Goal: Information Seeking & Learning: Find specific fact

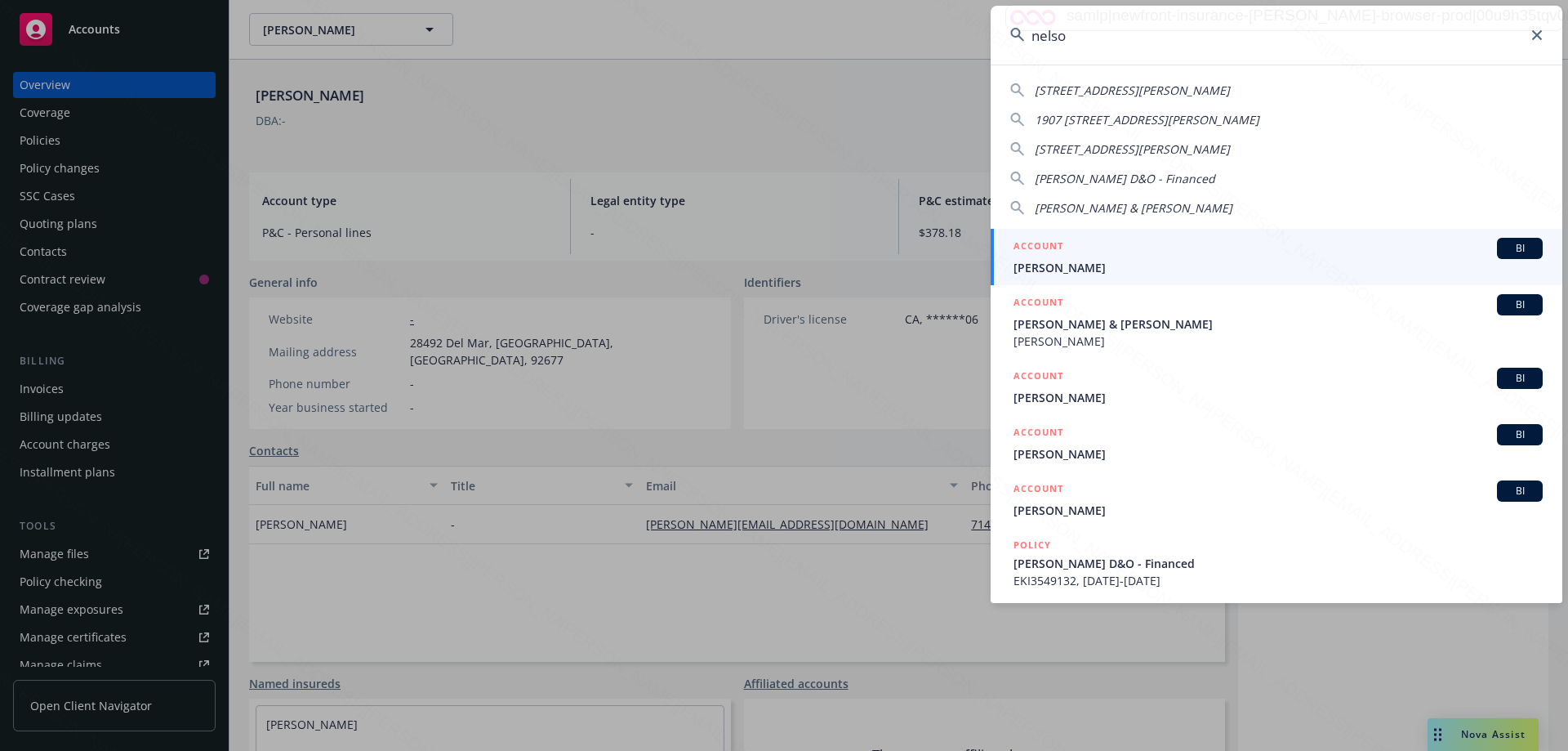
type input "[PERSON_NAME]"
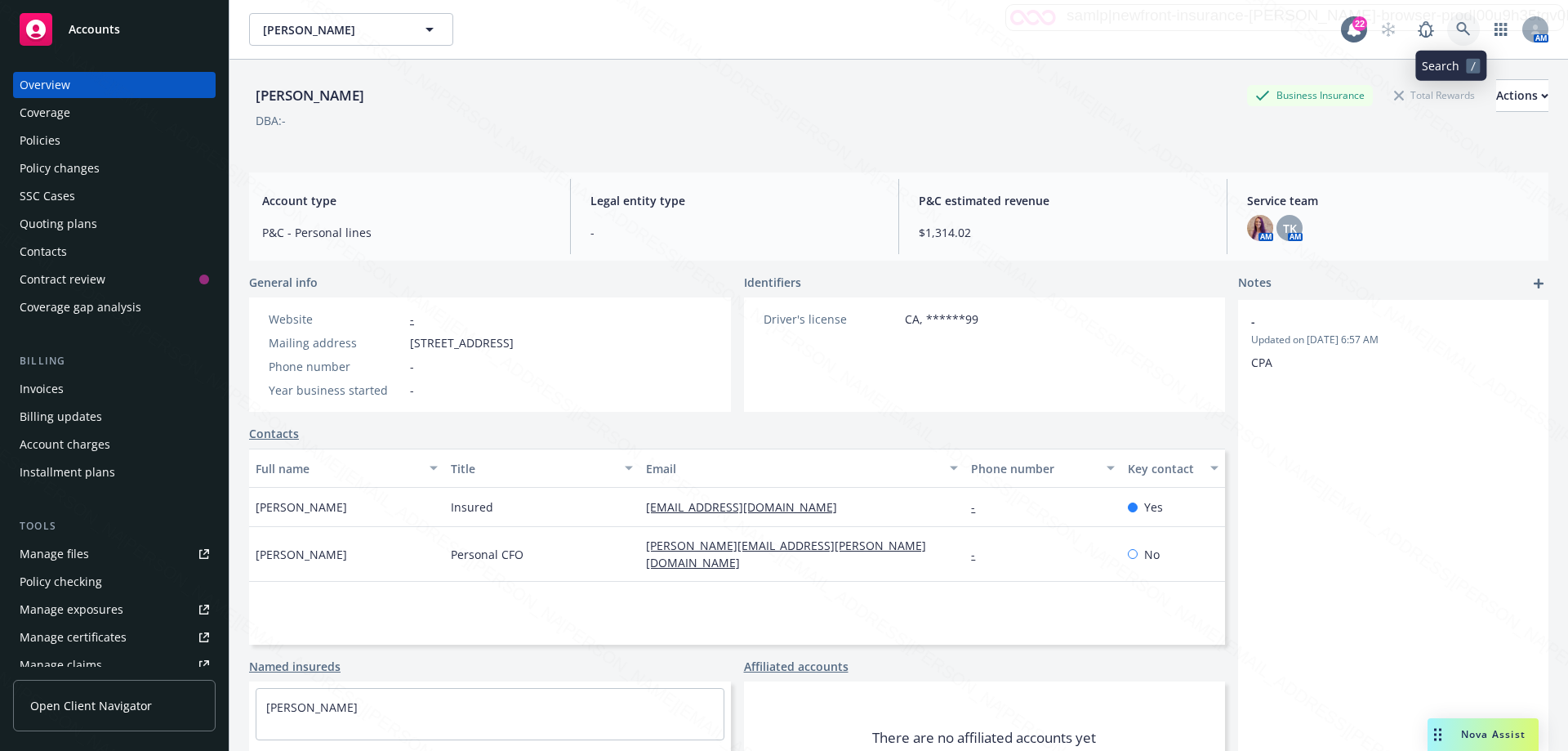
click at [1456, 22] on icon at bounding box center [1463, 29] width 15 height 15
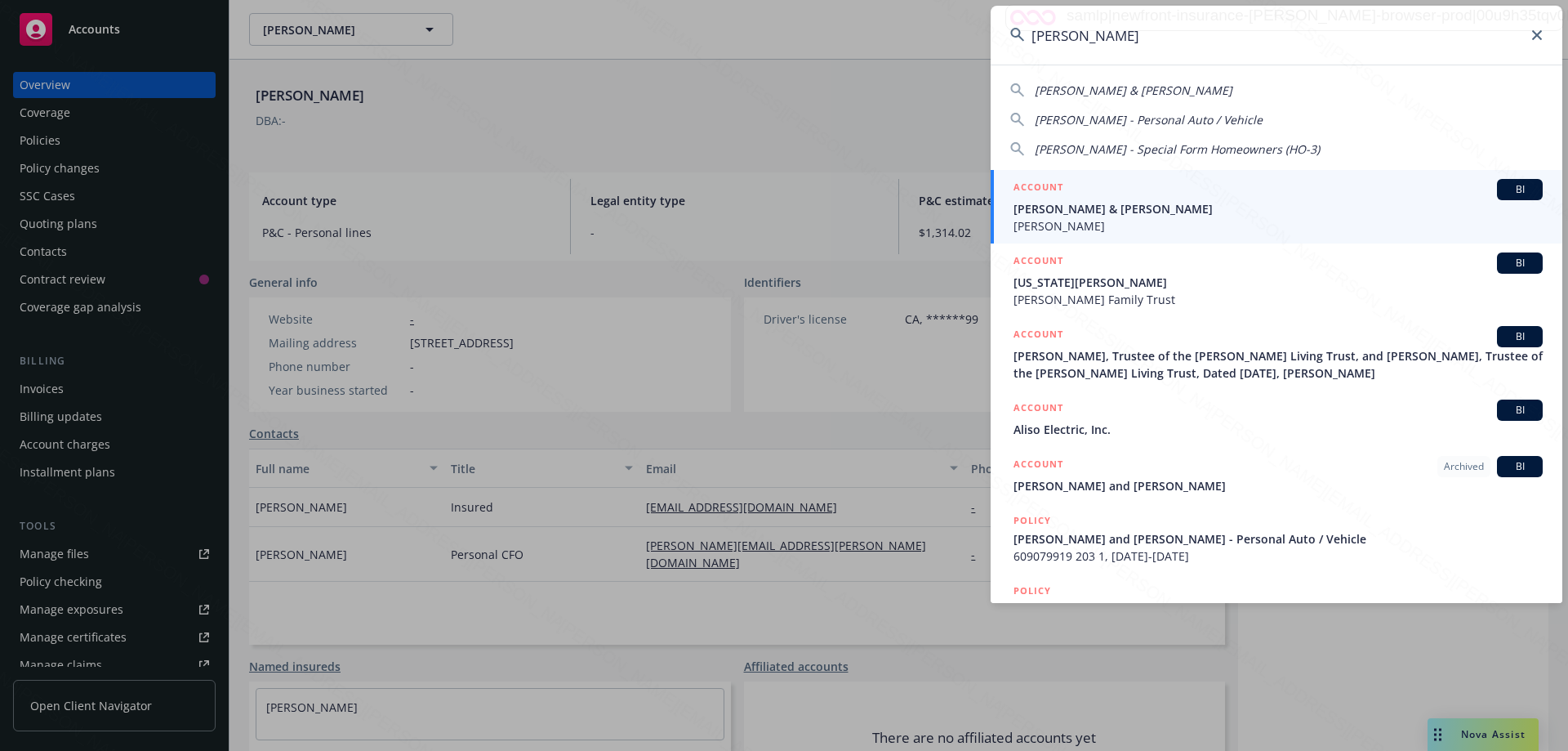
type input "[PERSON_NAME]"
click at [1075, 205] on span "[PERSON_NAME] & [PERSON_NAME]" at bounding box center [1278, 208] width 529 height 17
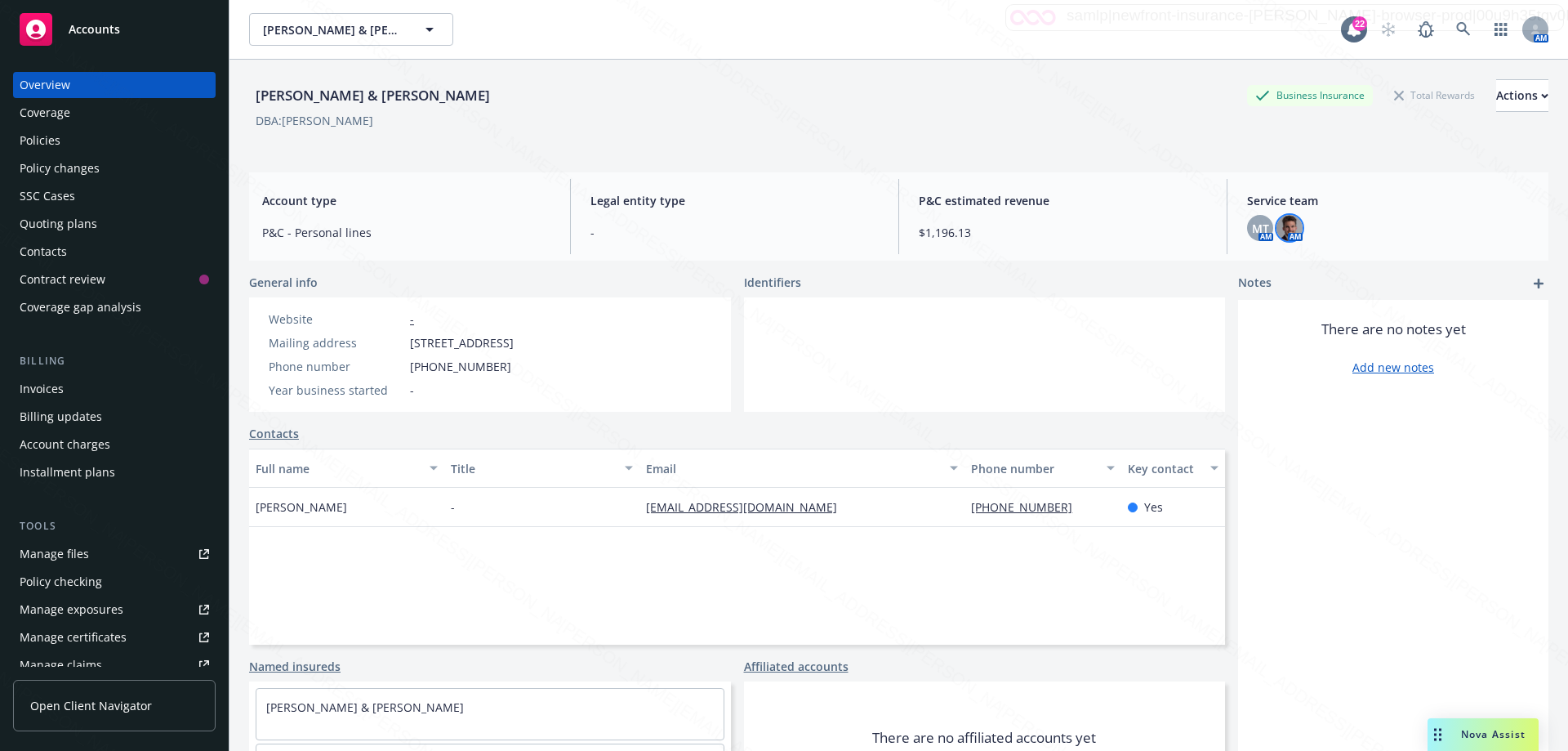
click at [1287, 236] on img at bounding box center [1289, 228] width 26 height 26
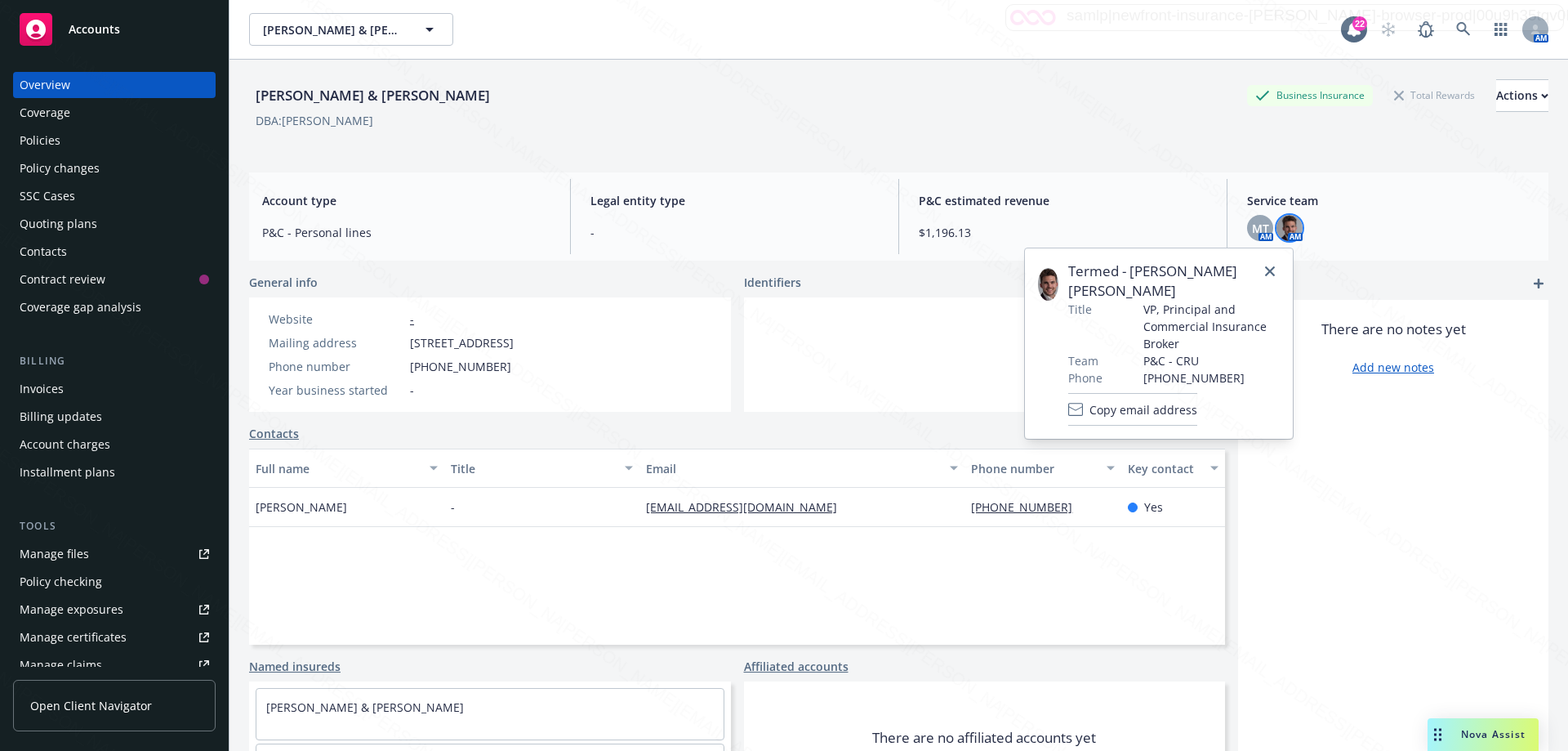
click at [463, 137] on div "[PERSON_NAME] & [PERSON_NAME] Business Insurance Total Rewards Actions DBA: [PE…" at bounding box center [898, 112] width 1300 height 67
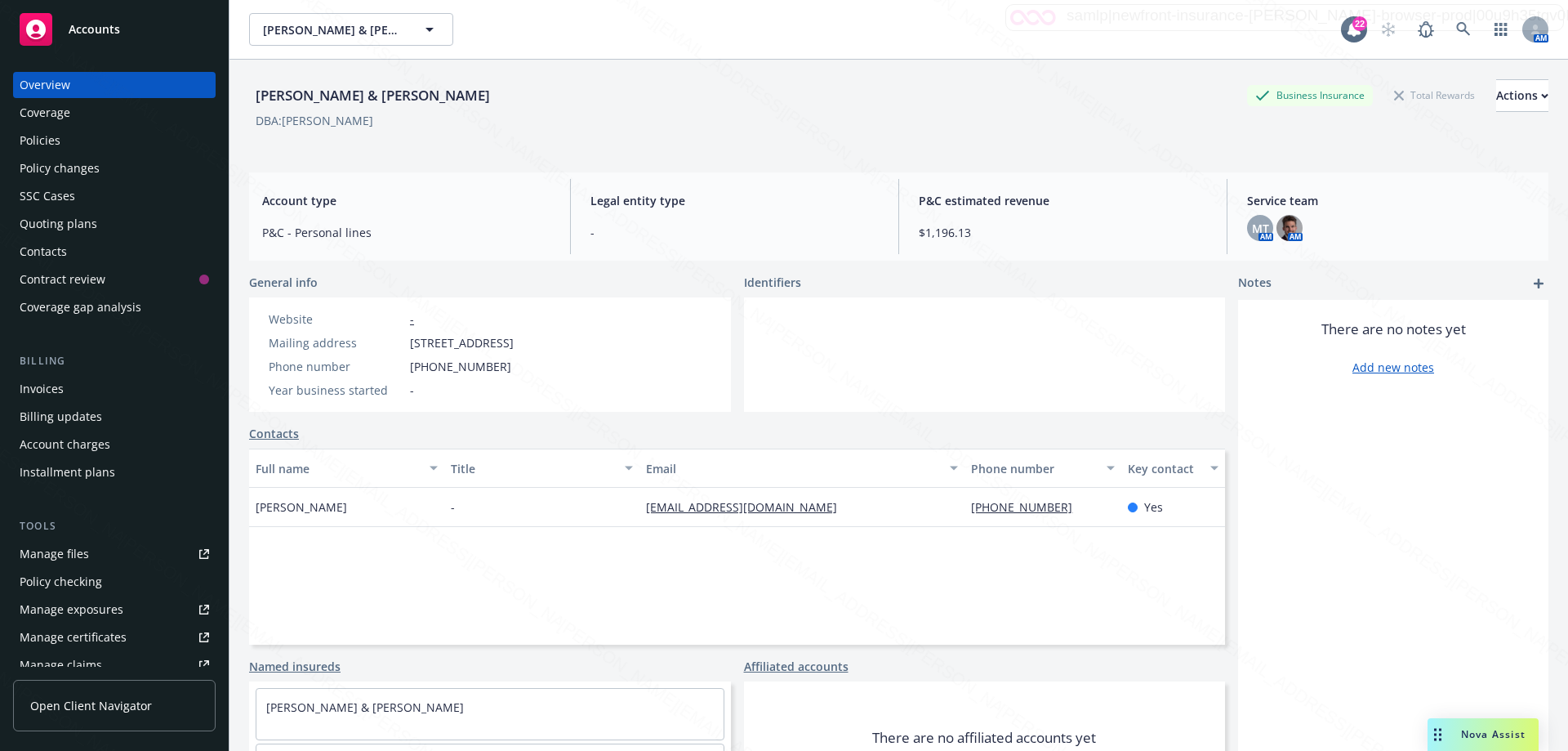
click at [521, 326] on div "Website -" at bounding box center [391, 318] width 259 height 17
click at [1456, 28] on icon at bounding box center [1463, 29] width 15 height 15
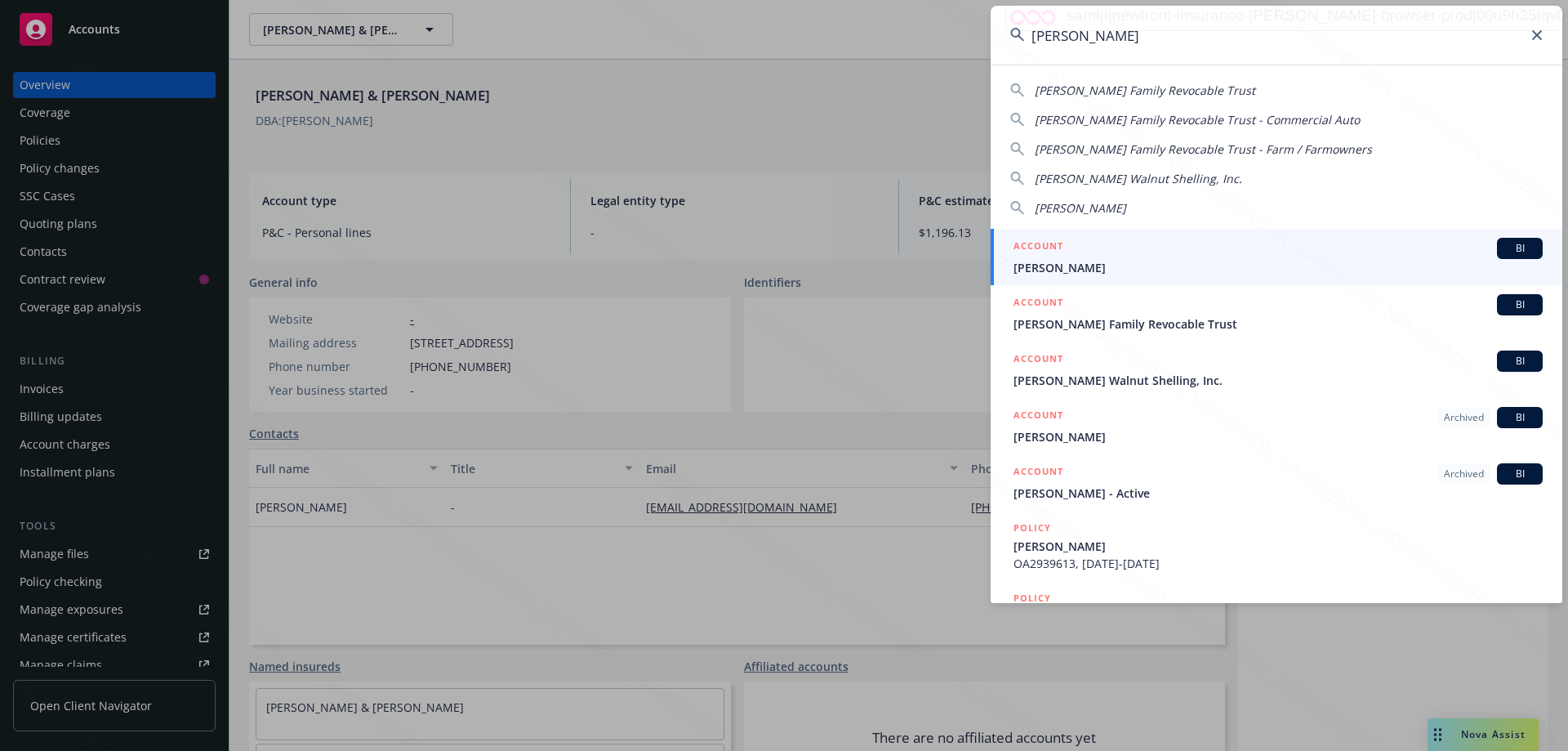
type input "[PERSON_NAME]"
click at [1041, 261] on span "[PERSON_NAME]" at bounding box center [1278, 267] width 529 height 17
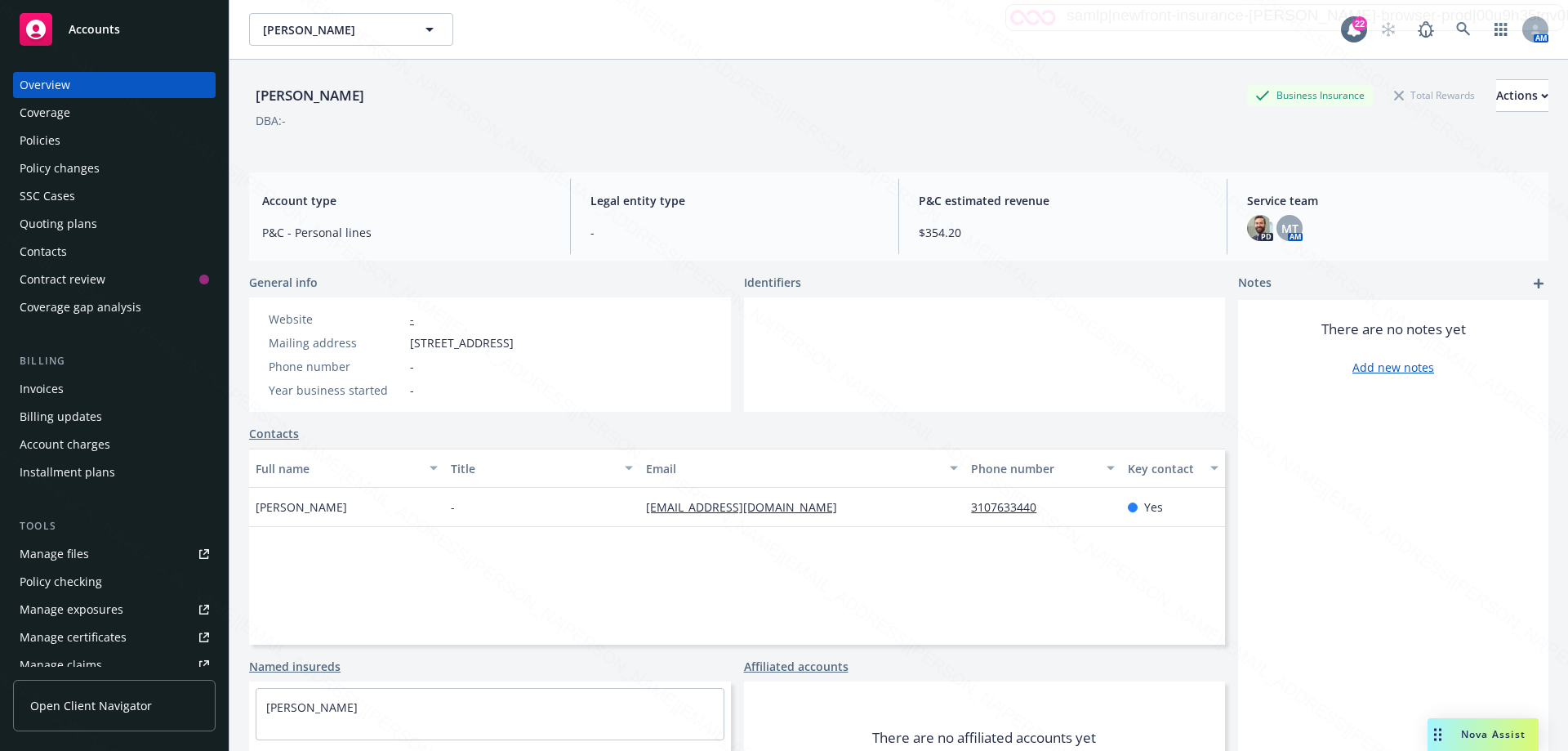
click at [38, 139] on div "Policies" at bounding box center [40, 140] width 41 height 26
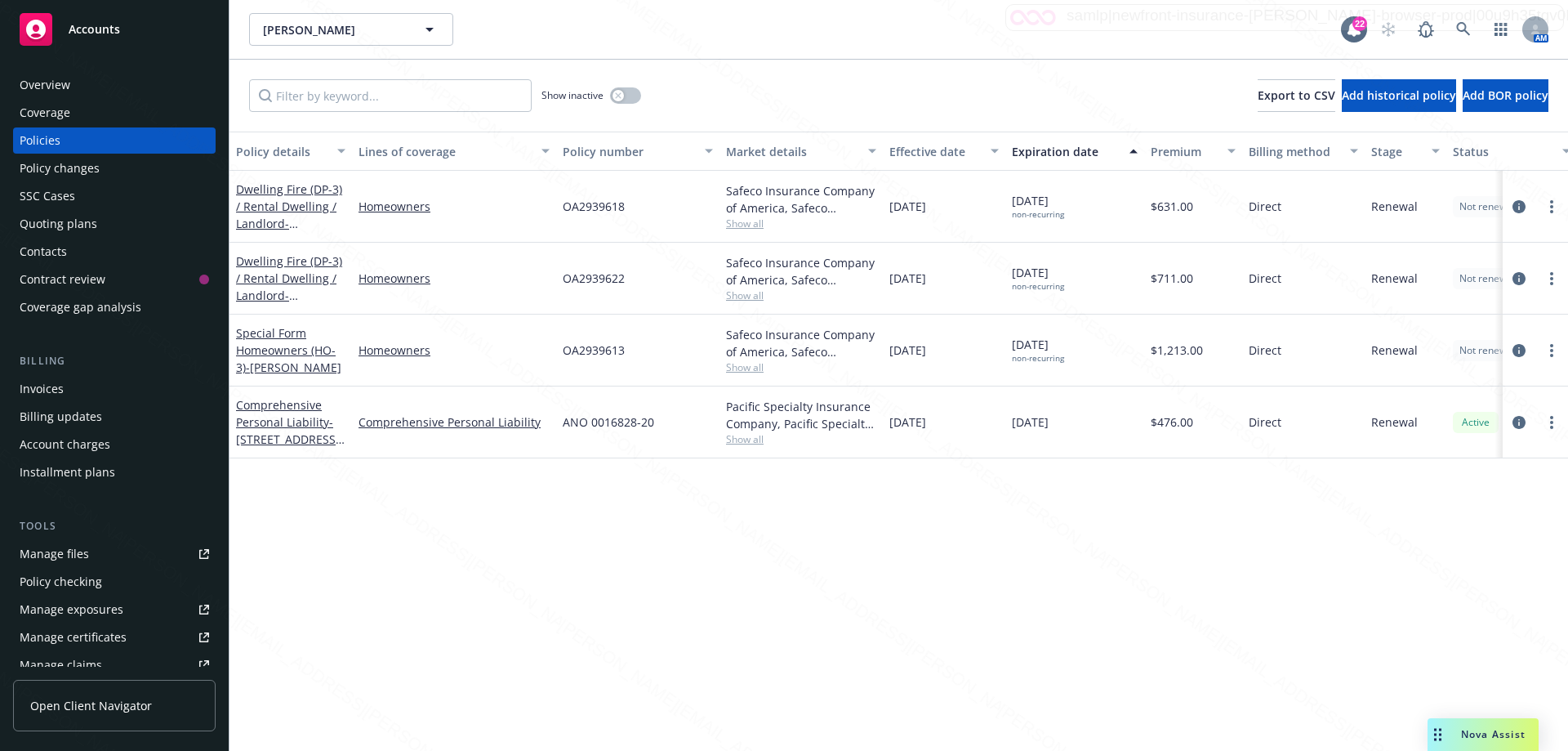
click at [1180, 553] on div "Policy details Lines of coverage Policy number Market details Effective date Ex…" at bounding box center [898, 441] width 1339 height 619
click at [76, 279] on div "Contract review" at bounding box center [62, 279] width 86 height 26
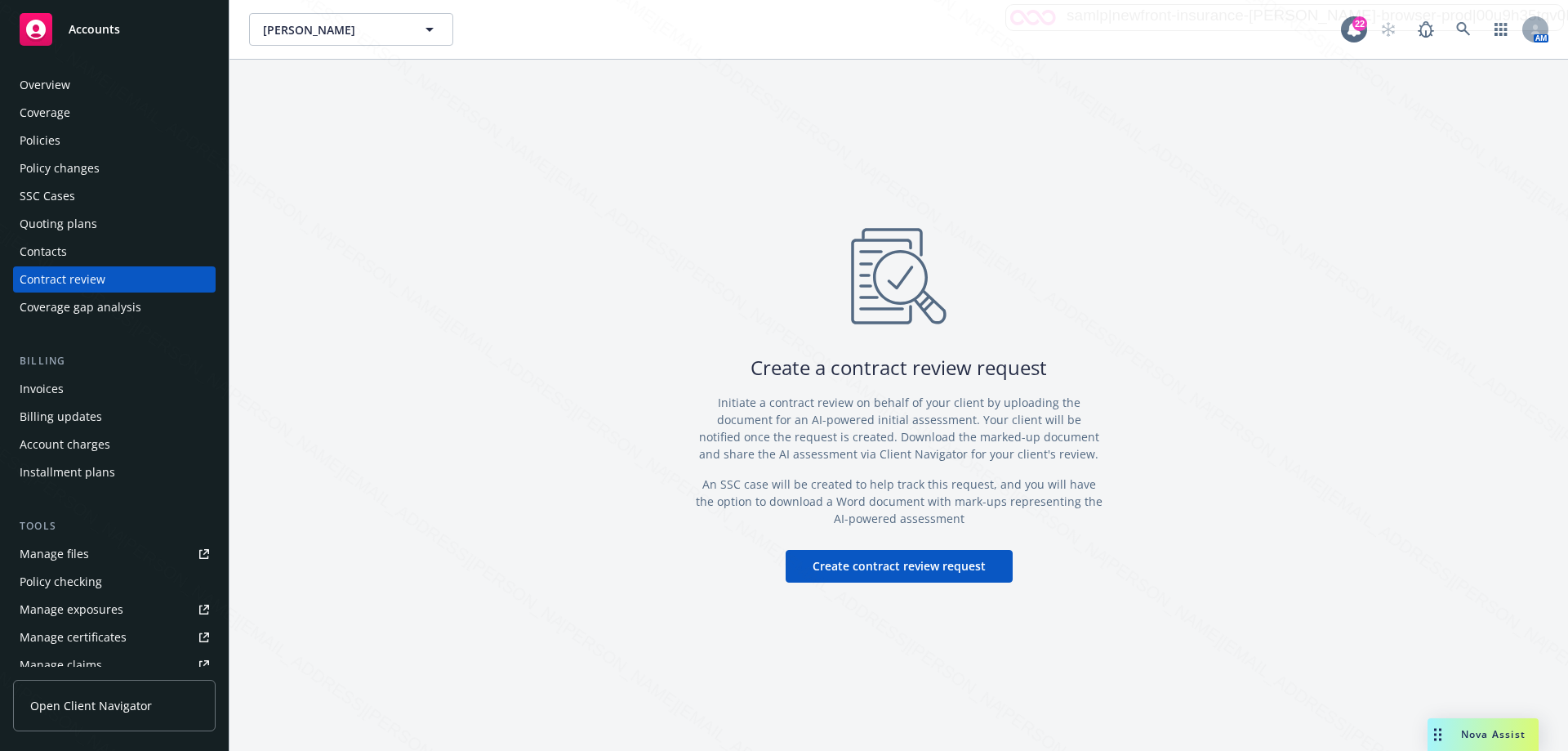
click at [60, 142] on div "Policies" at bounding box center [114, 140] width 189 height 26
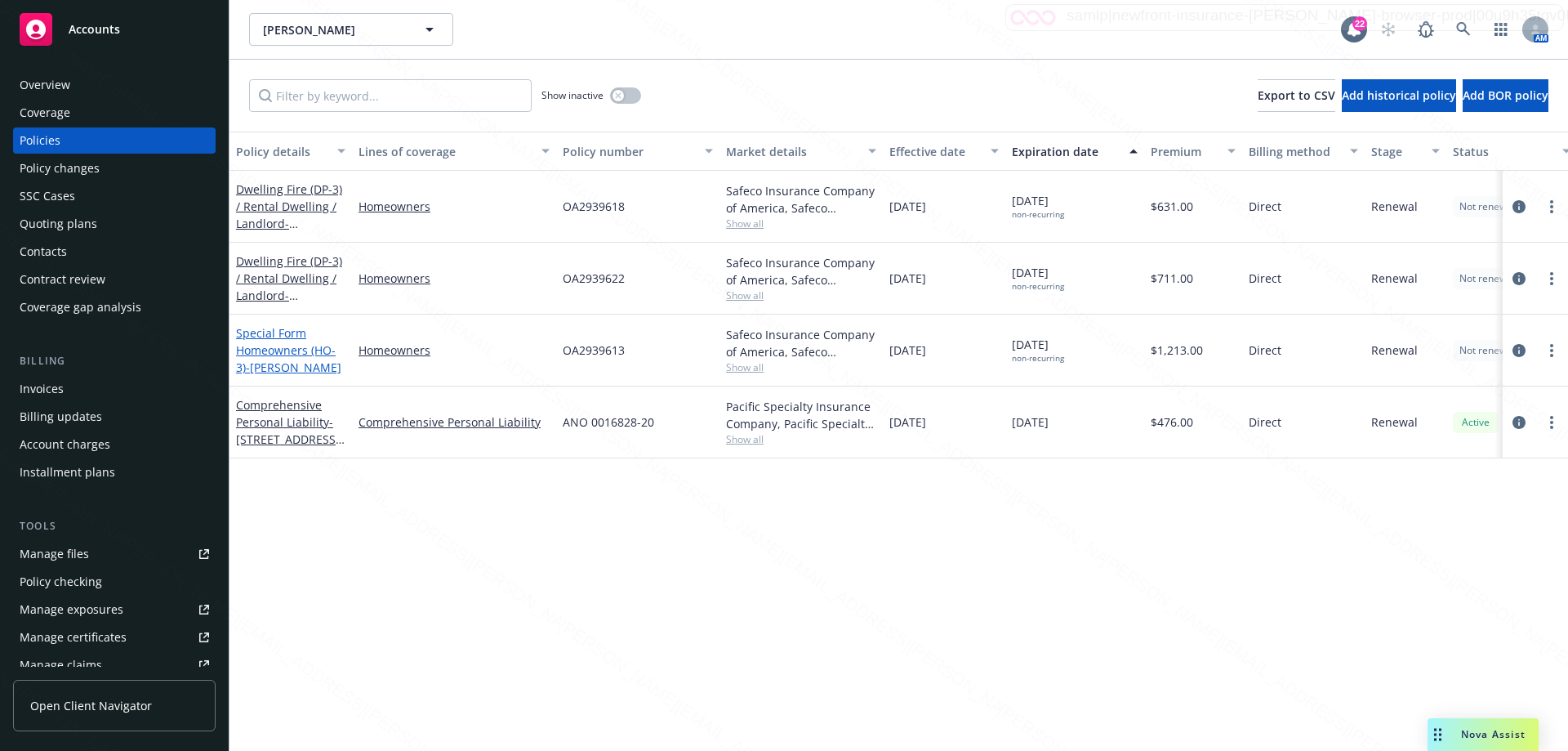
click at [279, 360] on span "- [PERSON_NAME]" at bounding box center [294, 367] width 96 height 15
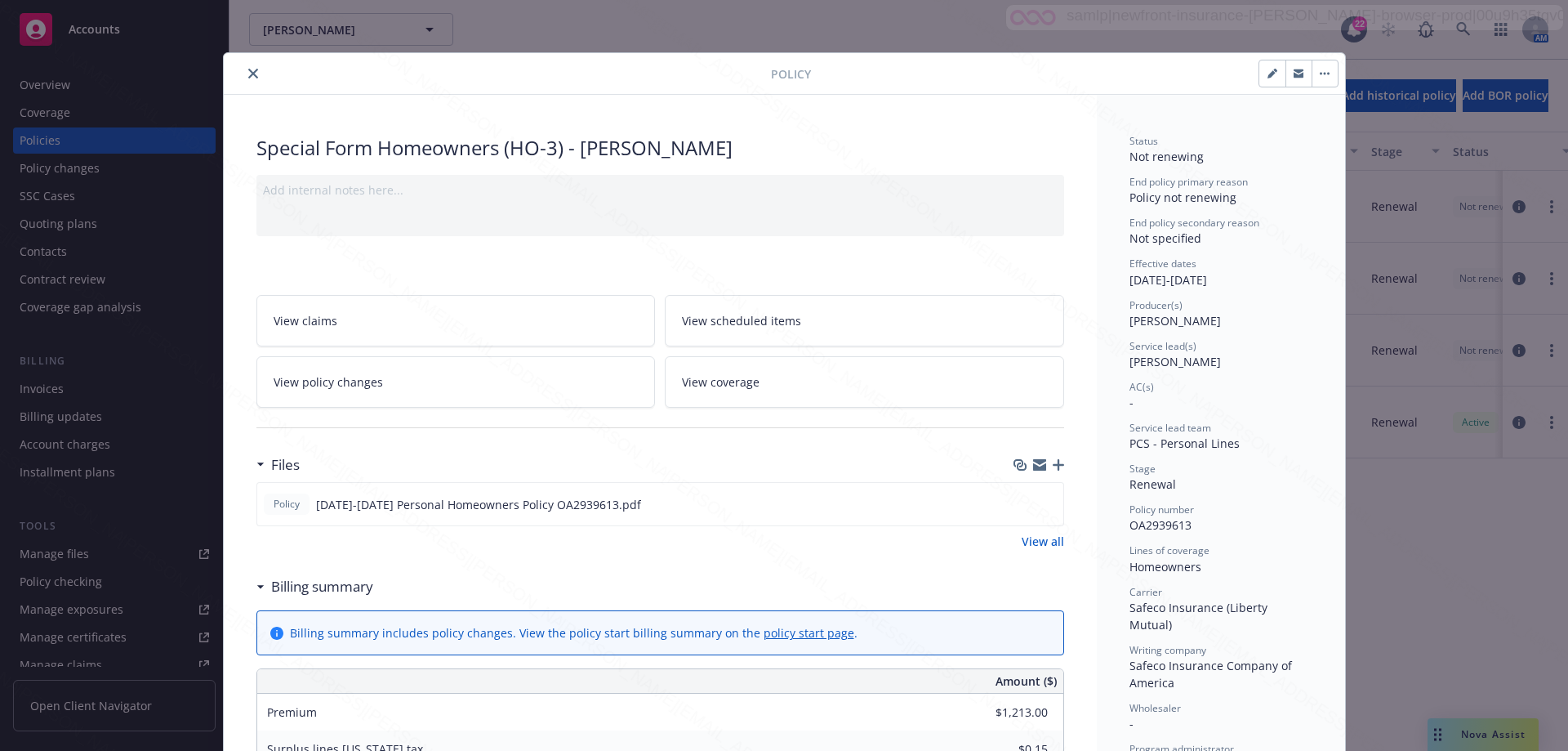
click at [249, 76] on icon "close" at bounding box center [253, 73] width 10 height 10
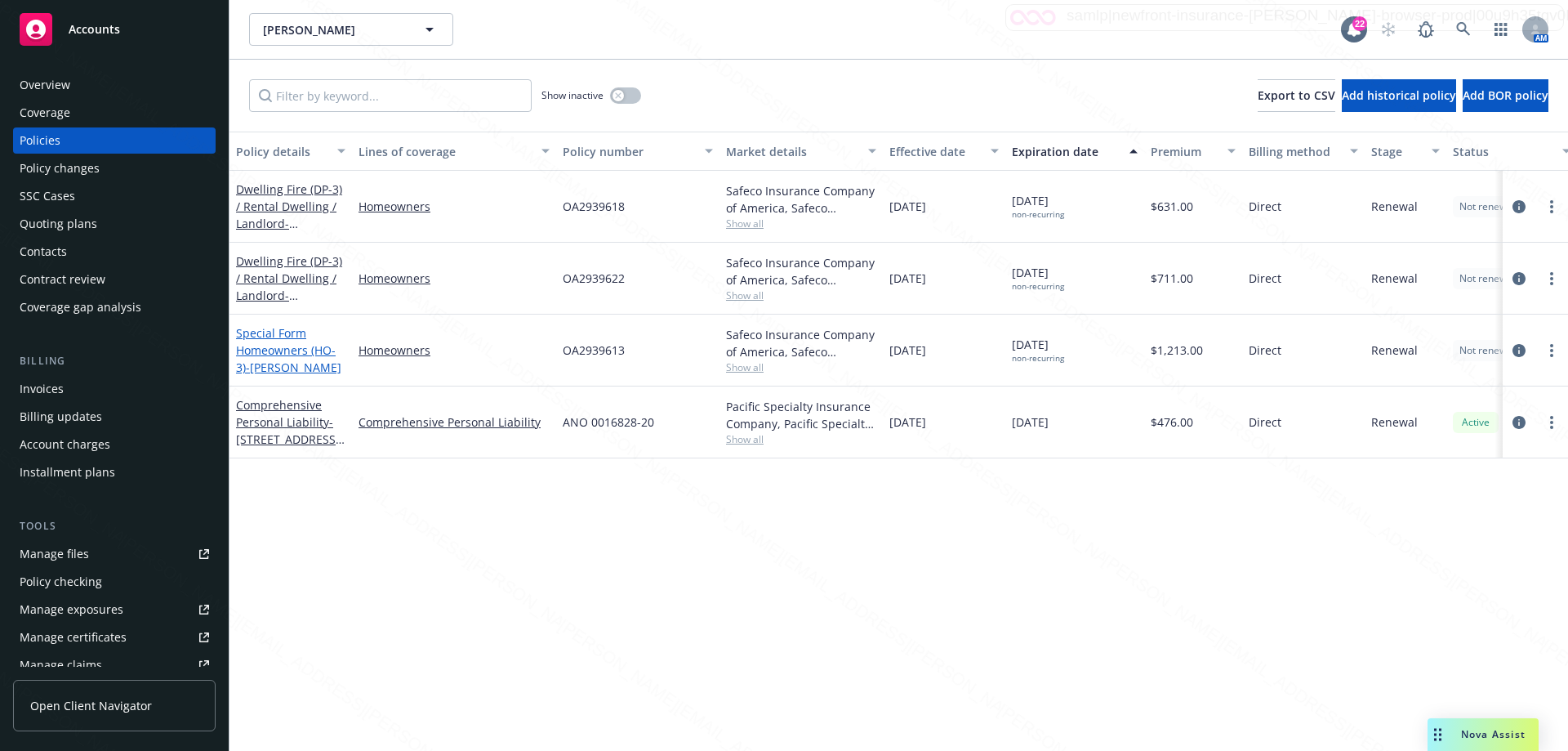
click at [289, 340] on link "Special Form Homeowners (HO-3) - [PERSON_NAME]" at bounding box center [289, 350] width 106 height 50
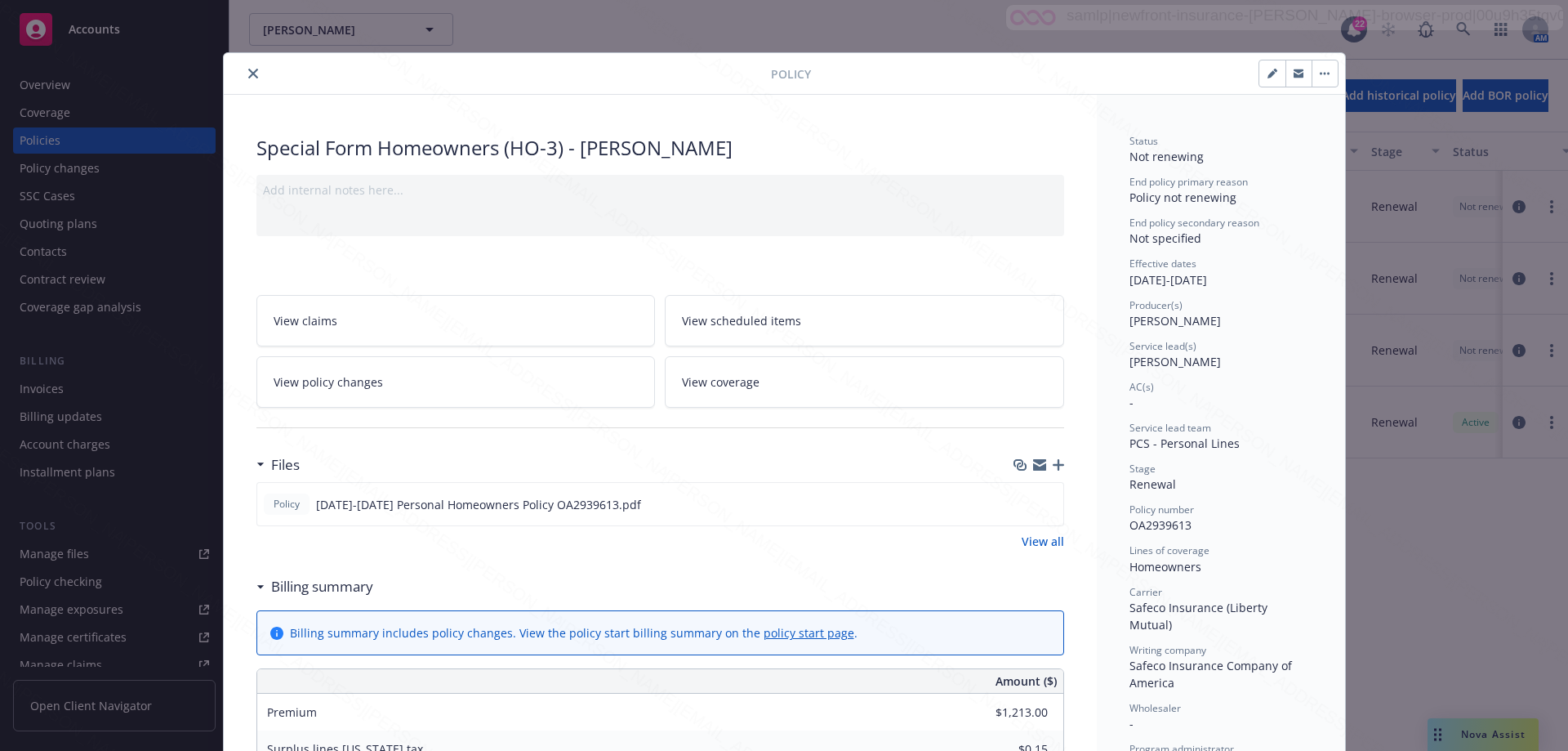
scroll to position [49, 0]
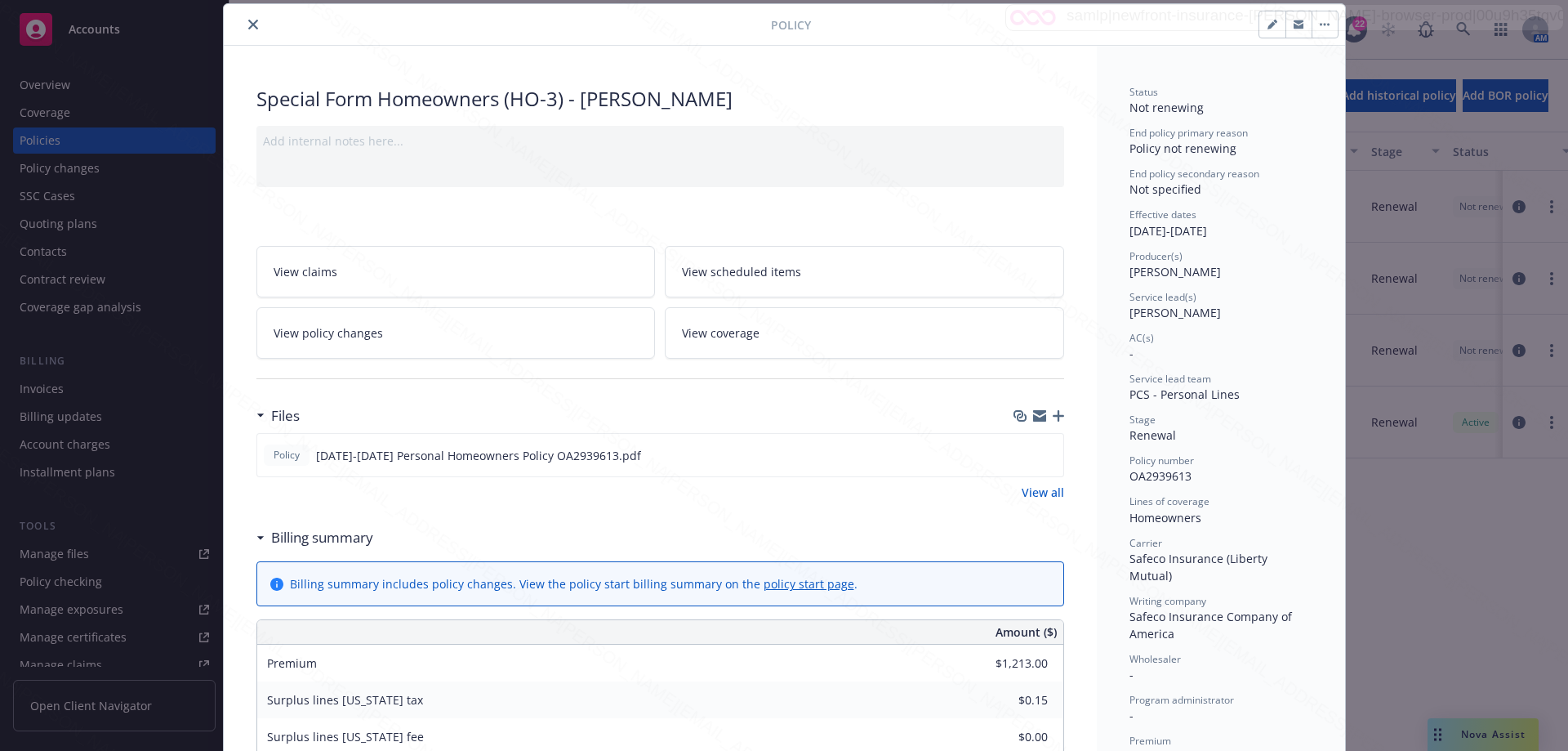
click at [249, 23] on icon "close" at bounding box center [253, 24] width 10 height 10
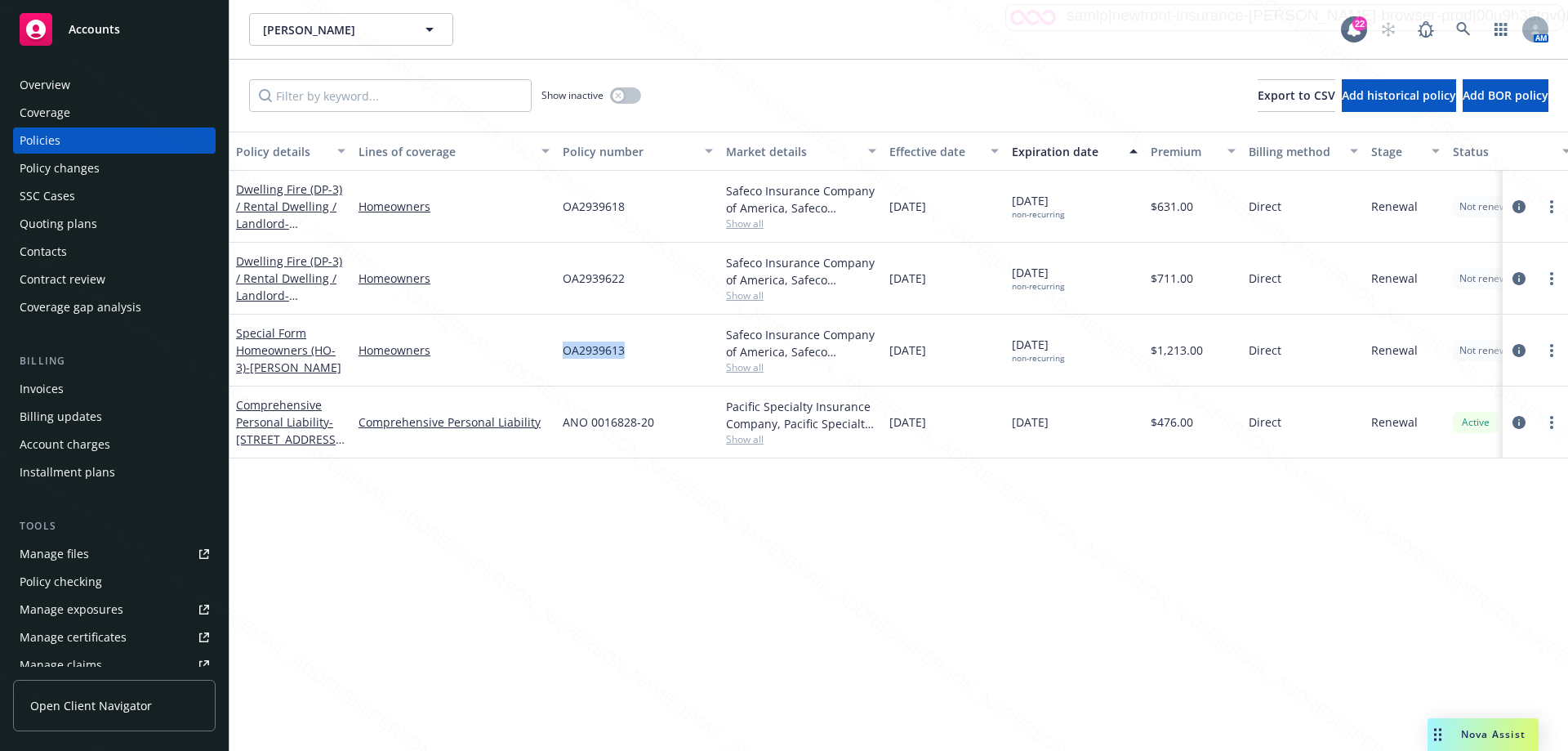
drag, startPoint x: 637, startPoint y: 350, endPoint x: 555, endPoint y: 355, distance: 82.2
click at [555, 355] on div "Special Form Homeowners (HO-3) - [PERSON_NAME] Homeowners OA2939613 Safeco Insu…" at bounding box center [1017, 350] width 1577 height 72
copy div "OA2939613"
click at [55, 84] on div "Overview" at bounding box center [44, 84] width 51 height 26
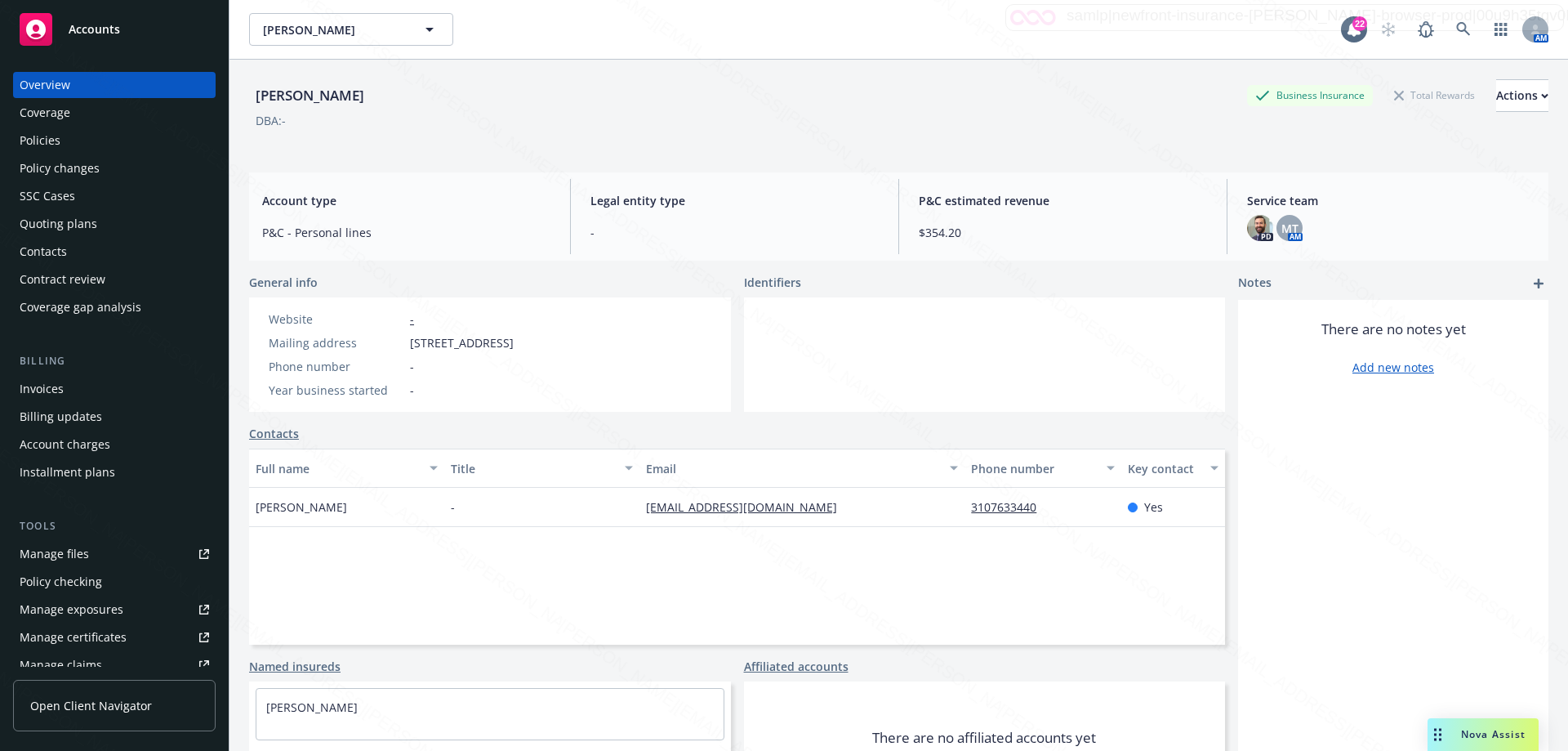
click at [994, 534] on div "Full name Title Email Phone number Key contact [PERSON_NAME] - [EMAIL_ADDRESS][…" at bounding box center [736, 547] width 976 height 196
click at [1016, 285] on div "Identifiers" at bounding box center [985, 282] width 482 height 17
click at [56, 137] on div "Policies" at bounding box center [40, 140] width 41 height 26
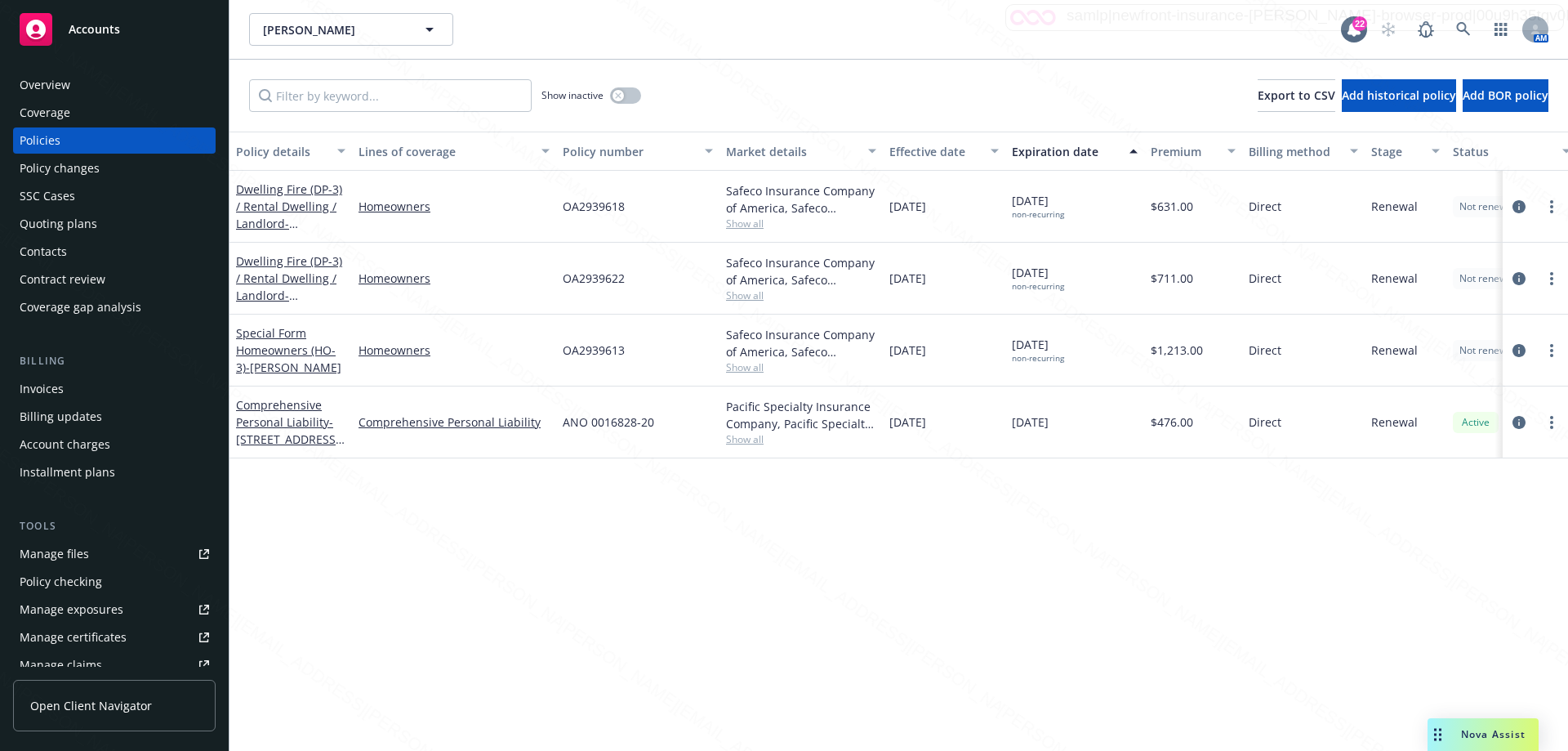
click at [1150, 717] on div "Policy details Lines of coverage Policy number Market details Effective date Ex…" at bounding box center [898, 441] width 1339 height 619
click at [1459, 25] on icon at bounding box center [1463, 29] width 14 height 14
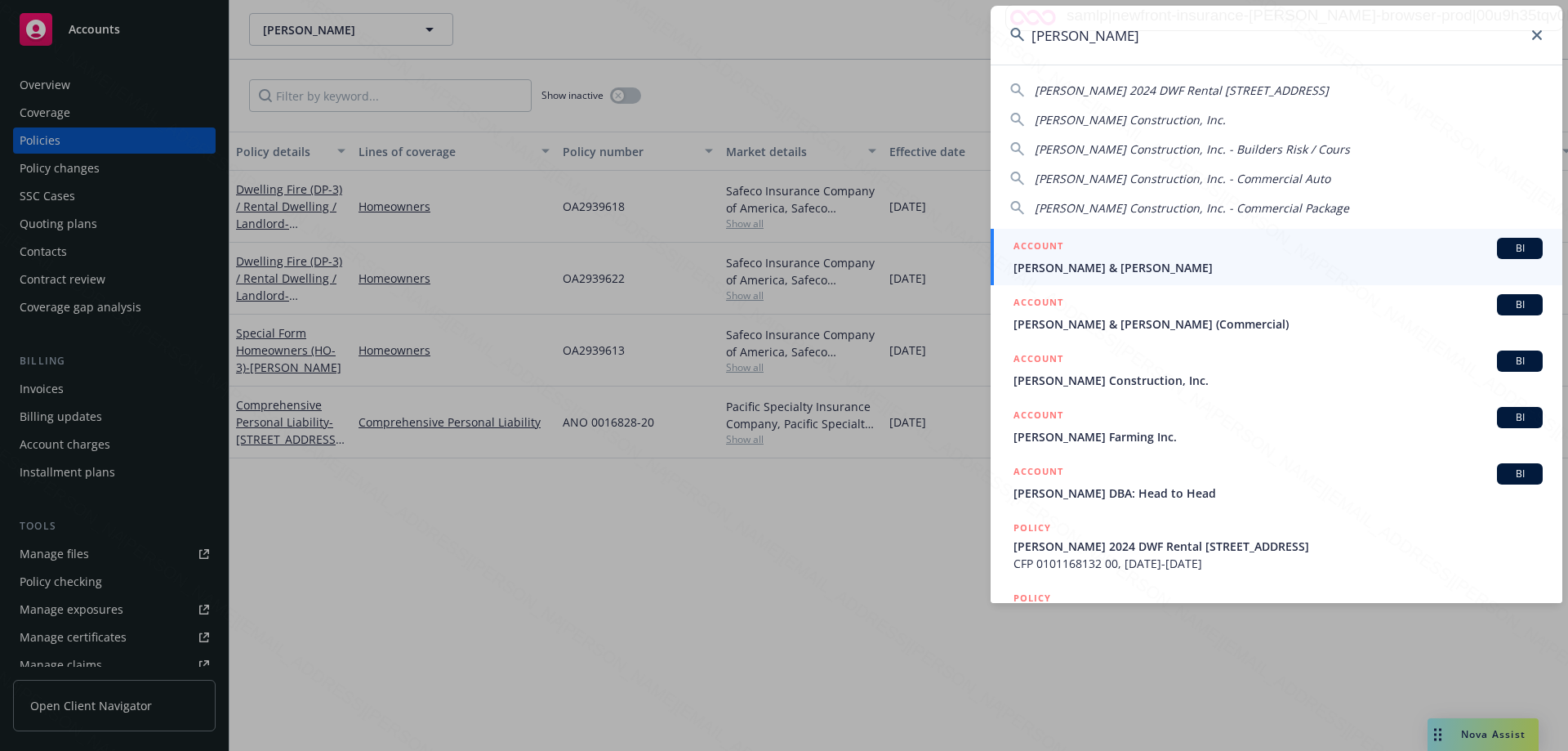
type input "[PERSON_NAME]"
click at [1104, 272] on span "[PERSON_NAME] & [PERSON_NAME]" at bounding box center [1278, 267] width 529 height 17
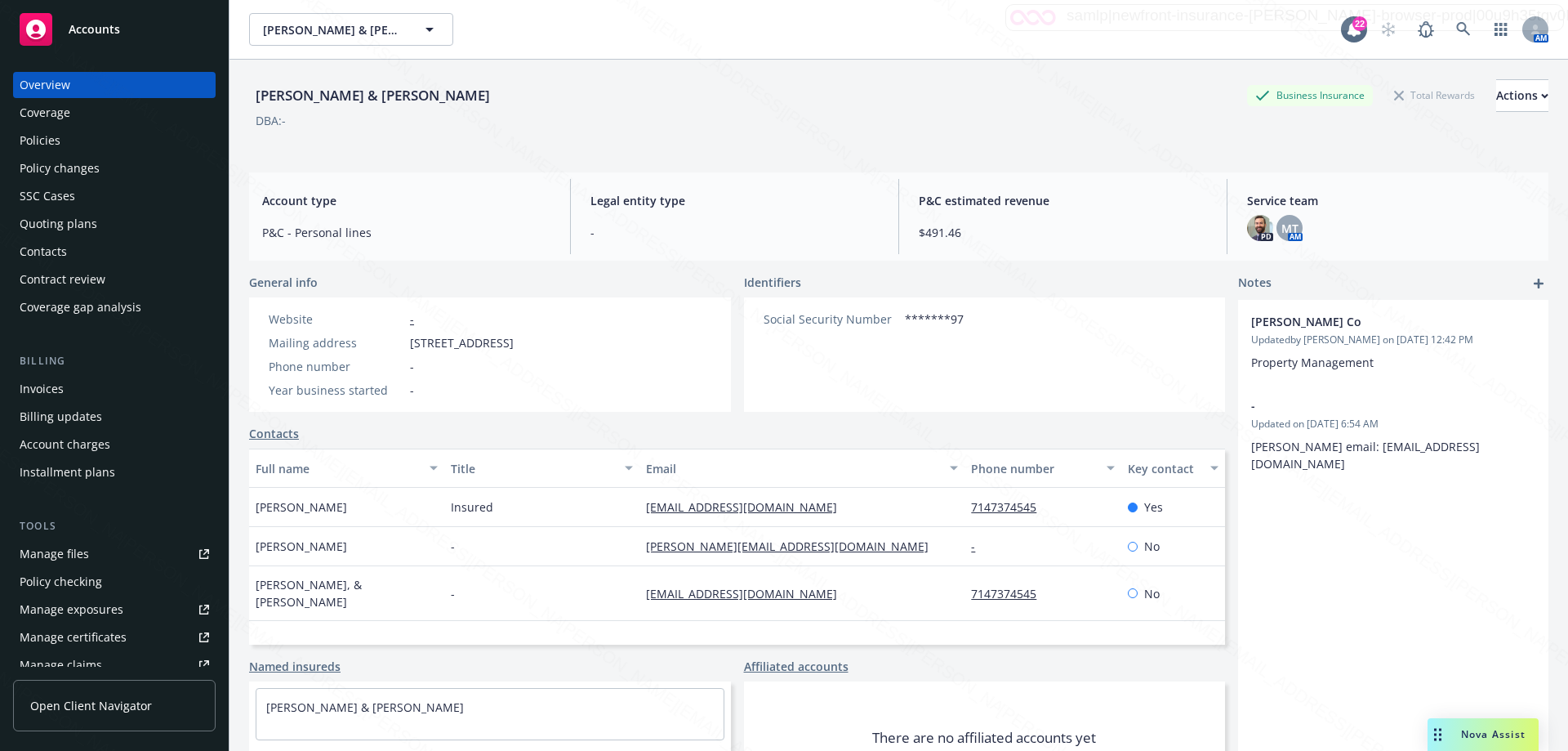
click at [56, 140] on div "Policies" at bounding box center [40, 140] width 41 height 26
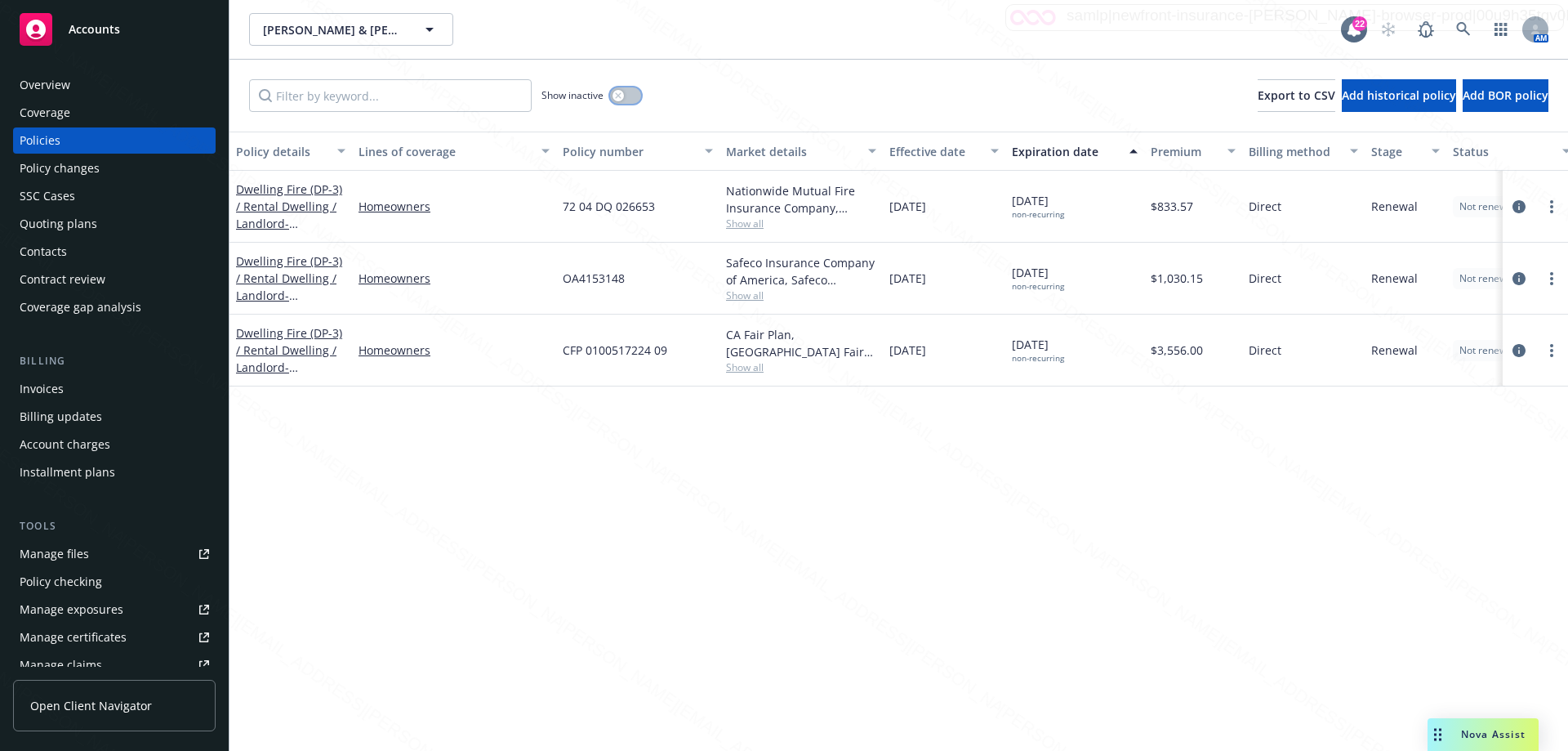
click at [636, 98] on button "button" at bounding box center [625, 95] width 31 height 16
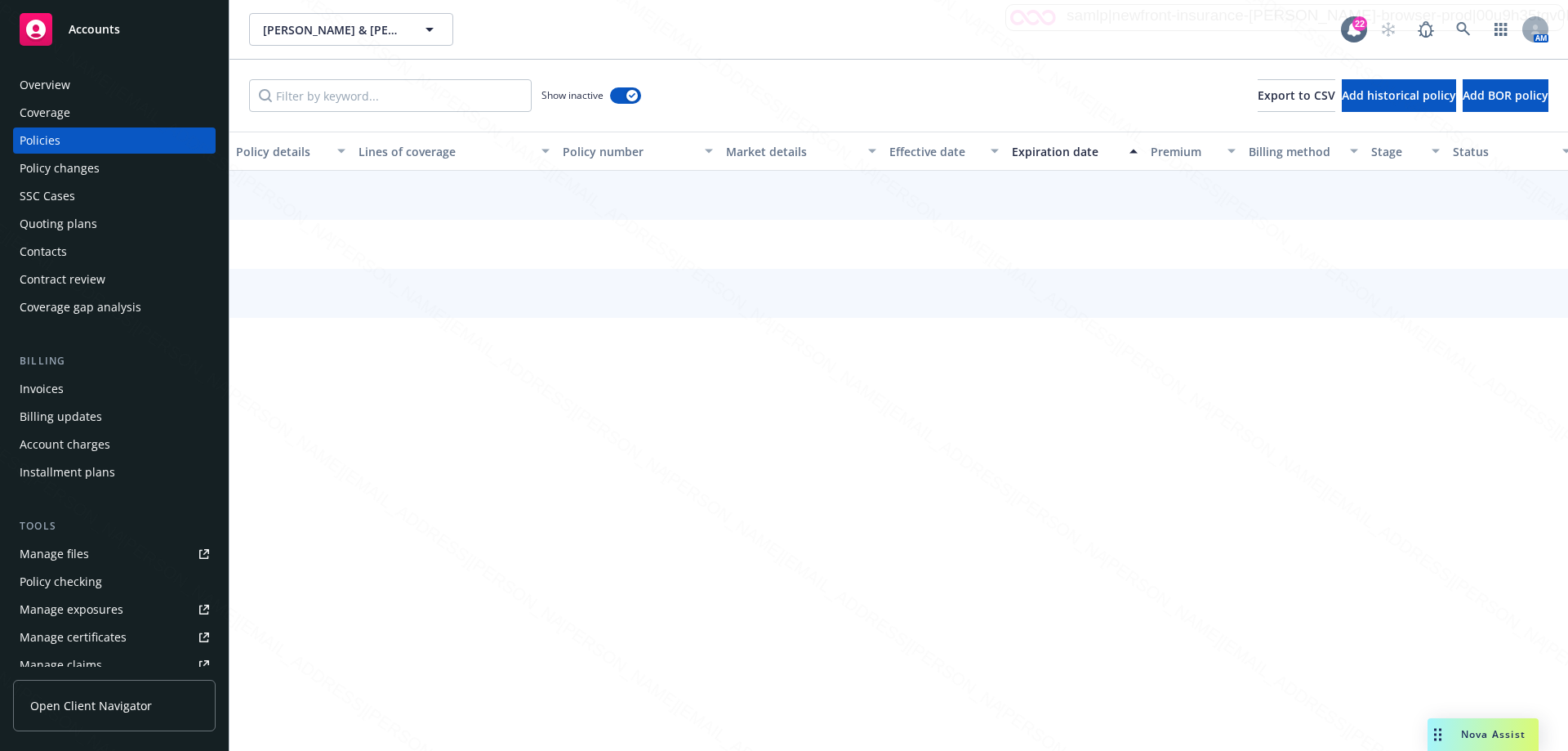
click at [1070, 147] on div "Expiration date" at bounding box center [1065, 151] width 107 height 17
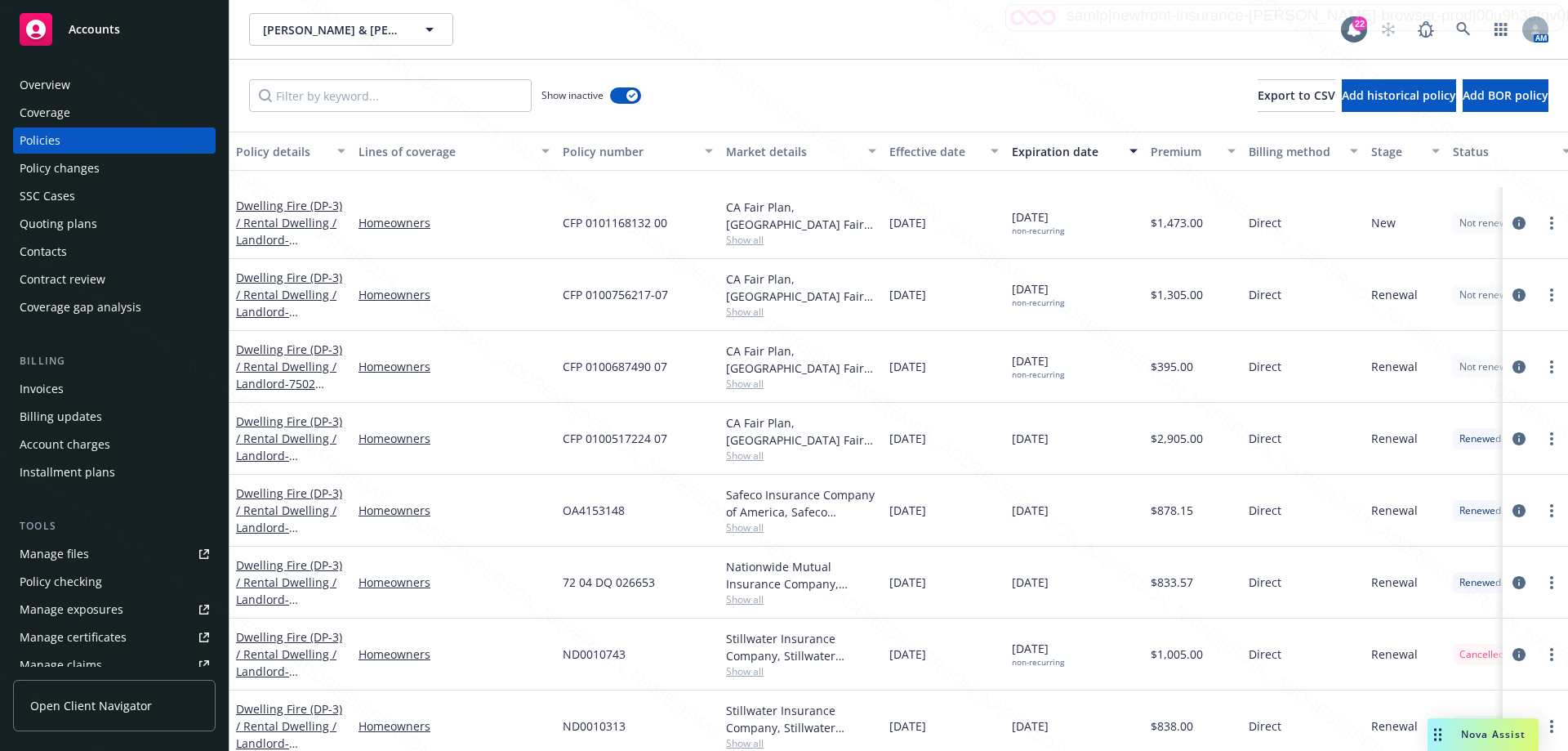
scroll to position [327, 0]
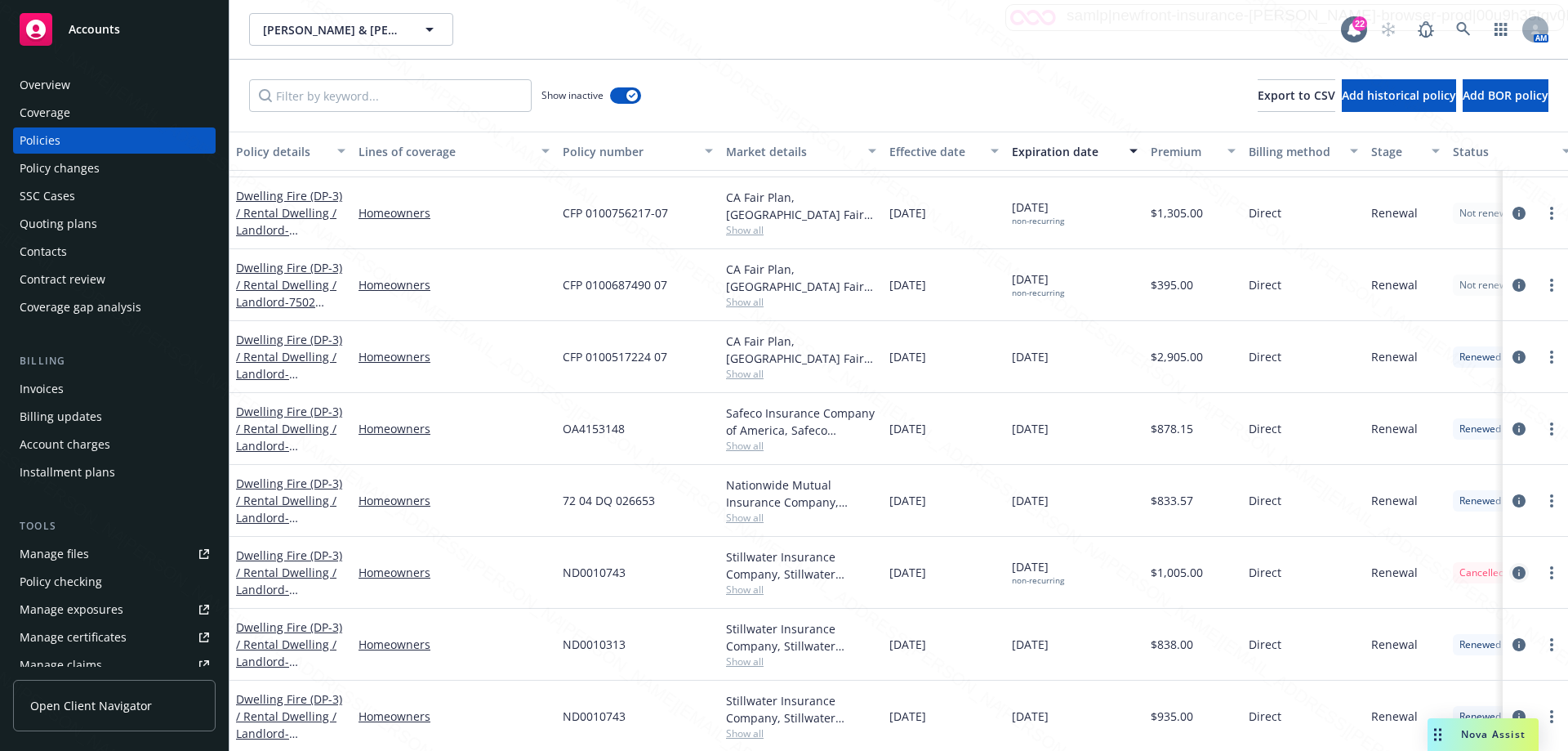
click at [1513, 573] on icon "circleInformation" at bounding box center [1519, 572] width 13 height 13
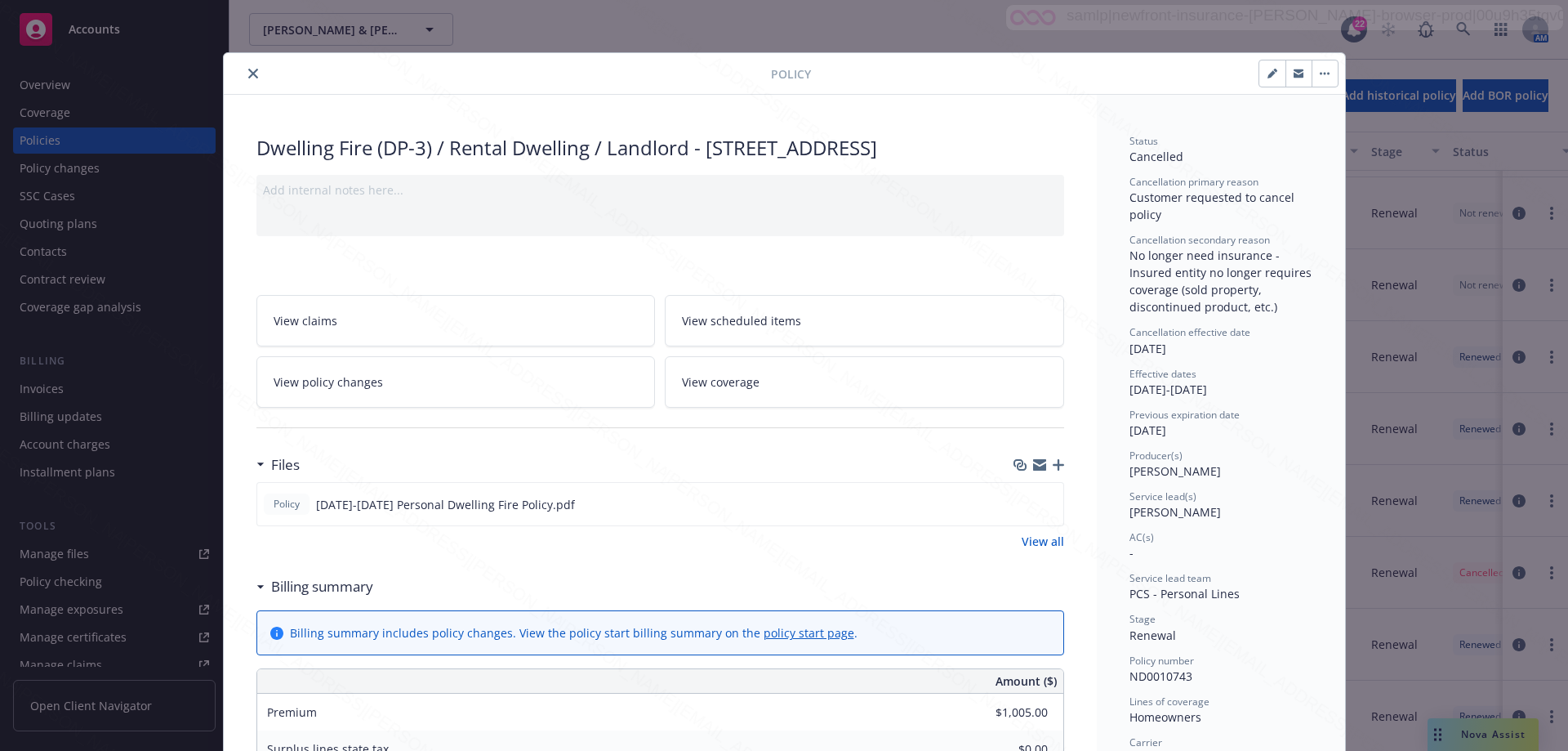
click at [249, 74] on icon "close" at bounding box center [253, 73] width 10 height 10
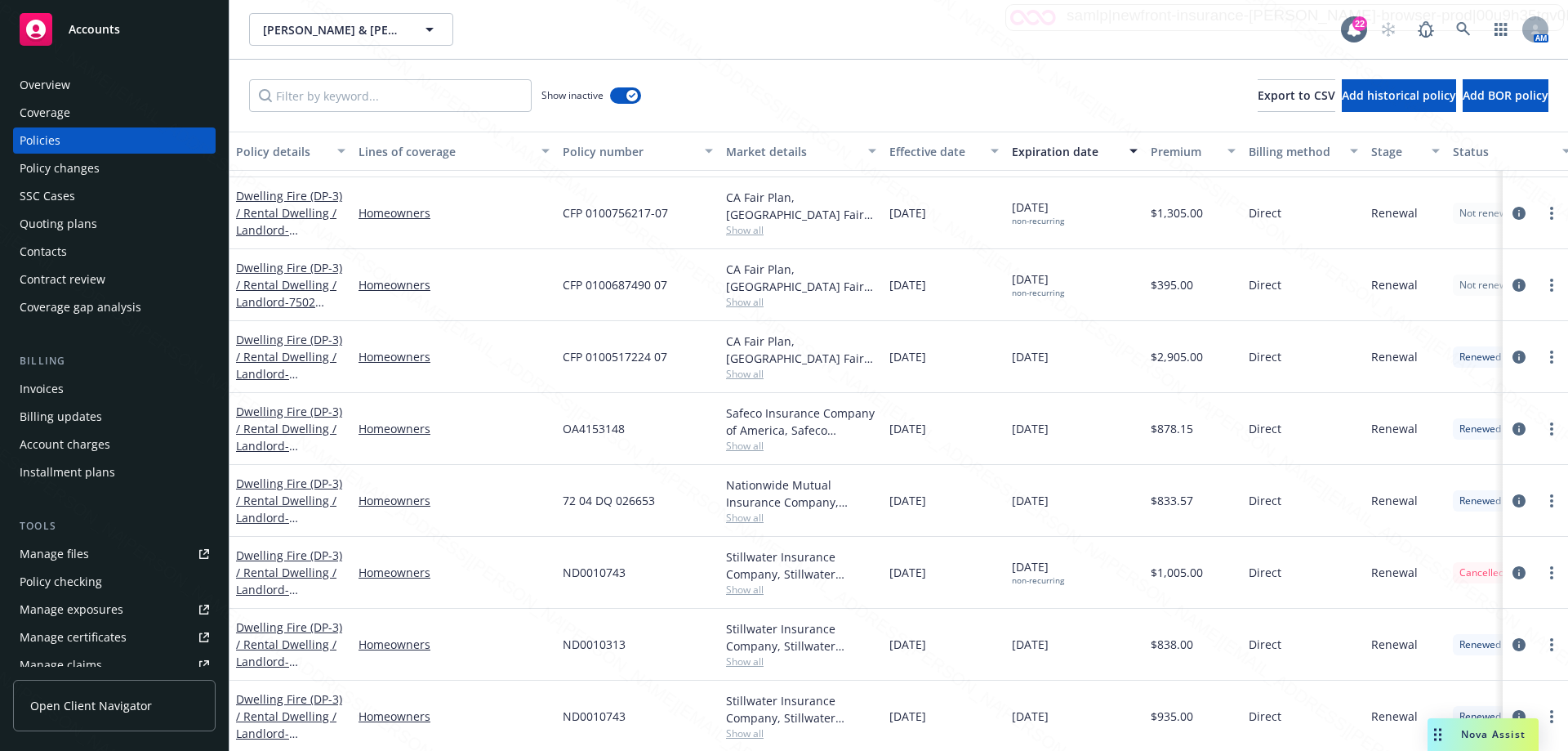
scroll to position [491, 0]
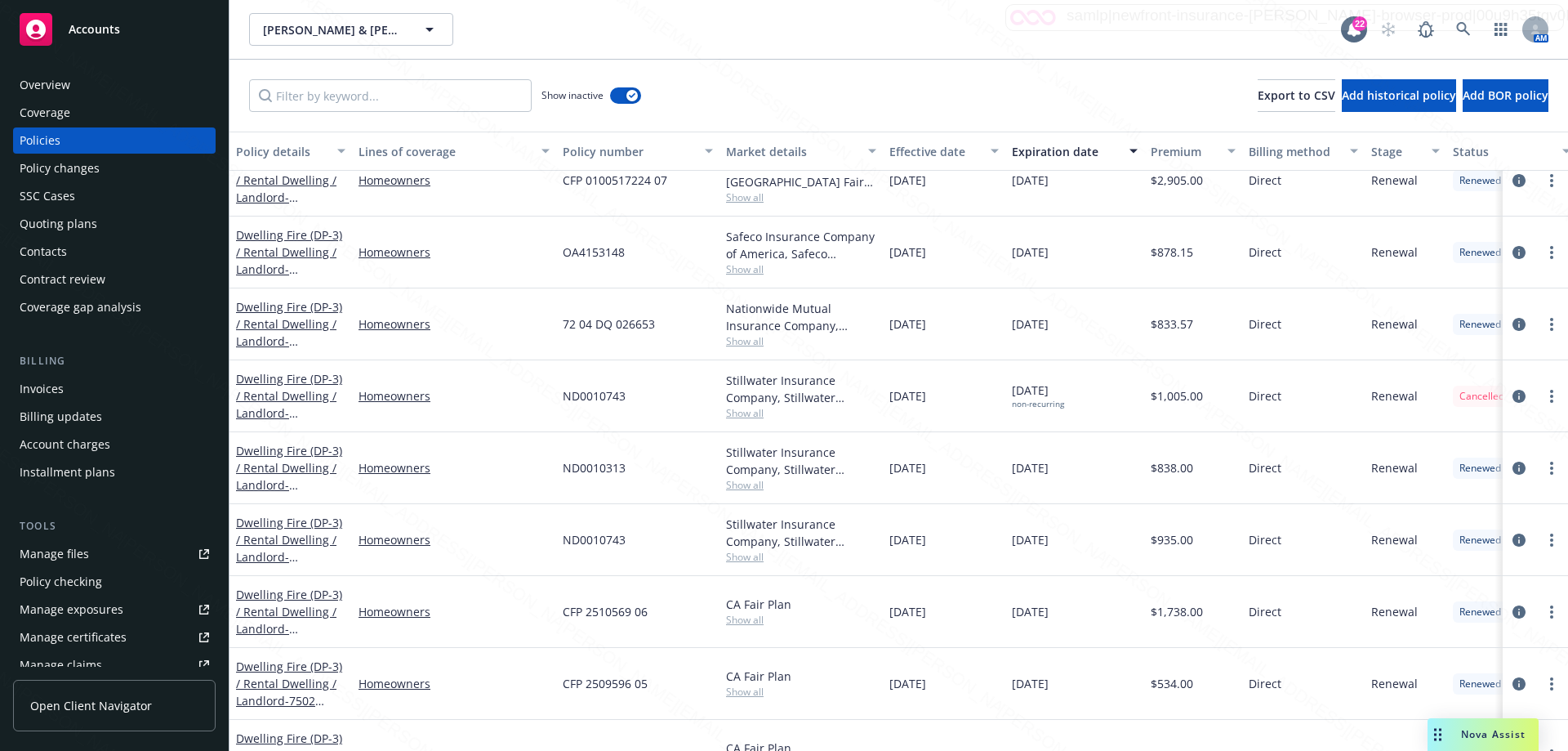
click at [1108, 552] on div "[DATE]" at bounding box center [1075, 539] width 139 height 72
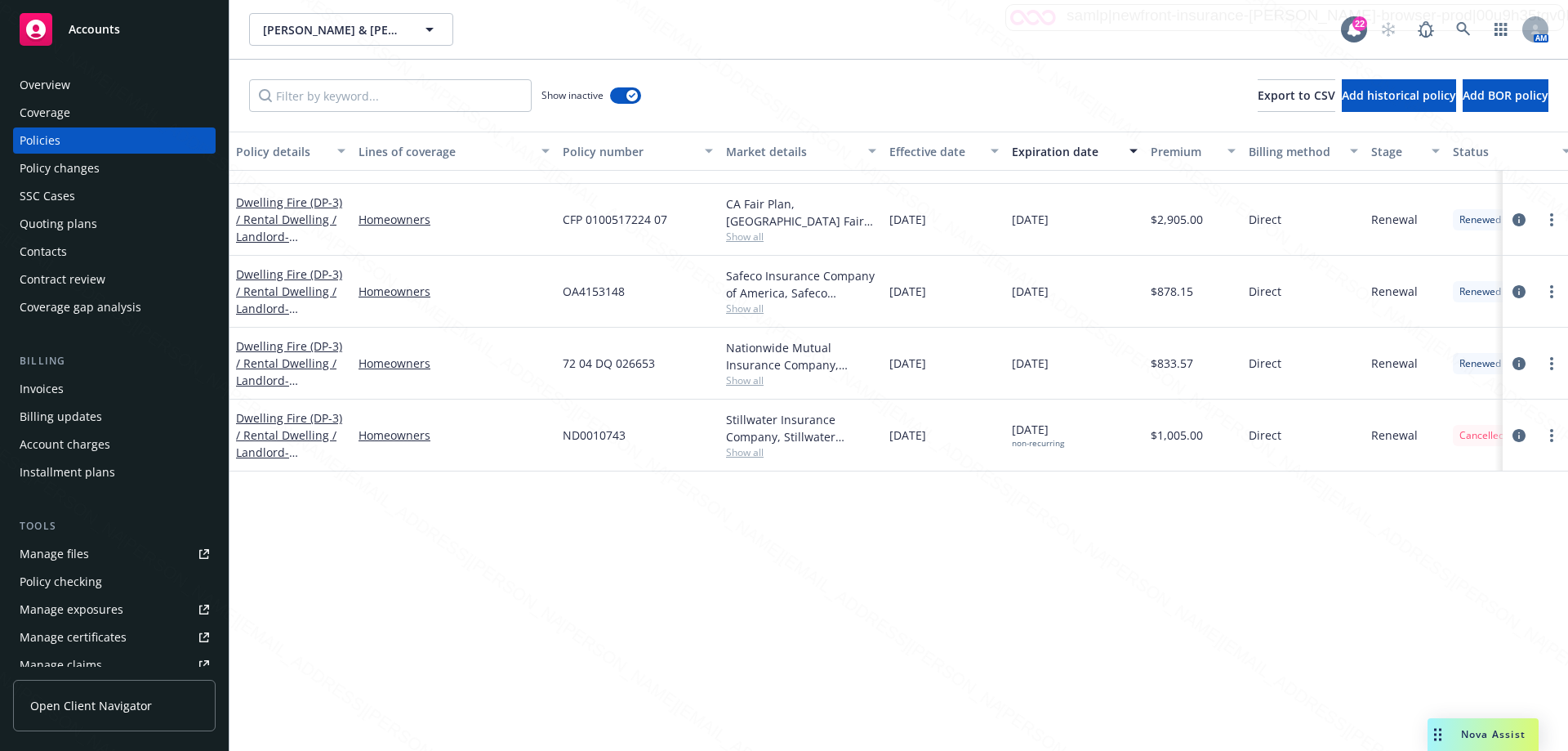
scroll to position [0, 0]
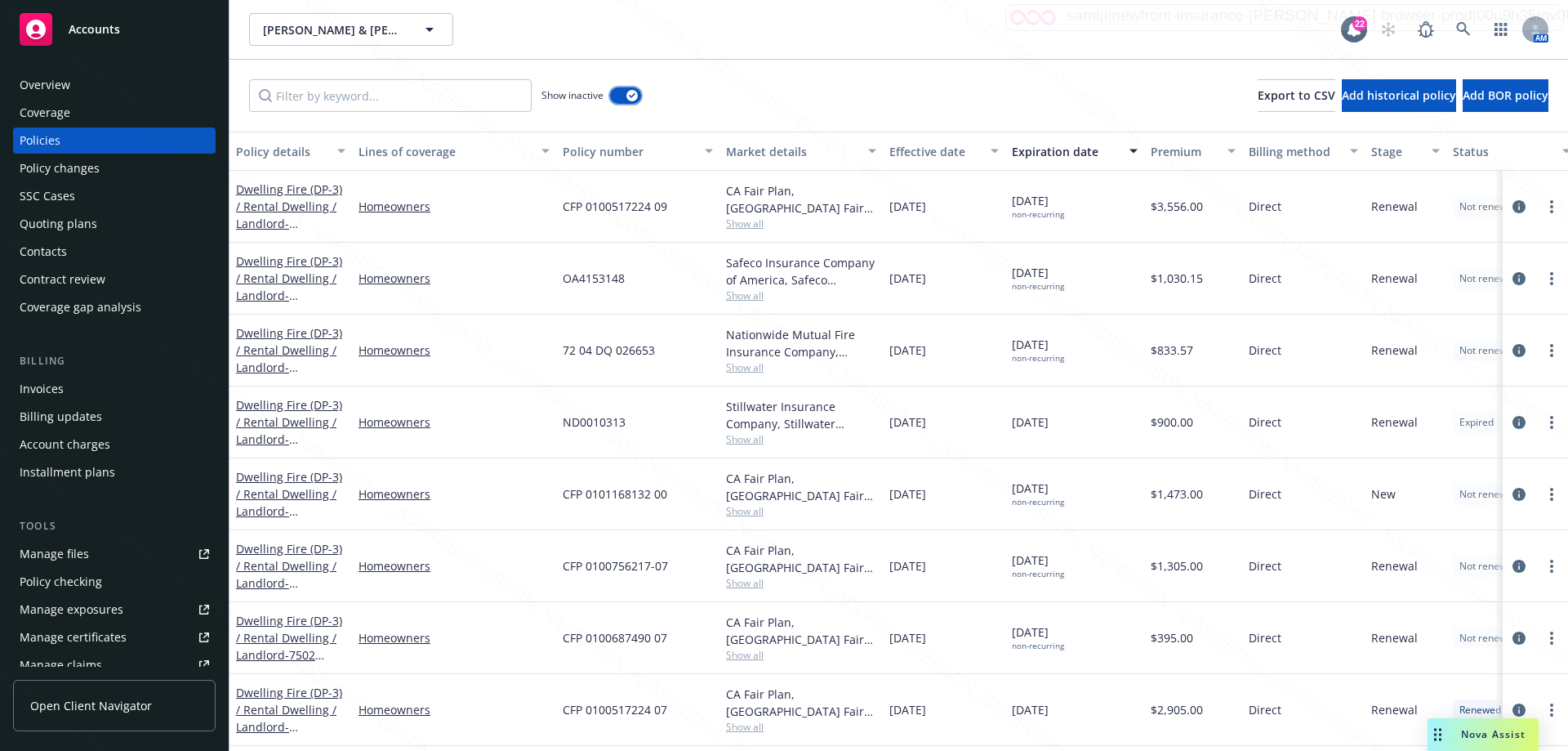
click at [613, 100] on button "button" at bounding box center [625, 95] width 31 height 16
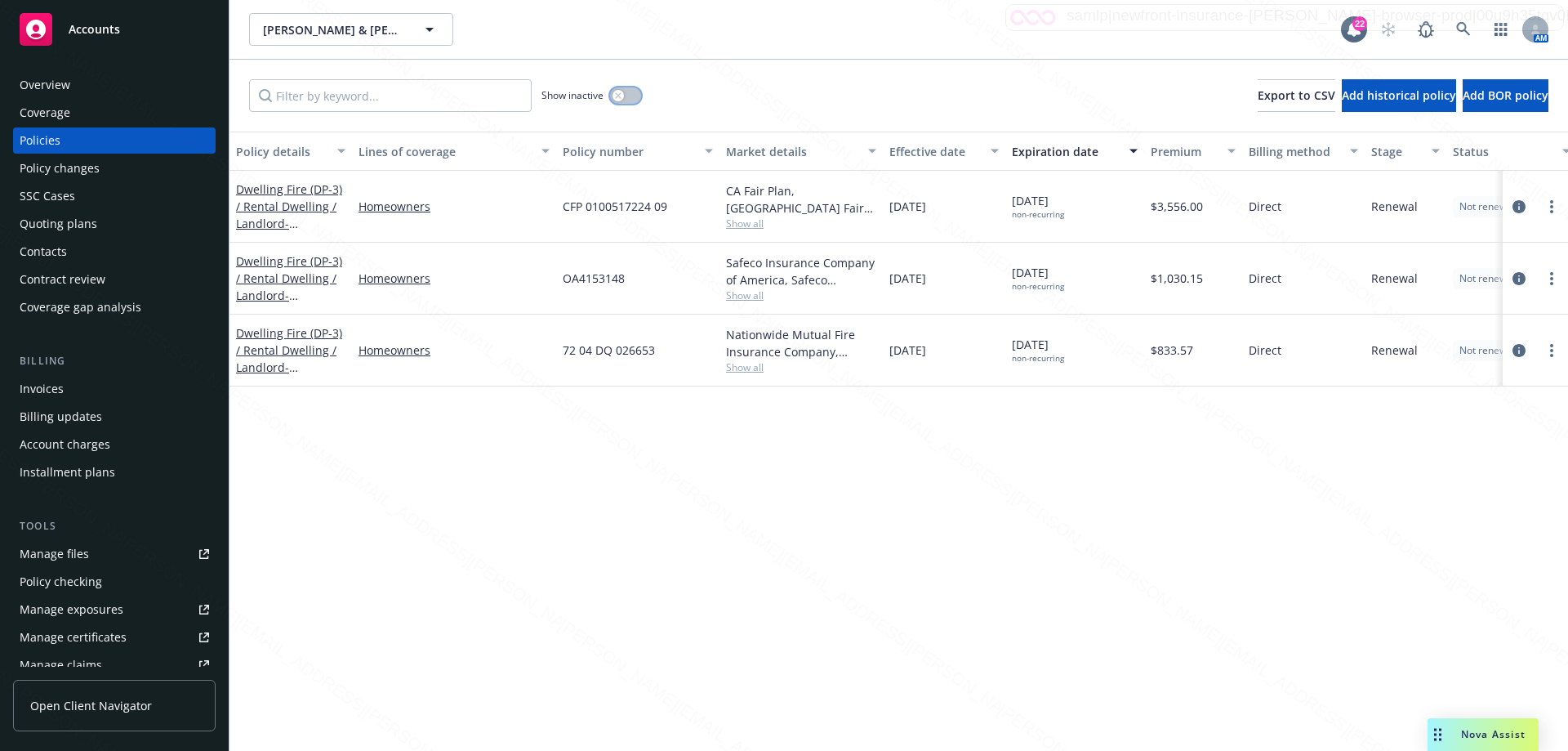
click at [634, 92] on button "button" at bounding box center [625, 95] width 31 height 16
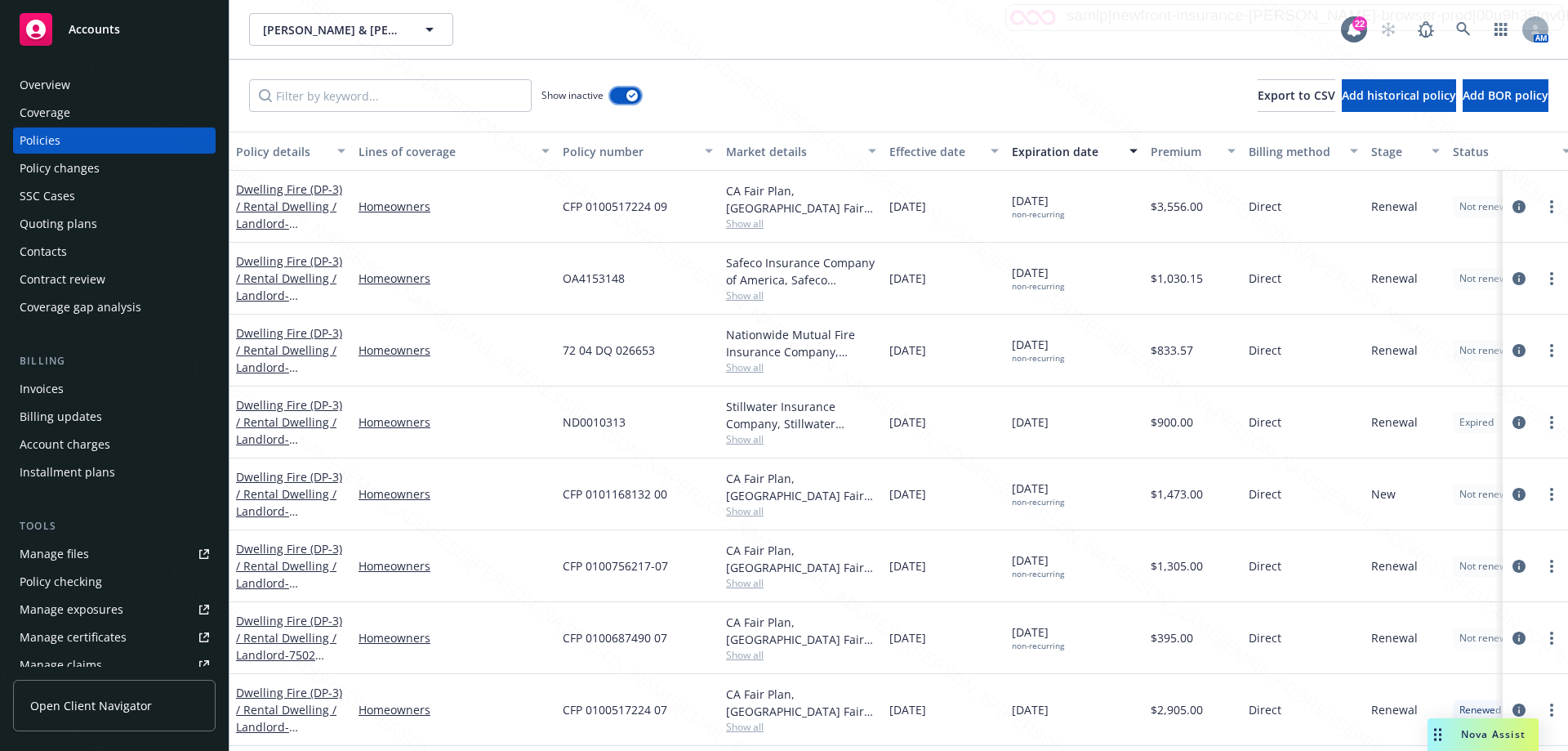
scroll to position [164, 0]
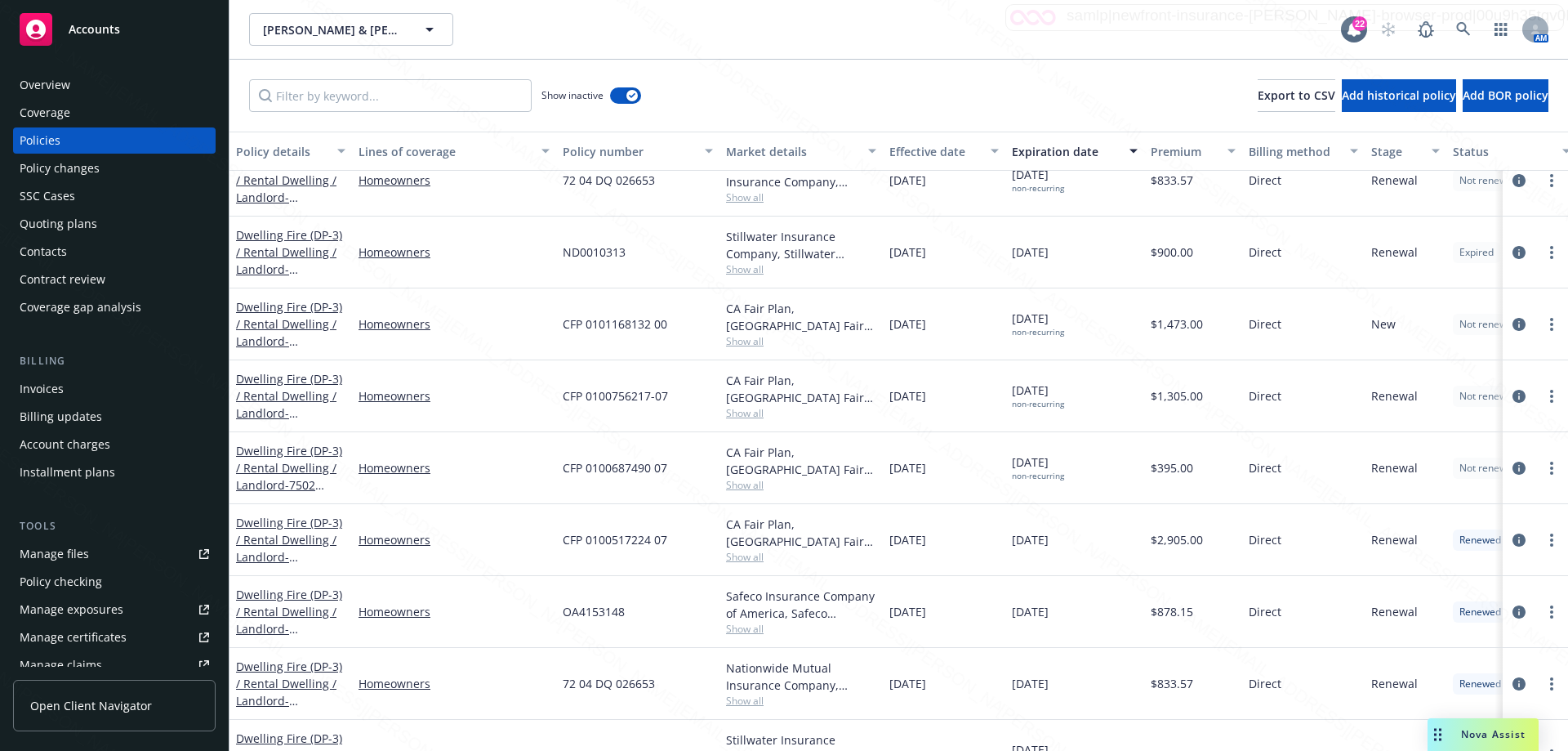
click at [1102, 256] on div "[DATE]" at bounding box center [1075, 252] width 139 height 72
click at [1467, 32] on icon at bounding box center [1463, 29] width 14 height 14
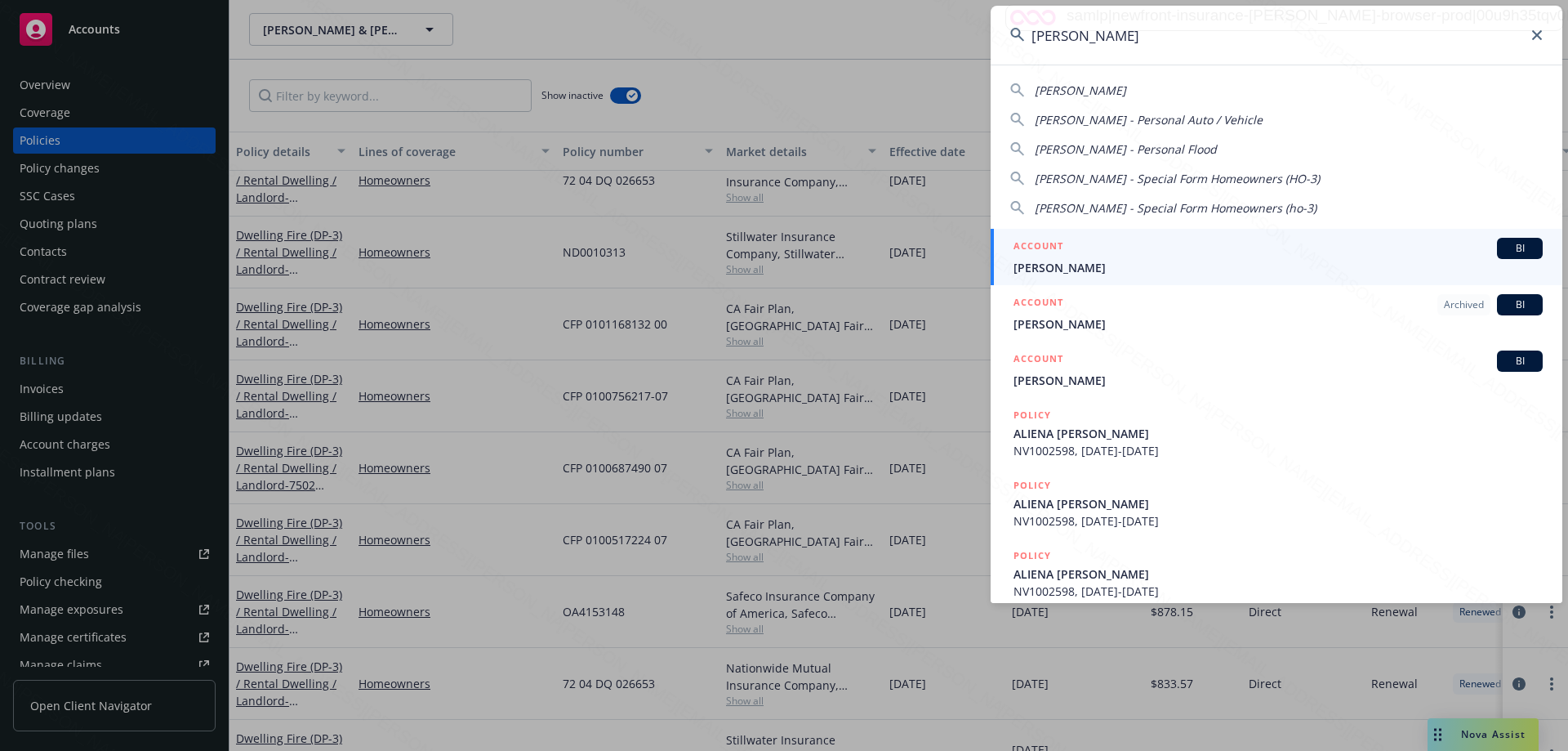
type input "[PERSON_NAME]"
click at [1055, 268] on span "[PERSON_NAME]" at bounding box center [1278, 267] width 529 height 17
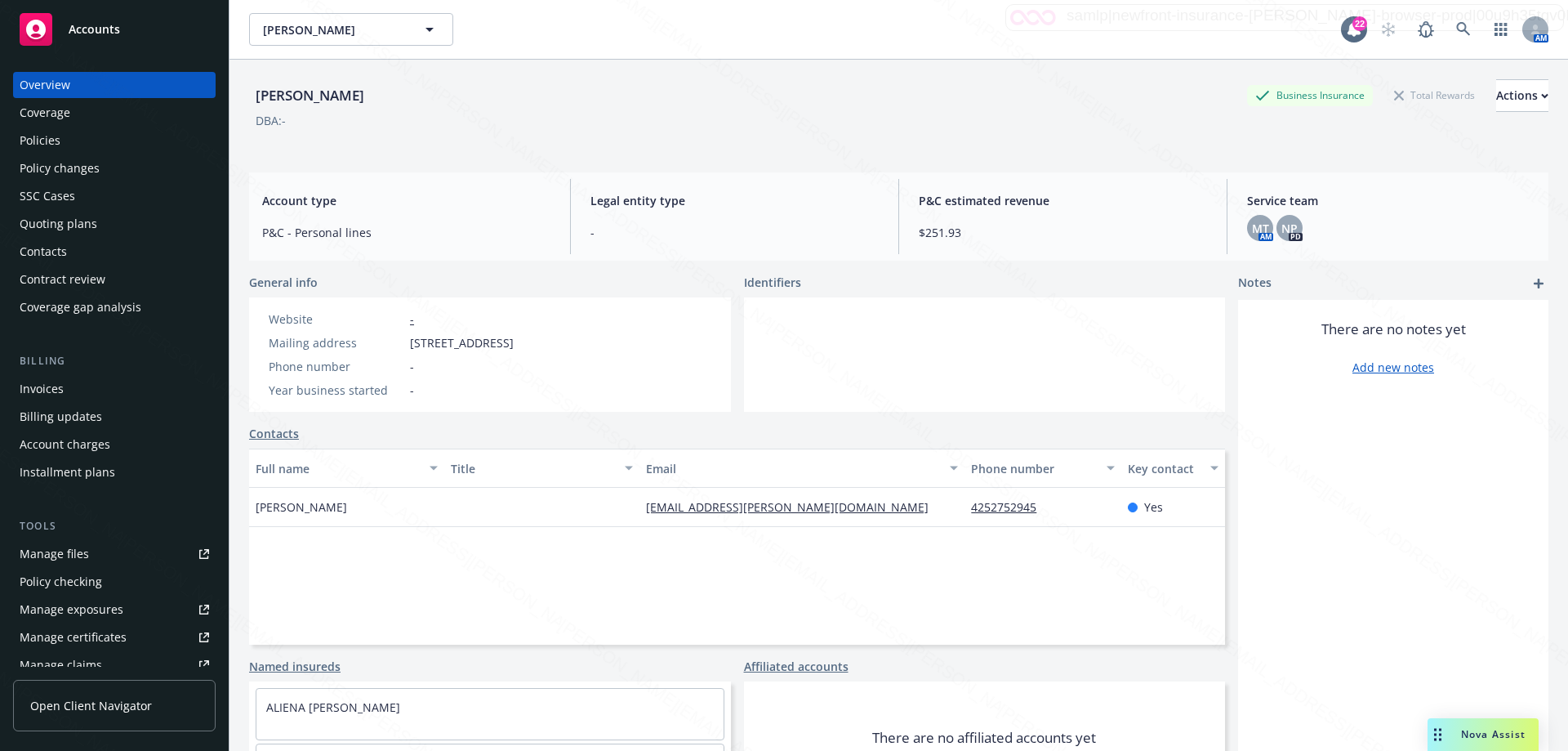
click at [66, 142] on div "Policies" at bounding box center [114, 140] width 189 height 26
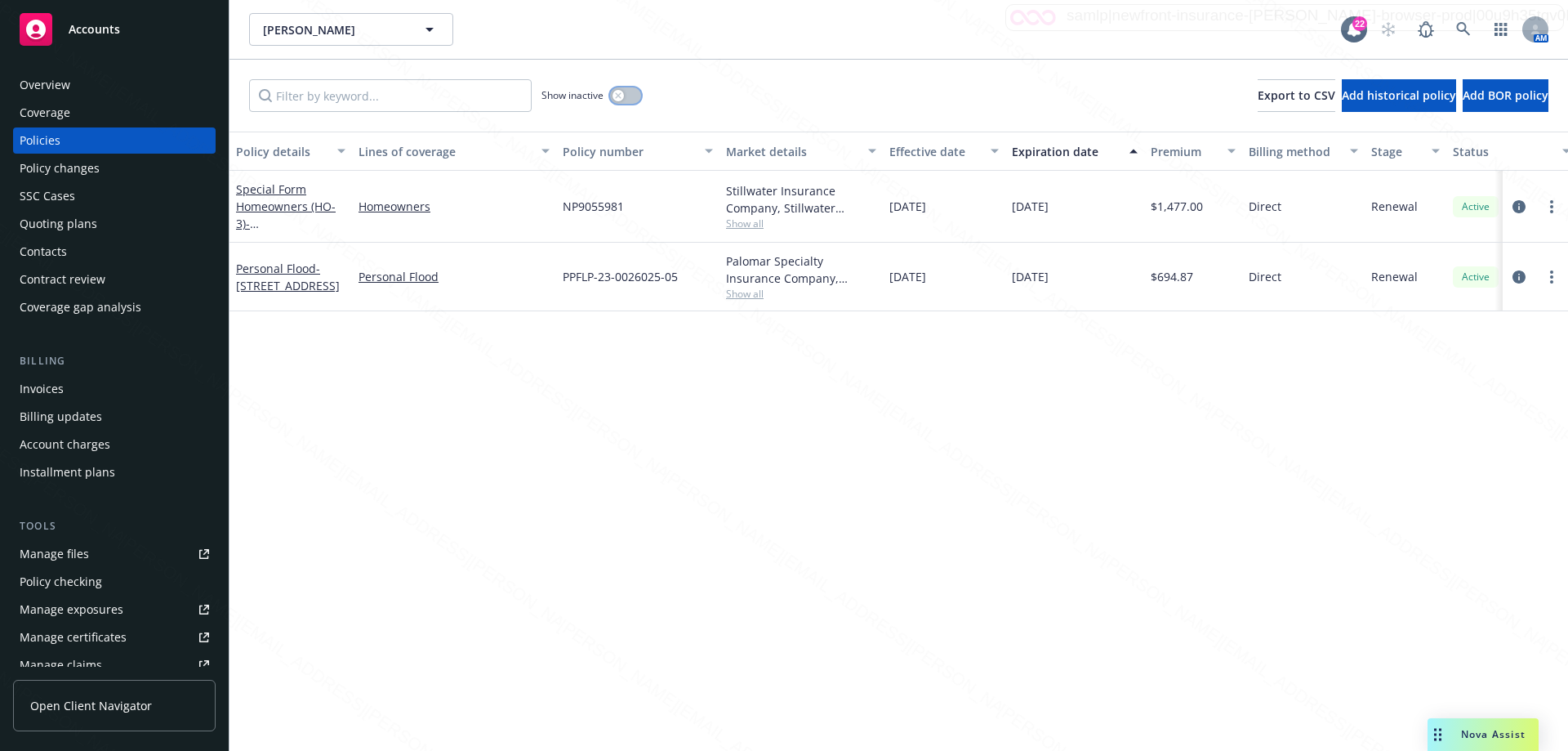
click at [634, 96] on button "button" at bounding box center [625, 95] width 31 height 16
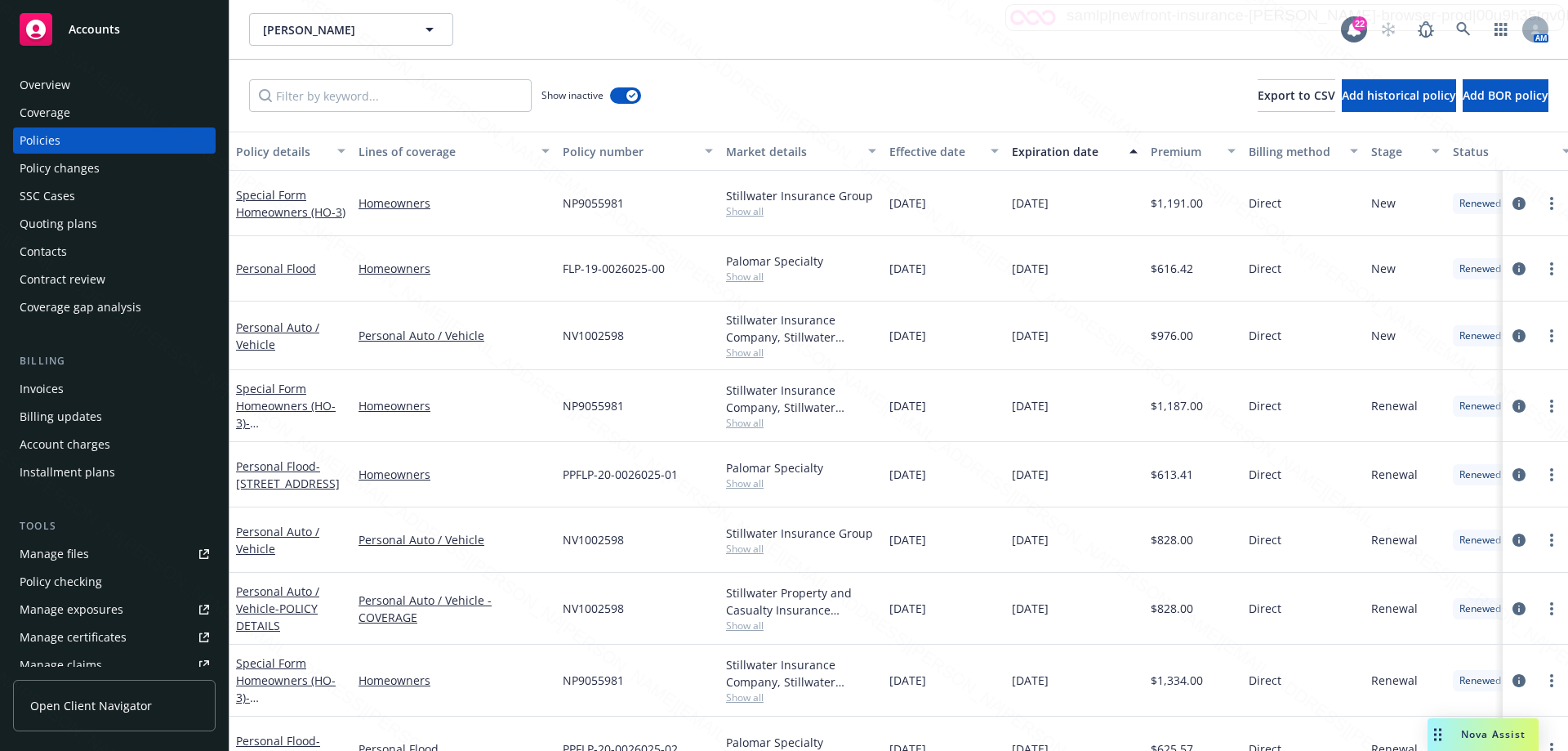
drag, startPoint x: 1055, startPoint y: 147, endPoint x: 1063, endPoint y: 165, distance: 19.7
click at [1058, 151] on div "Expiration date" at bounding box center [1065, 151] width 107 height 17
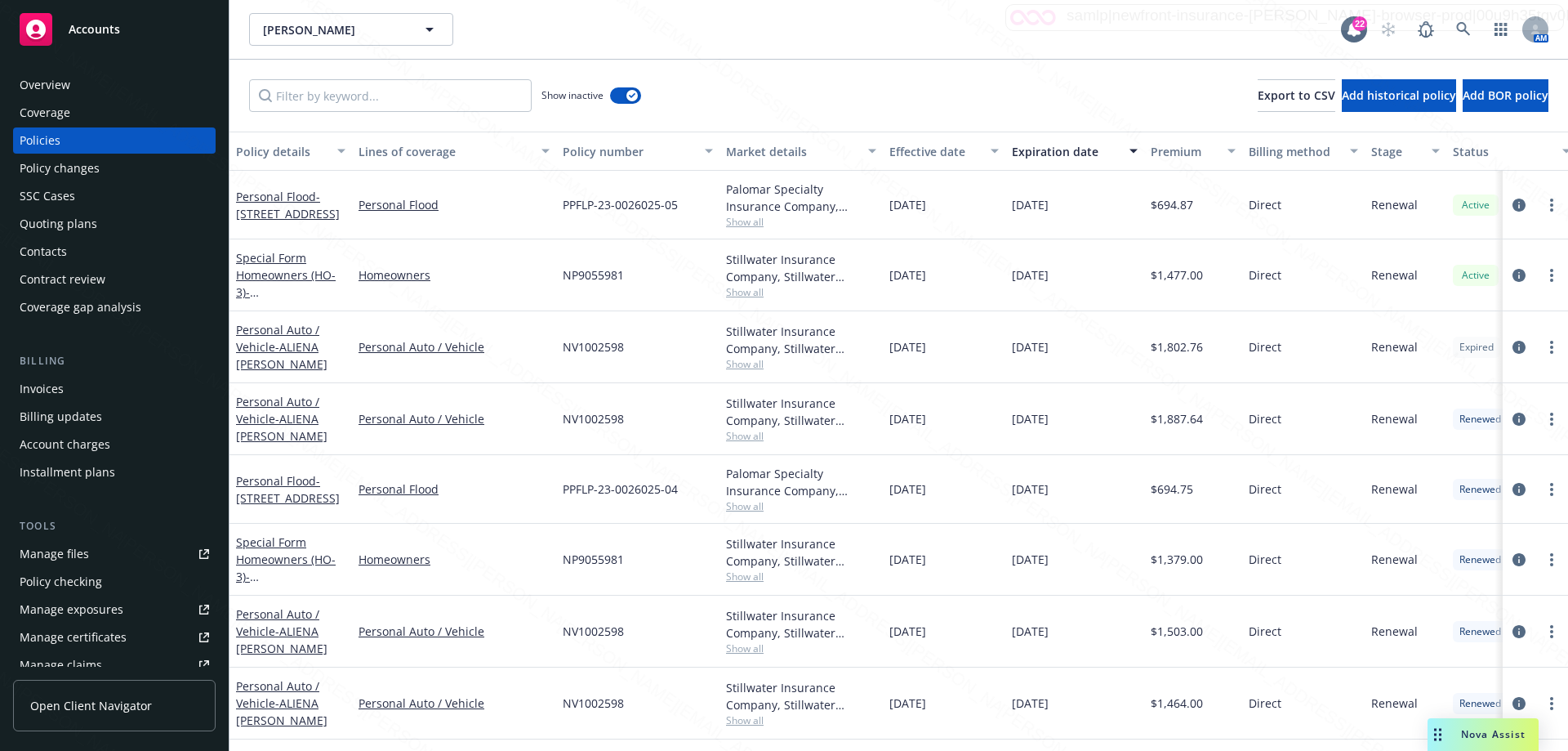
click at [1076, 349] on div "[DATE]" at bounding box center [1075, 347] width 139 height 72
drag, startPoint x: 631, startPoint y: 350, endPoint x: 564, endPoint y: 350, distance: 67.0
click at [564, 350] on div "NV1002598" at bounding box center [638, 347] width 163 height 72
copy span "NV1002598"
click at [1461, 30] on icon at bounding box center [1463, 29] width 14 height 14
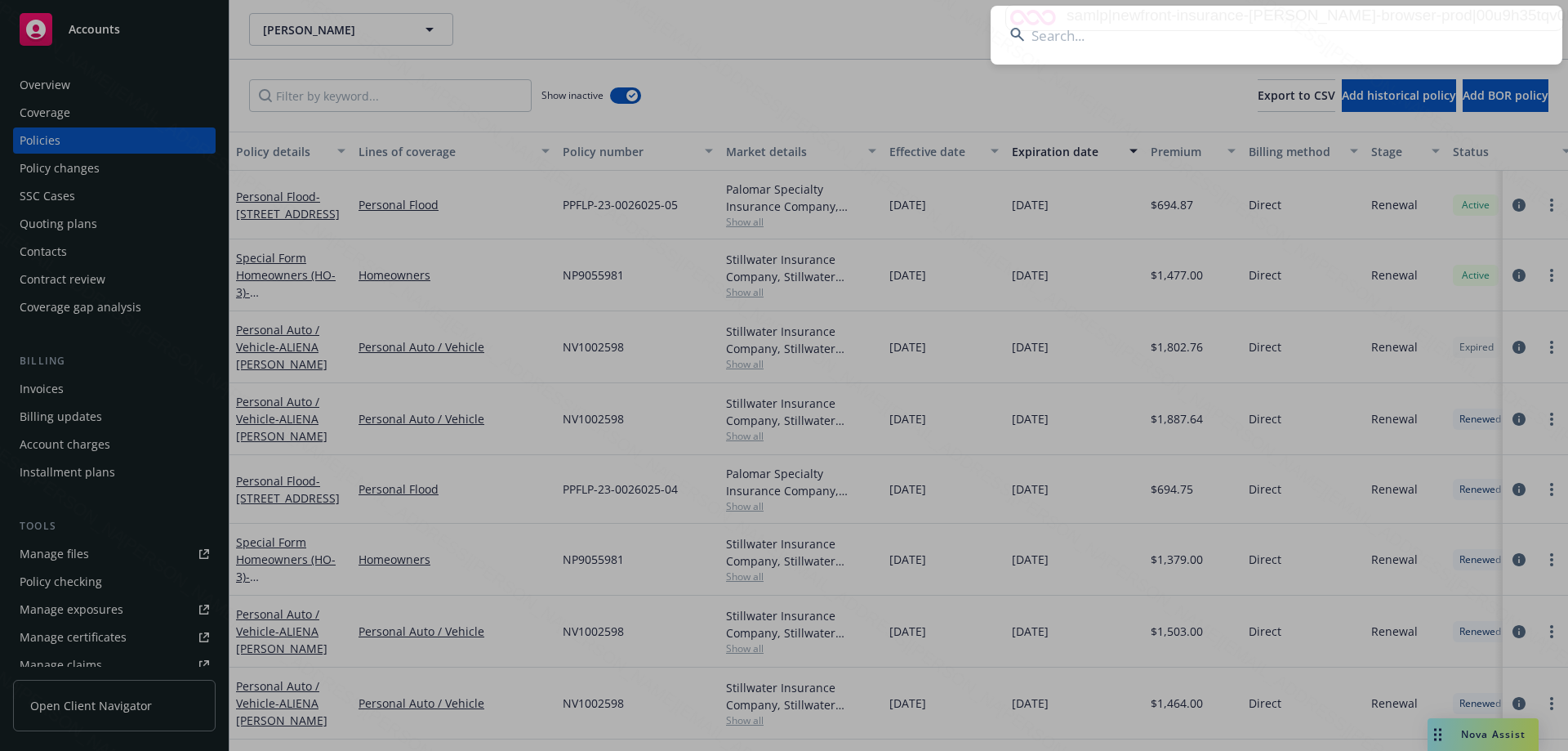
click at [1253, 35] on input at bounding box center [1277, 35] width 572 height 59
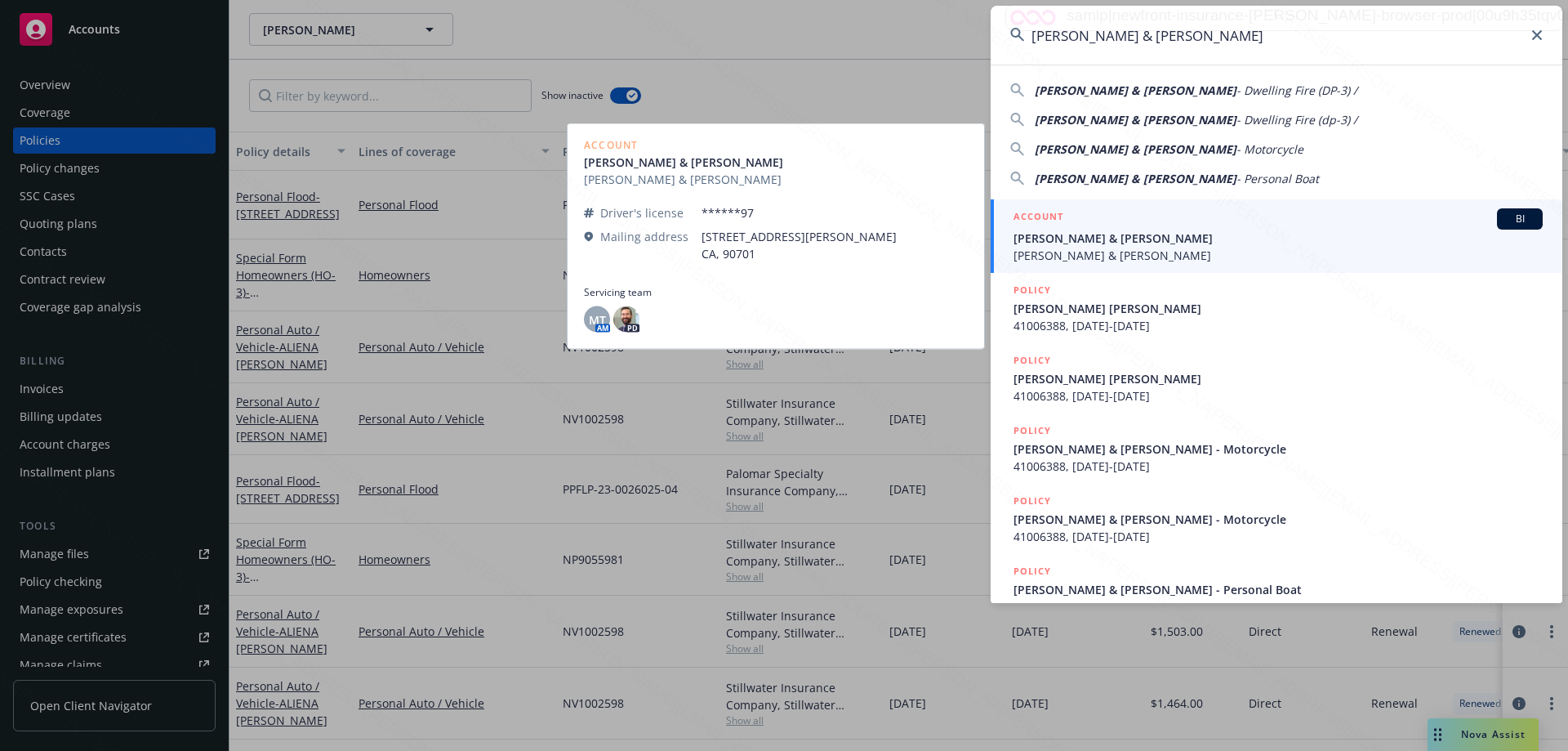
type input "[PERSON_NAME] & [PERSON_NAME]"
click at [1164, 251] on span "[PERSON_NAME] & [PERSON_NAME]" at bounding box center [1278, 255] width 529 height 17
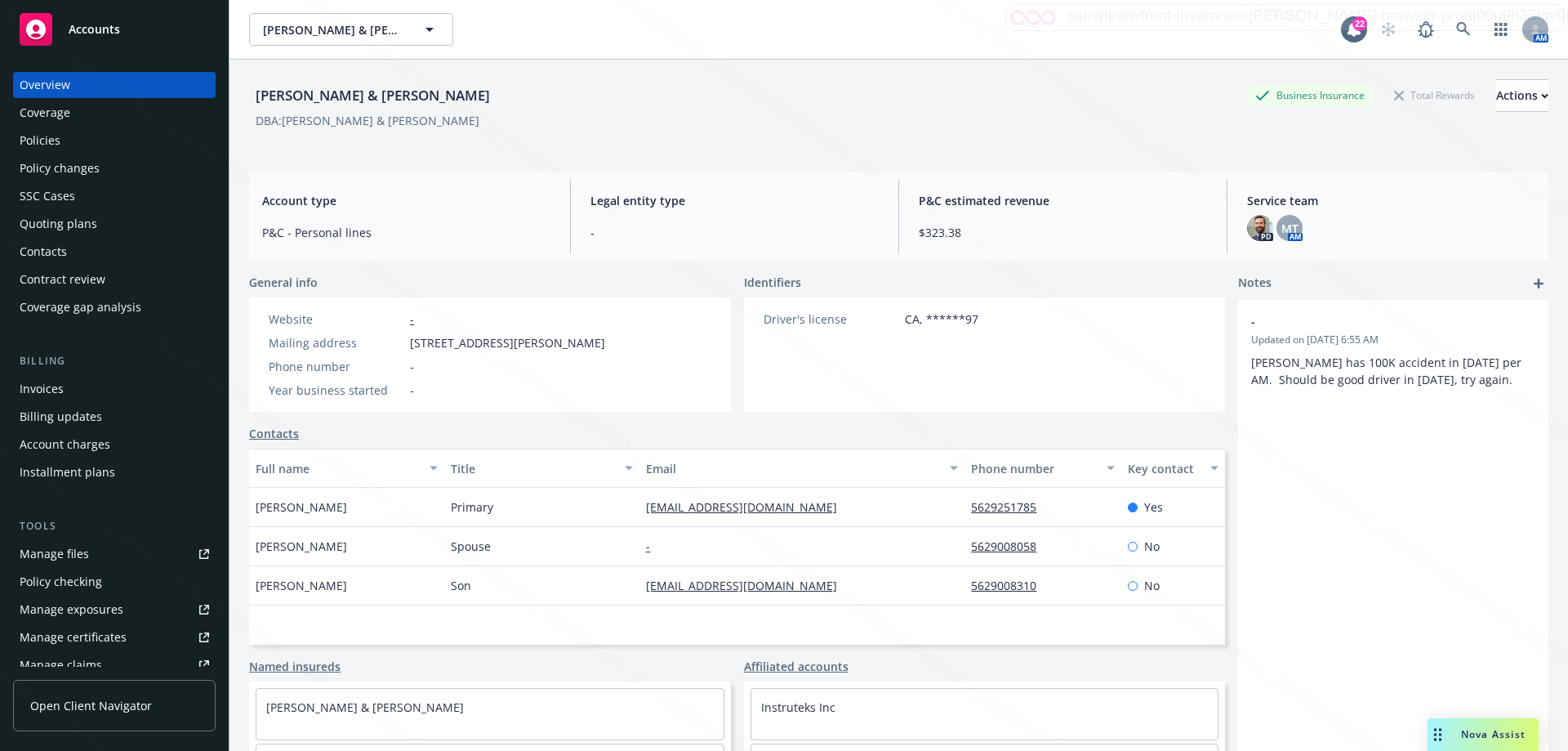
click at [57, 141] on div "Policies" at bounding box center [40, 140] width 41 height 26
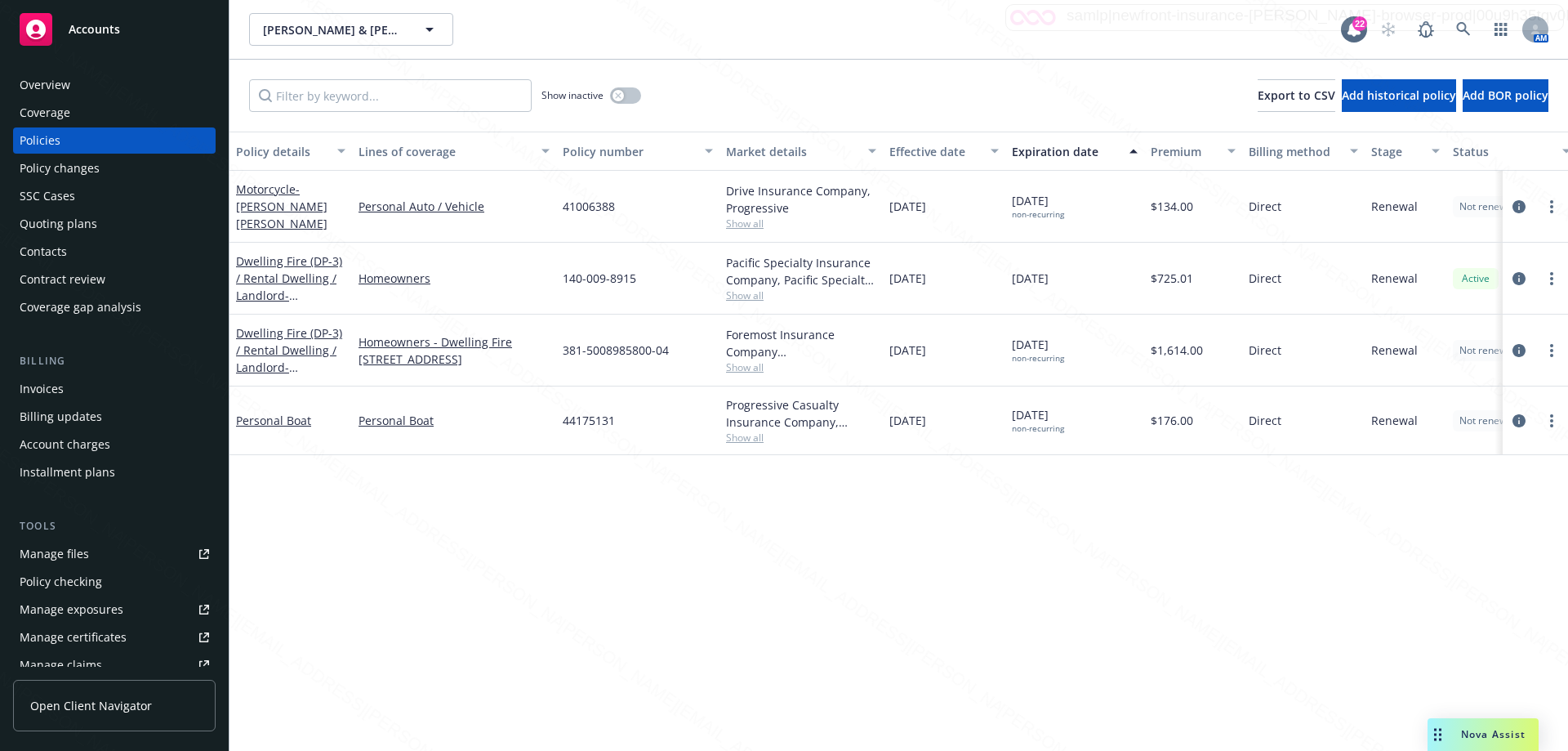
click at [33, 83] on div "Overview" at bounding box center [44, 84] width 51 height 26
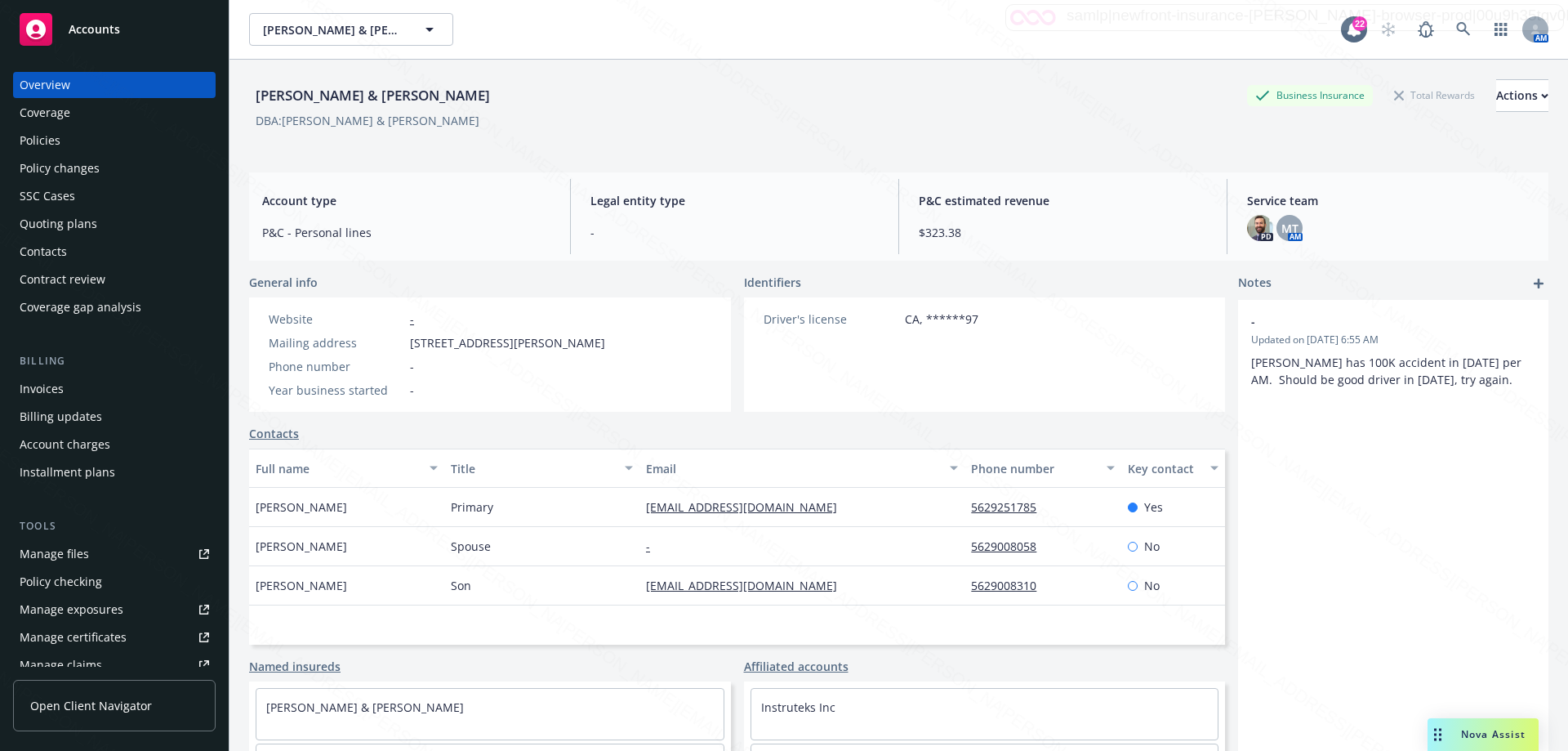
click at [45, 141] on div "Policies" at bounding box center [40, 140] width 41 height 26
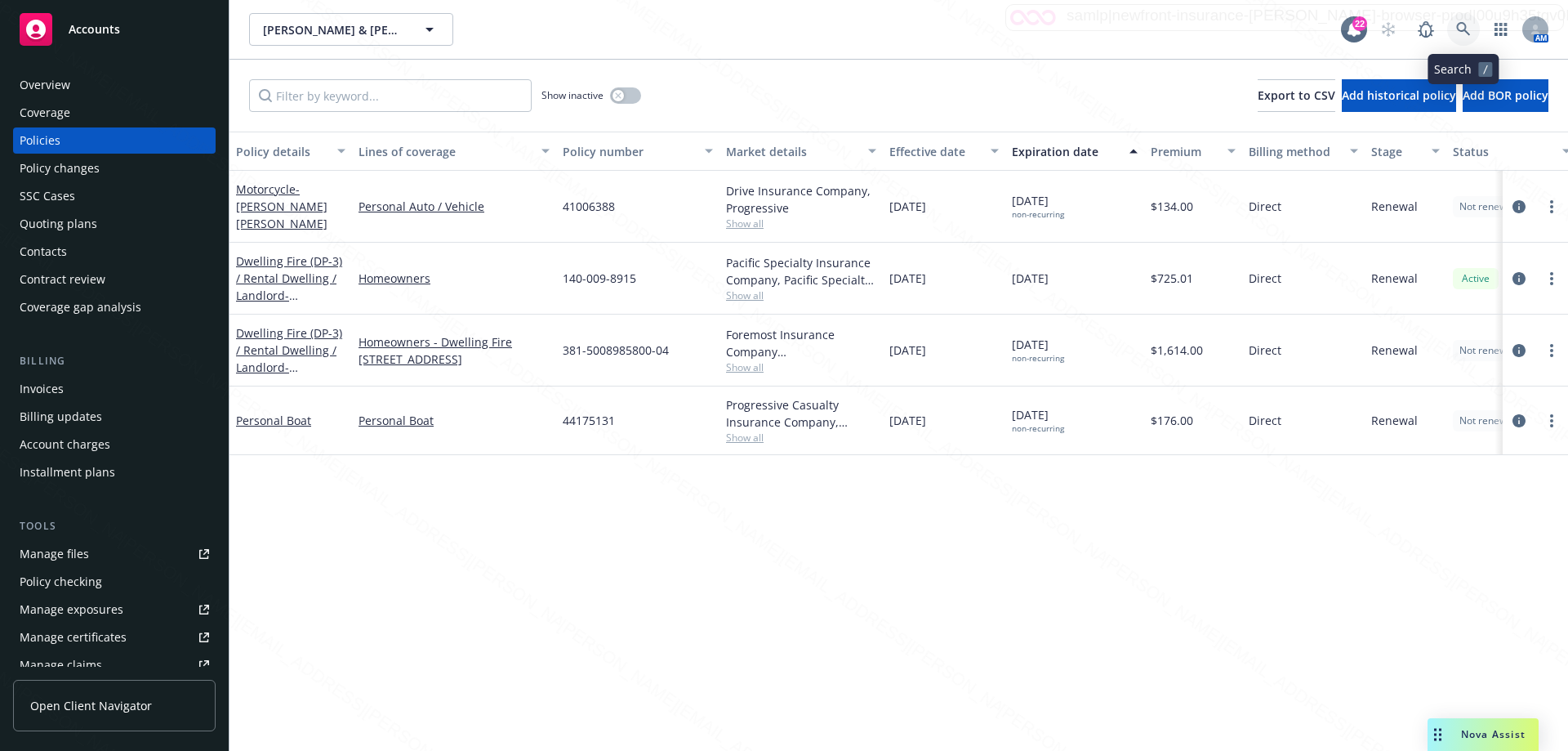
click at [1465, 36] on icon at bounding box center [1463, 29] width 15 height 15
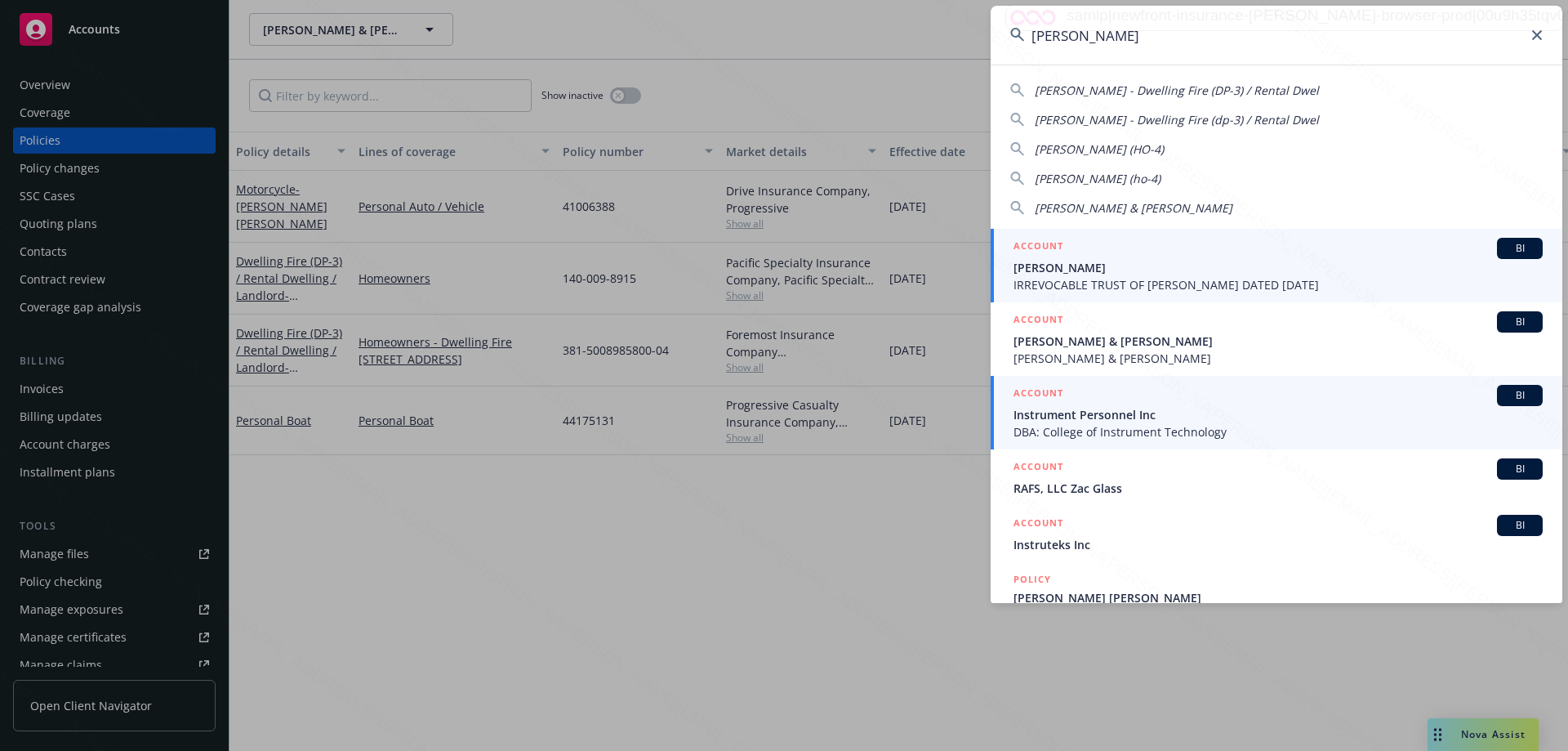
type input "[PERSON_NAME]"
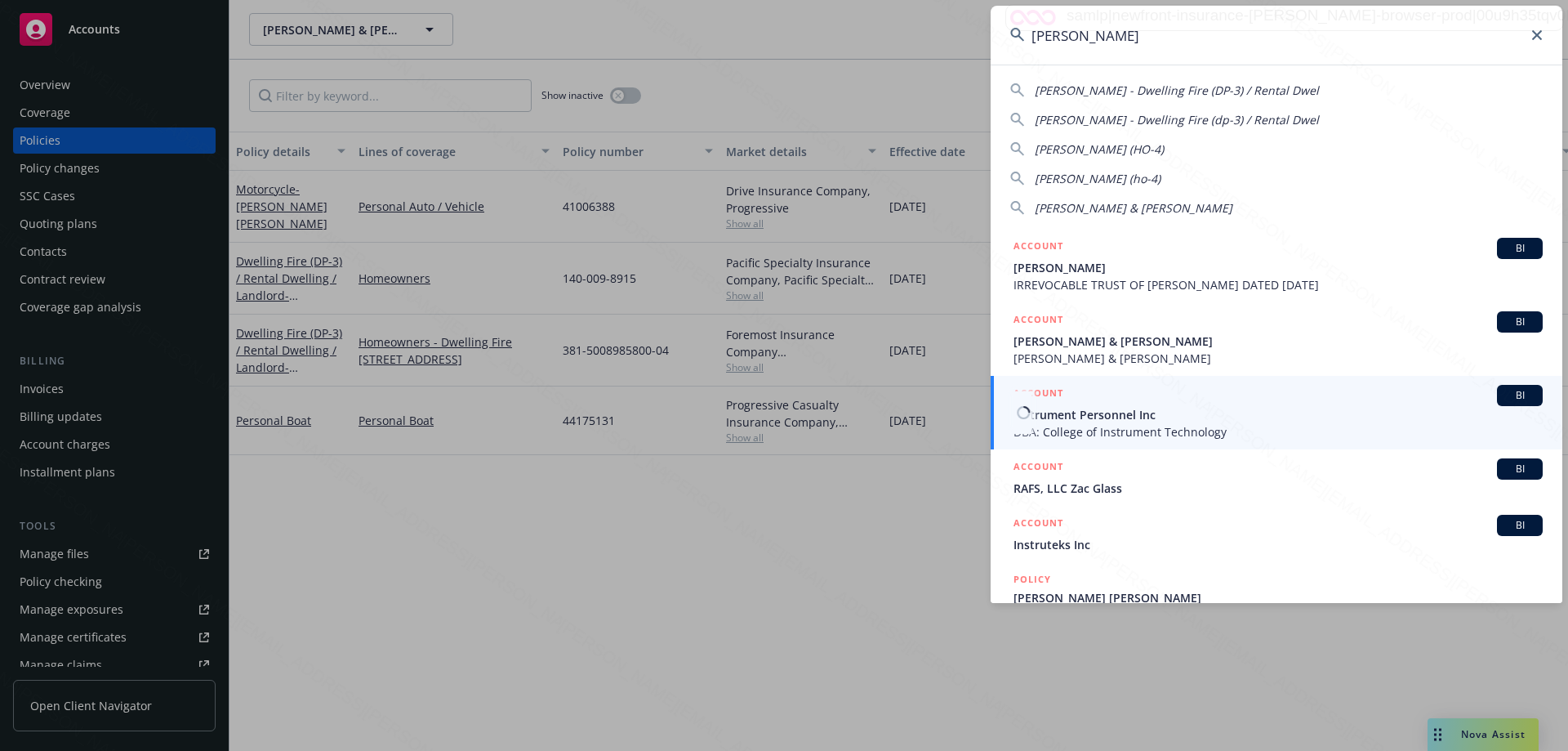
click at [1159, 421] on span "Instrument Personnel Inc" at bounding box center [1278, 414] width 529 height 17
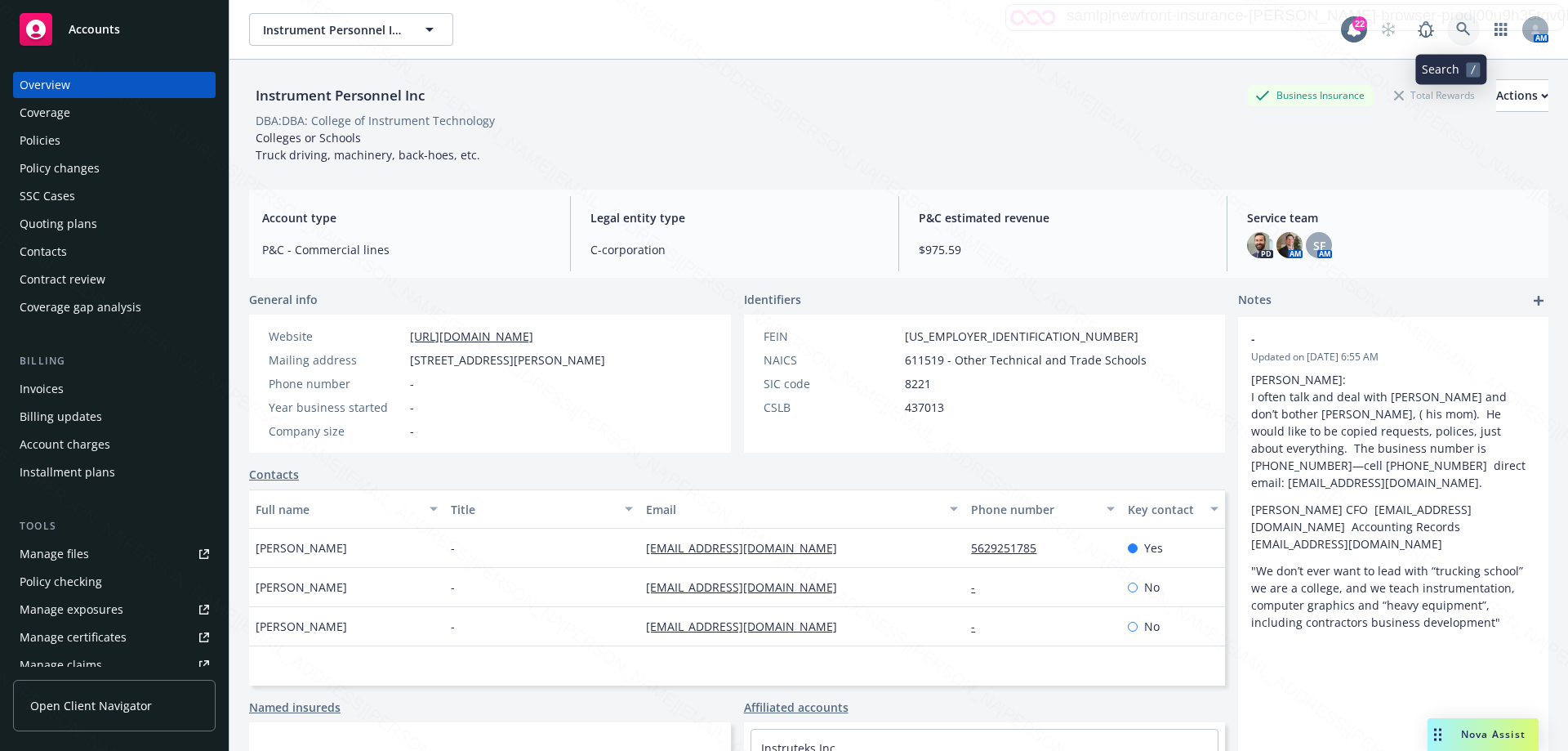
click at [1456, 26] on icon at bounding box center [1463, 29] width 14 height 14
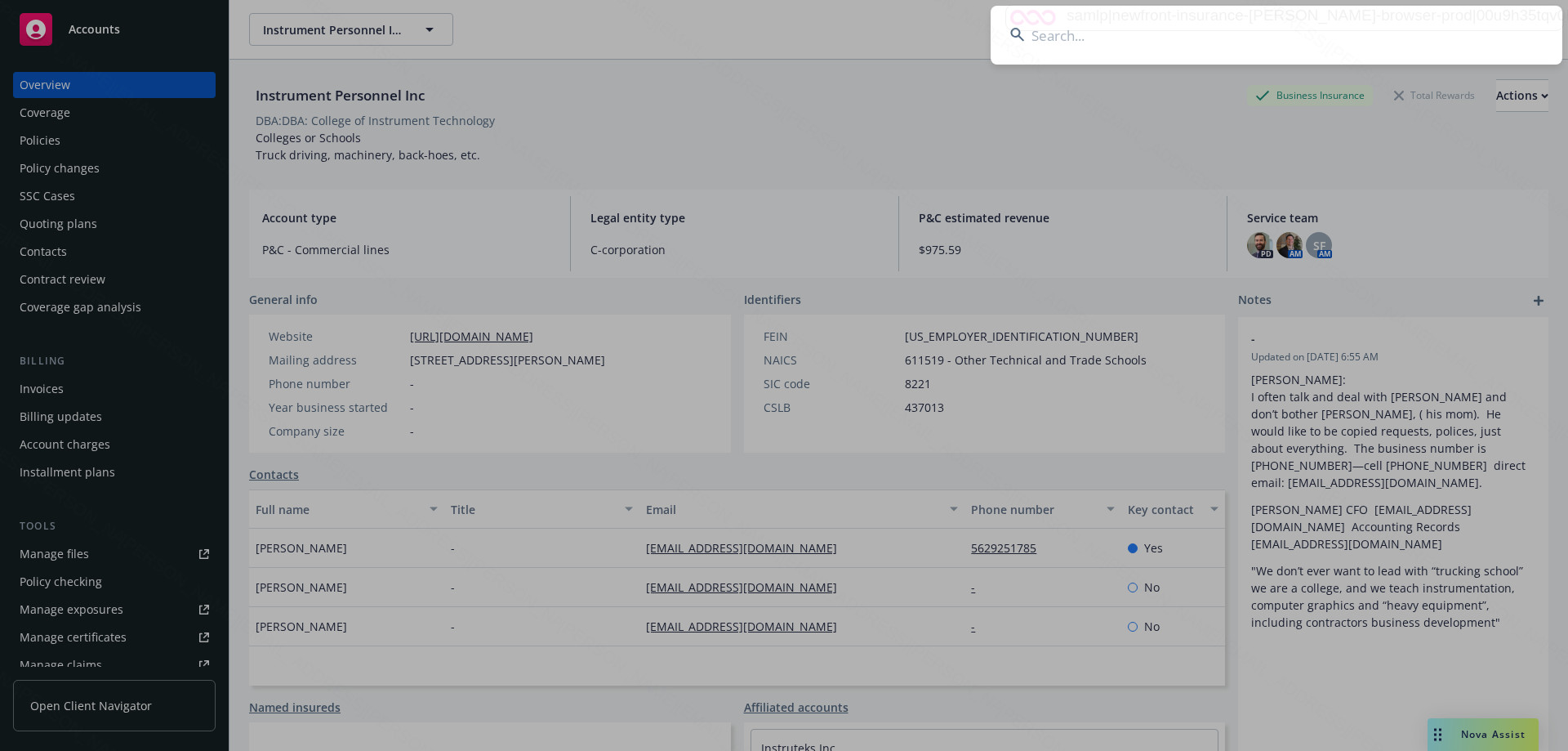
click at [1036, 36] on input at bounding box center [1277, 35] width 572 height 59
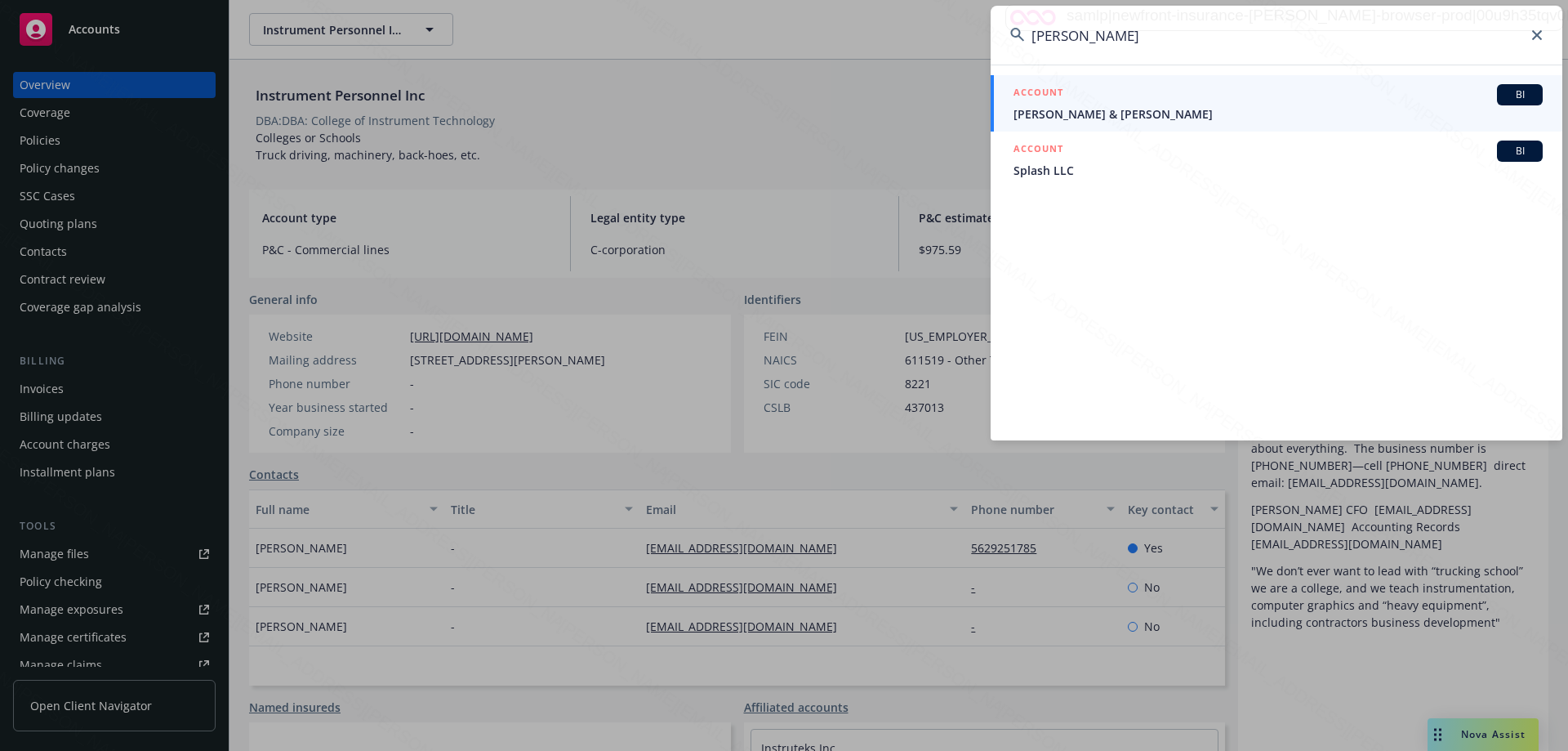
type input "[PERSON_NAME]"
click at [1078, 117] on span "[PERSON_NAME] & [PERSON_NAME]" at bounding box center [1278, 114] width 529 height 17
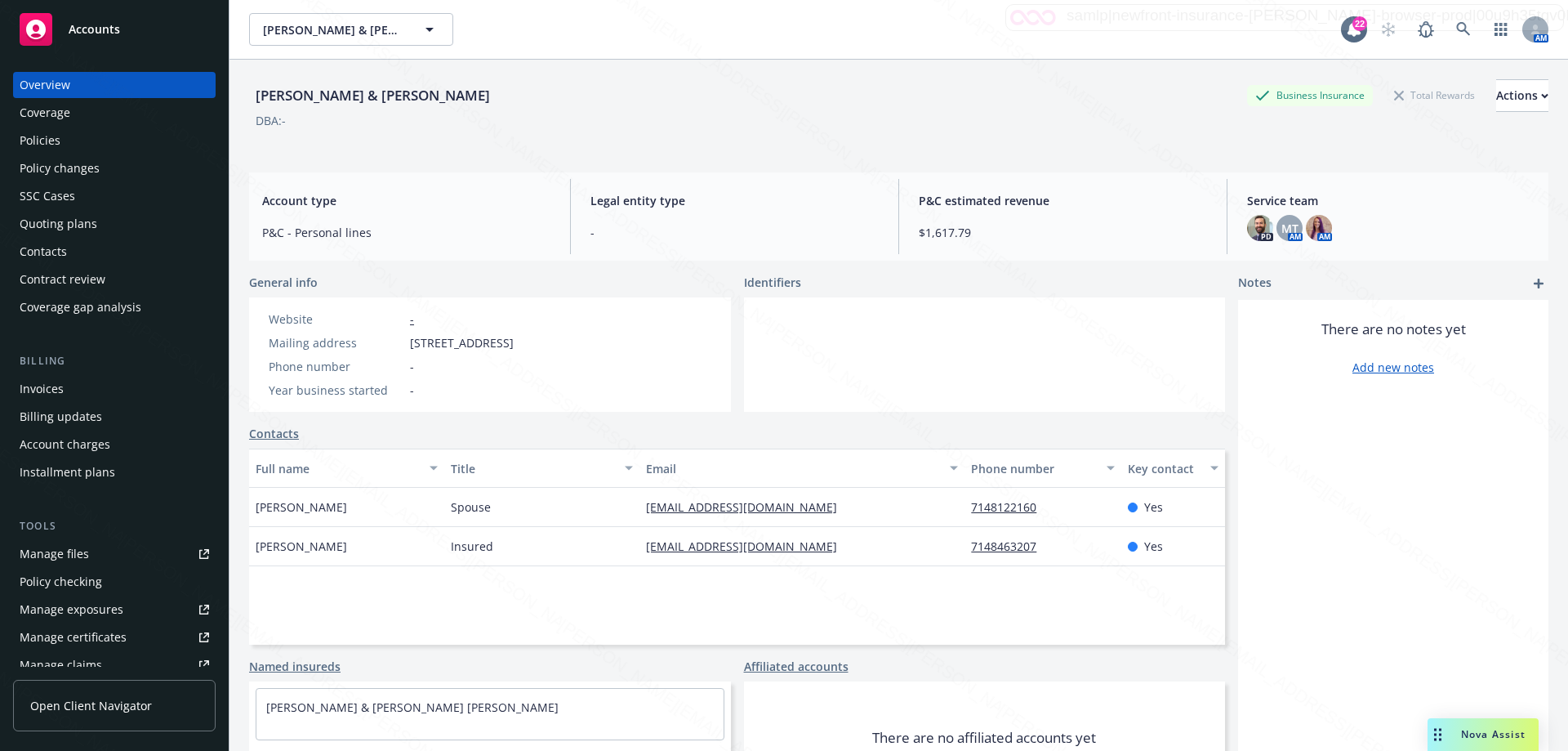
click at [37, 145] on div "Policies" at bounding box center [40, 140] width 41 height 26
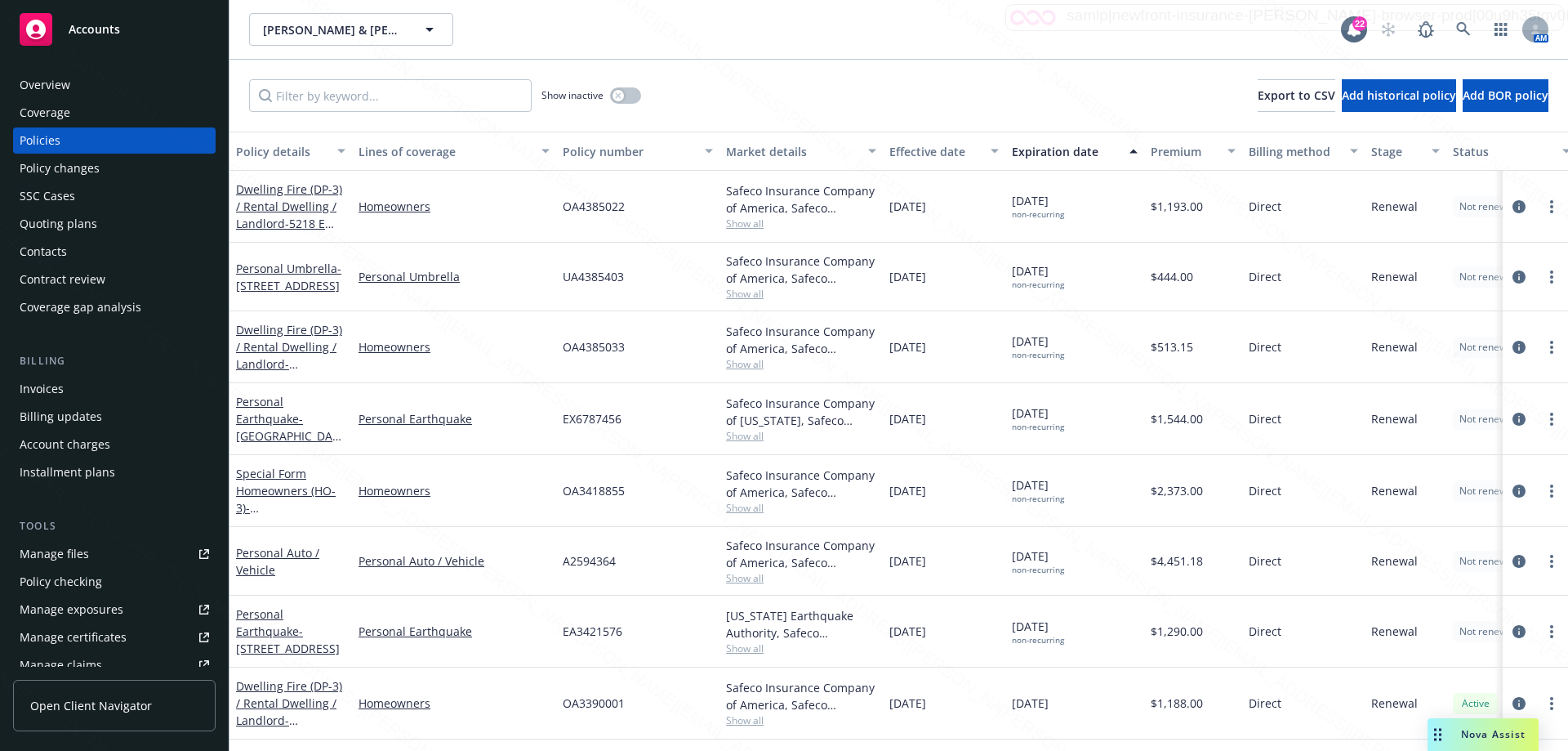
click at [305, 341] on div "Dwelling Fire (DP-3) / Rental Dwelling / Landlord - 257 [STREET_ADDRESS]" at bounding box center [291, 347] width 109 height 52
click at [283, 356] on link "Dwelling Fire (DP-3) / Rental Dwelling / Landlord - 257 [STREET_ADDRESS]" at bounding box center [290, 355] width 107 height 67
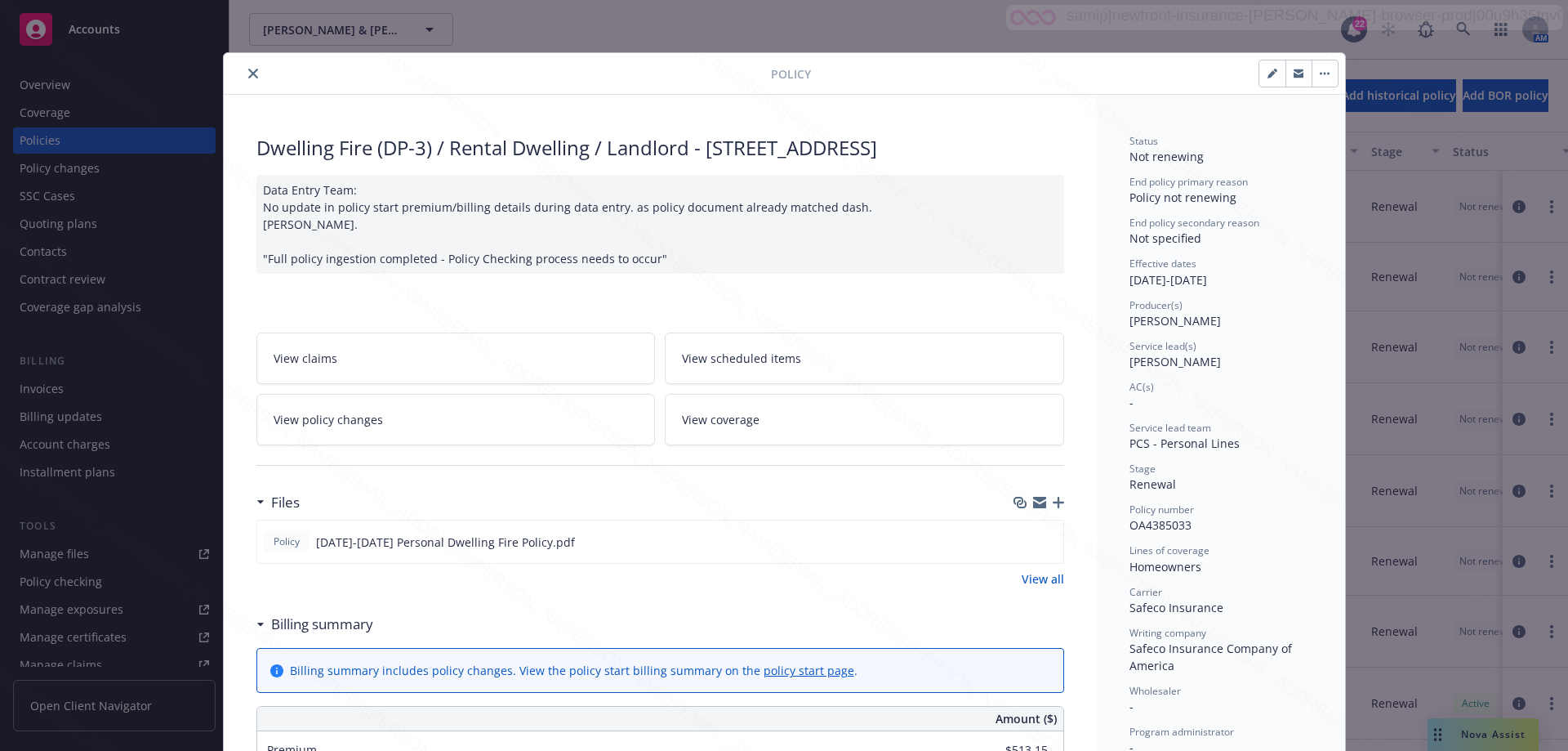
click at [249, 80] on button "close" at bounding box center [253, 74] width 20 height 20
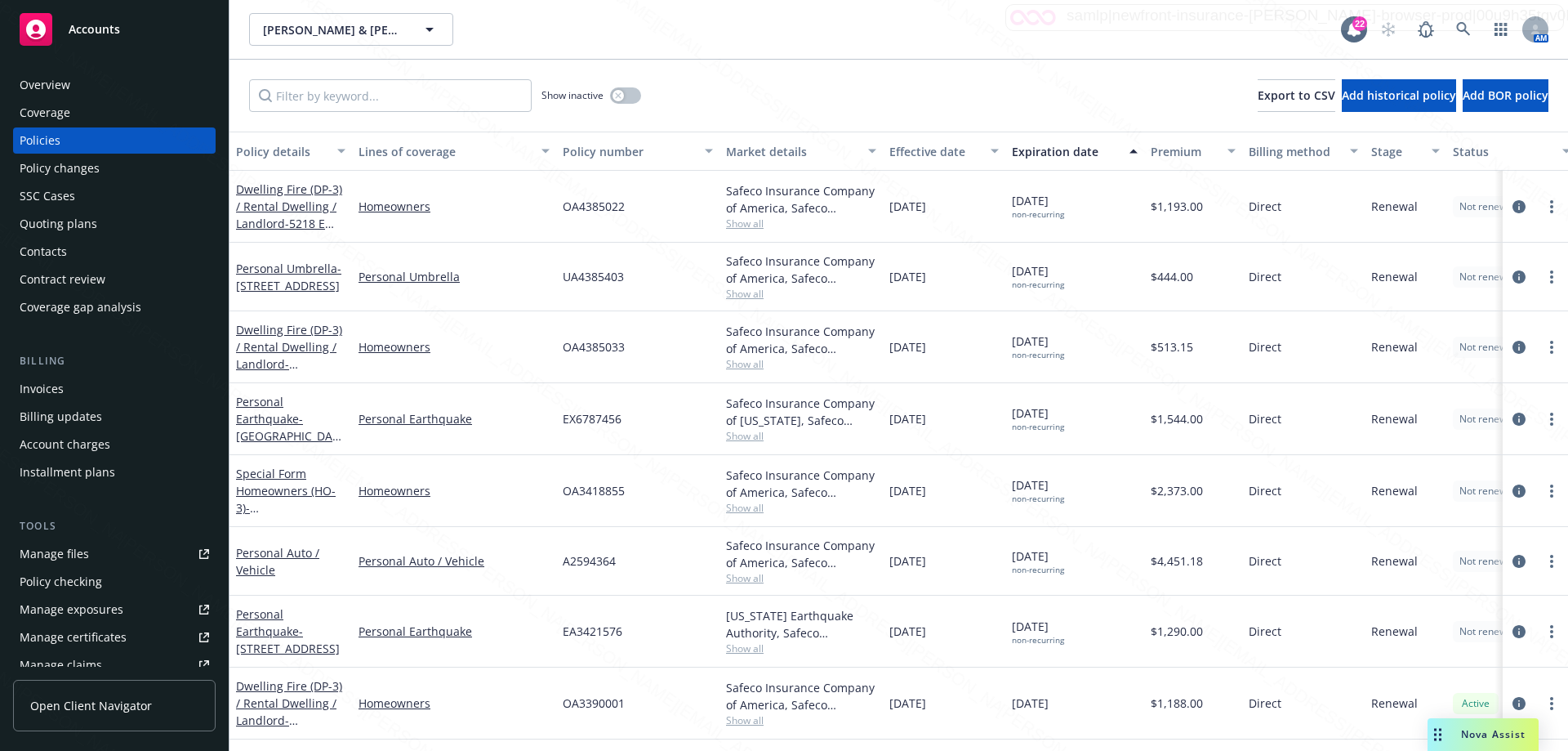
scroll to position [76, 0]
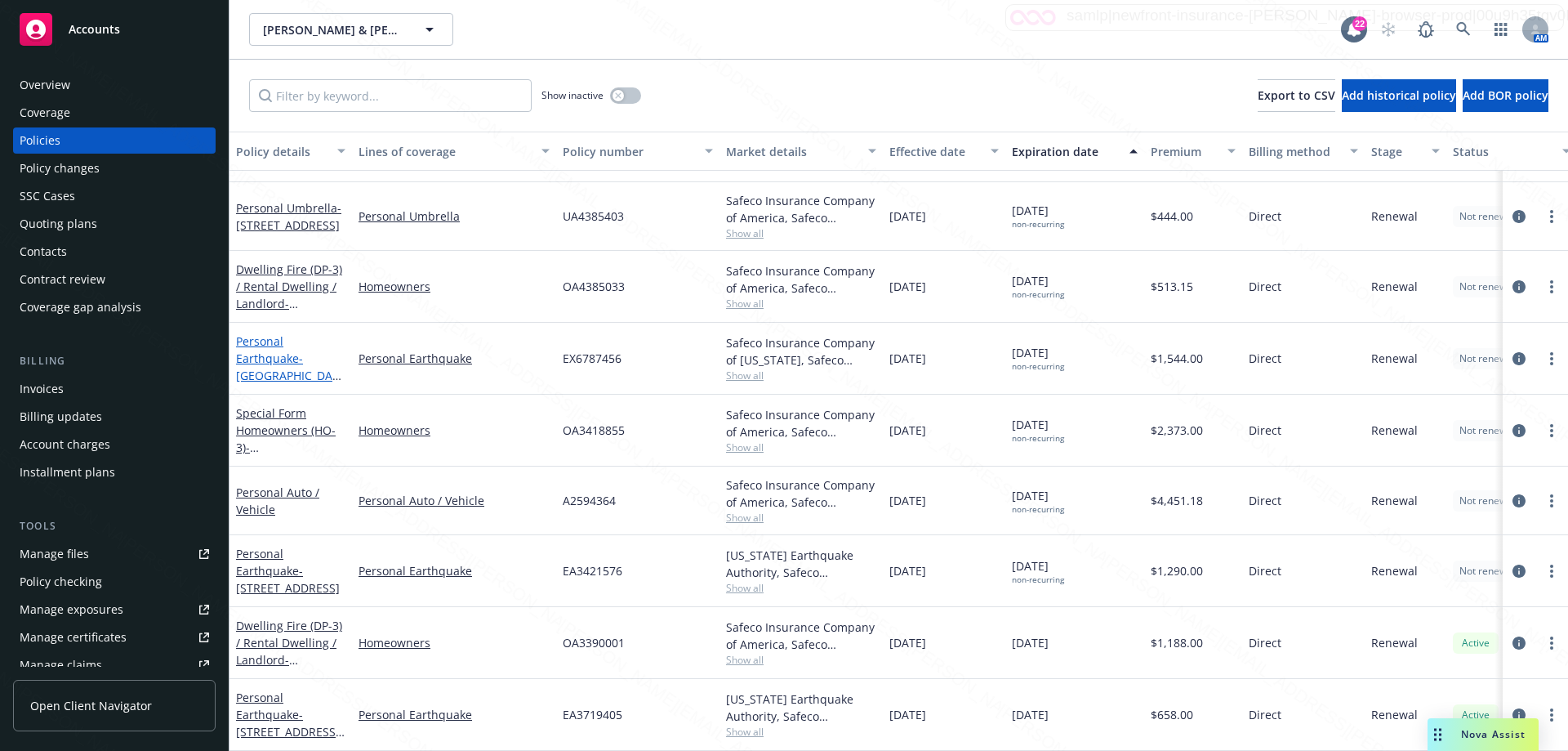
click at [277, 364] on span "- 5218 E the Toledo [STREET_ADDRESS]" at bounding box center [289, 383] width 106 height 67
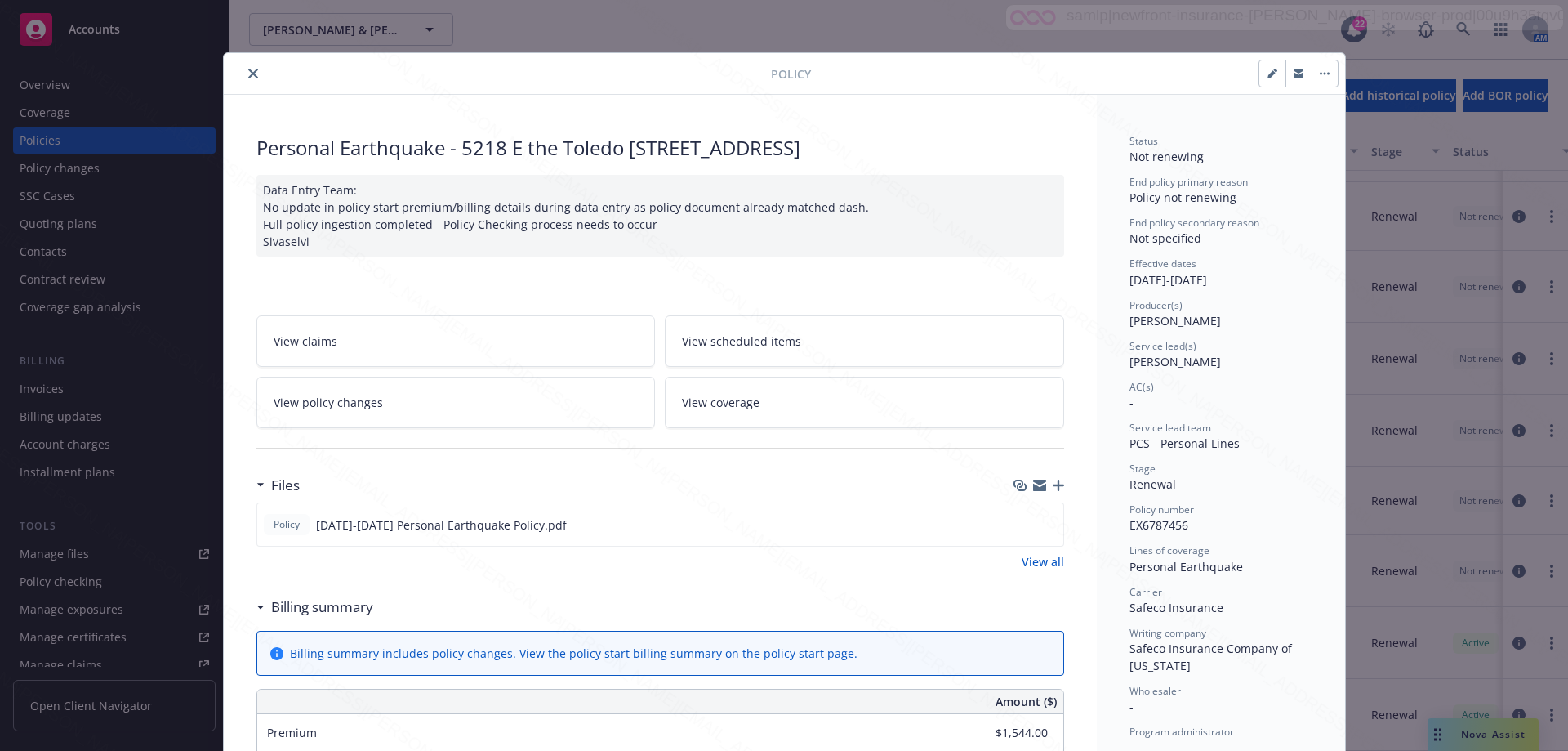
click at [249, 70] on icon "close" at bounding box center [253, 73] width 10 height 10
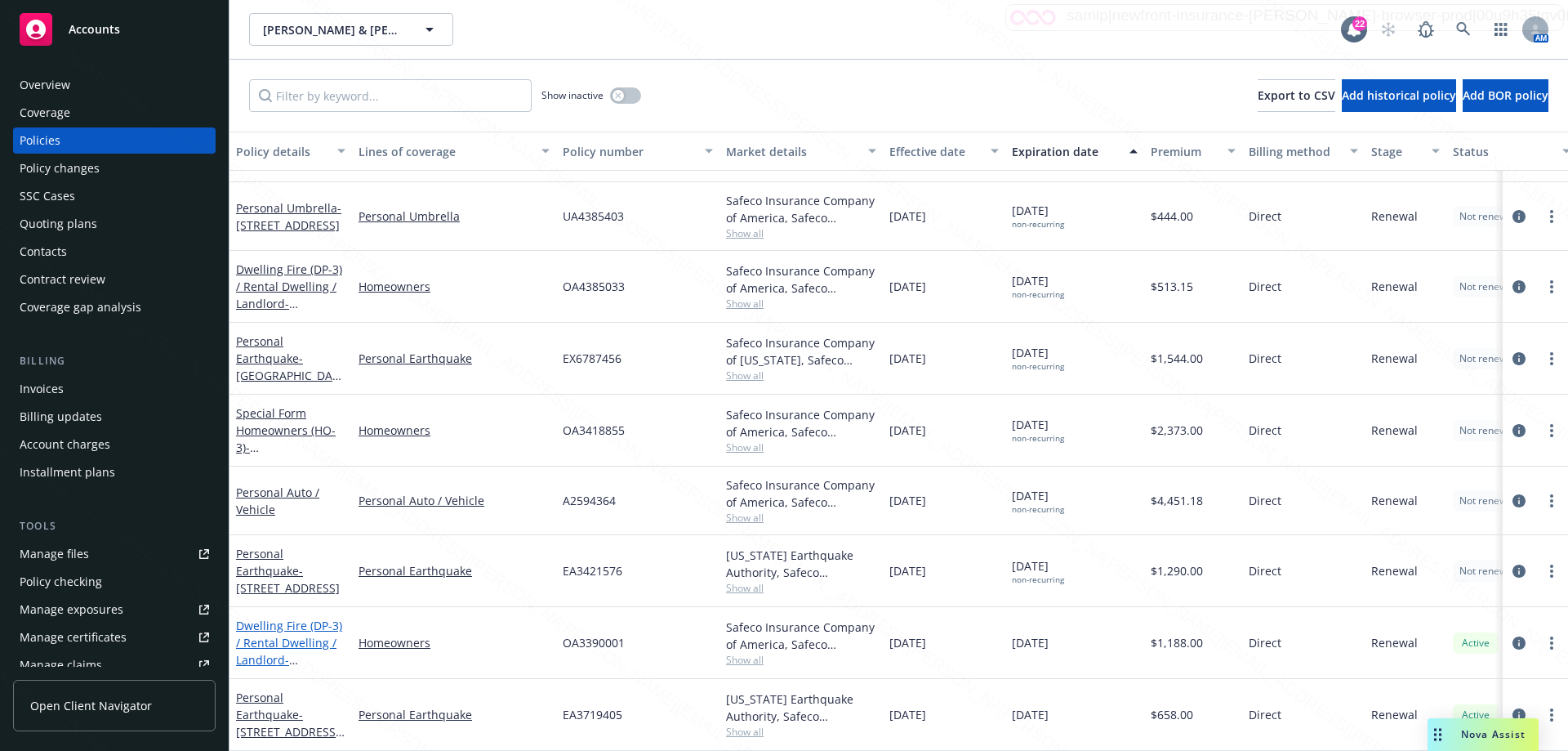
click at [298, 632] on link "Dwelling Fire (DP-3) / Rental Dwelling / Landlord - [STREET_ADDRESS][PERSON_NAM…" at bounding box center [290, 659] width 107 height 84
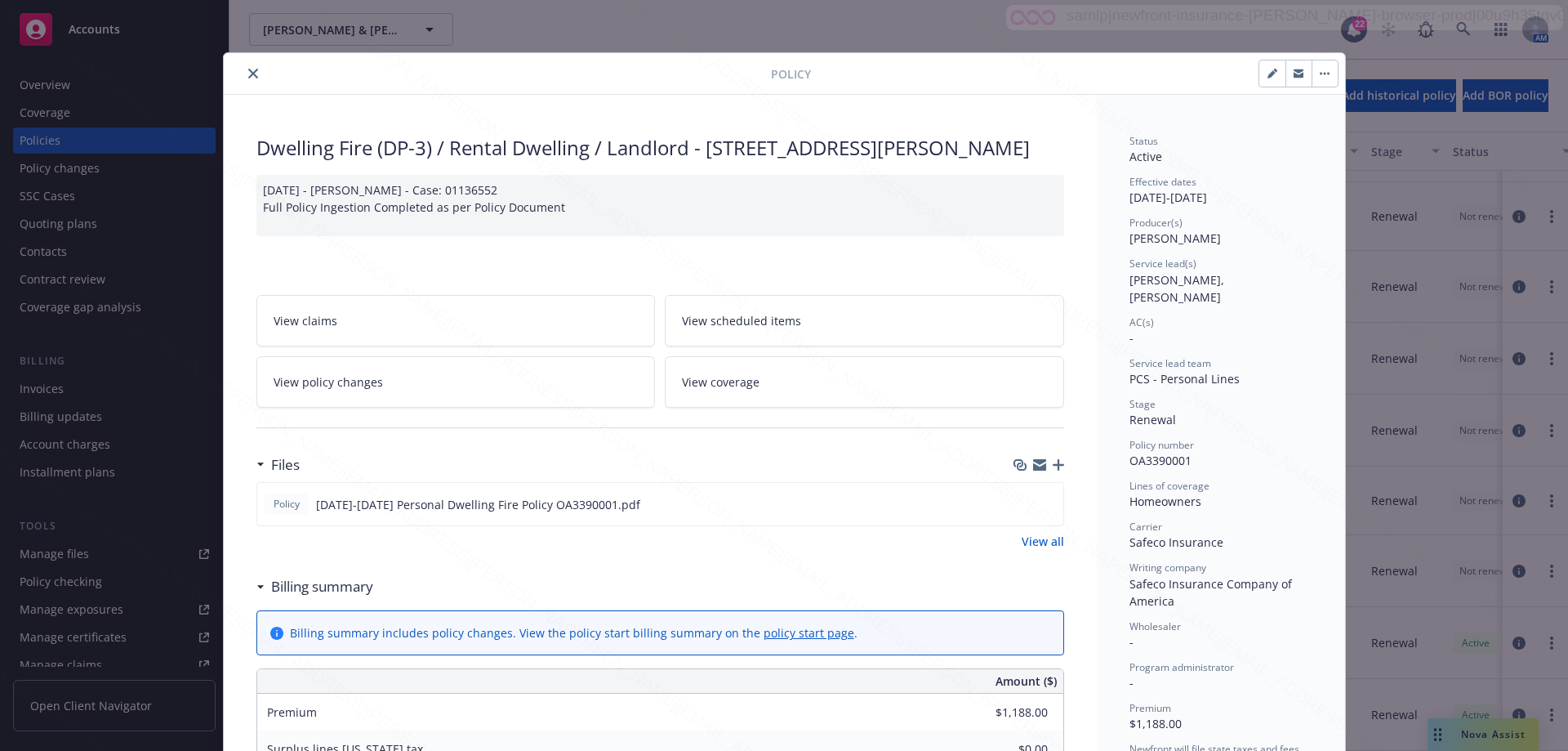
click at [246, 68] on button "close" at bounding box center [253, 74] width 20 height 20
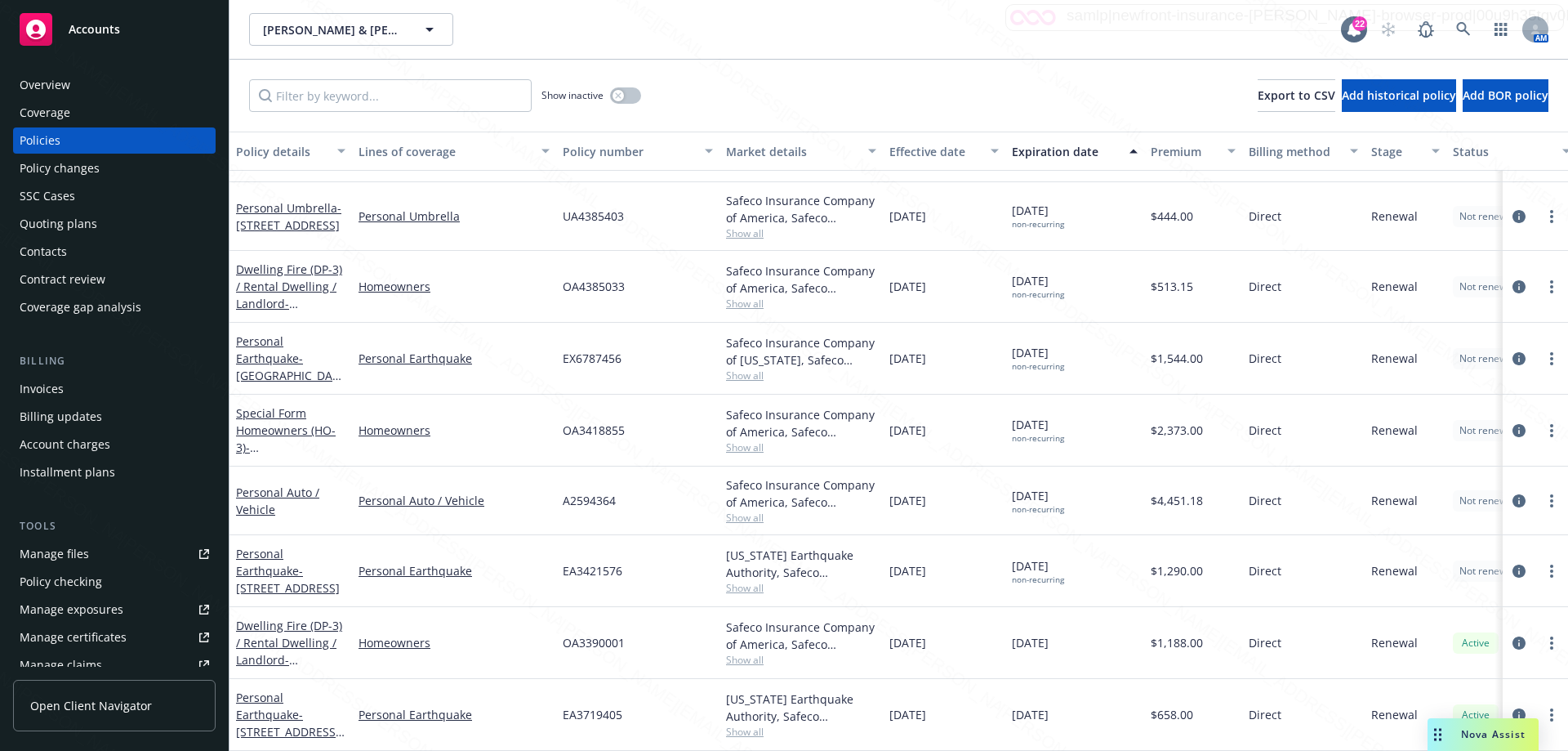
click at [791, 581] on span "Show all" at bounding box center [800, 588] width 150 height 14
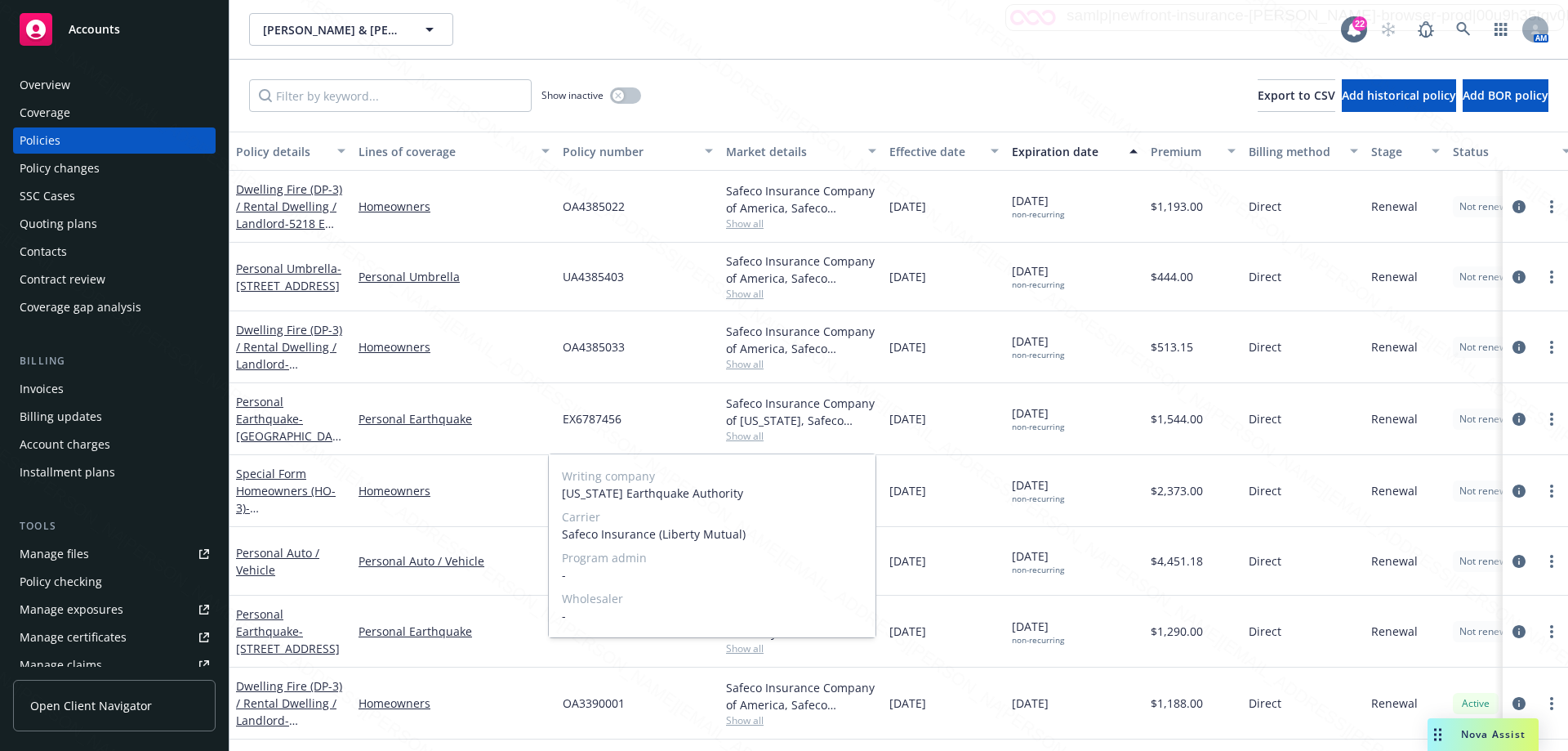
scroll to position [76, 0]
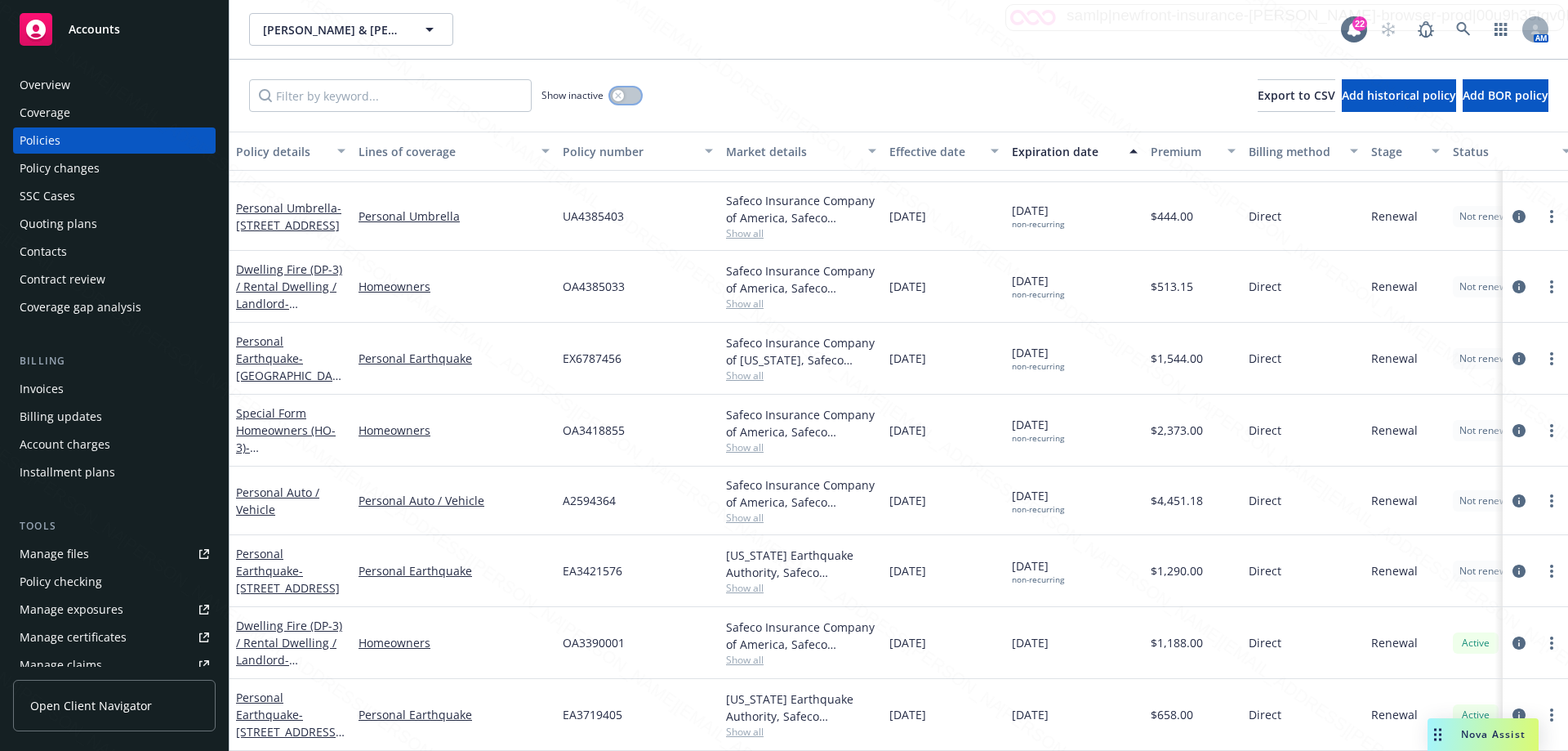
click at [633, 88] on button "button" at bounding box center [625, 95] width 31 height 16
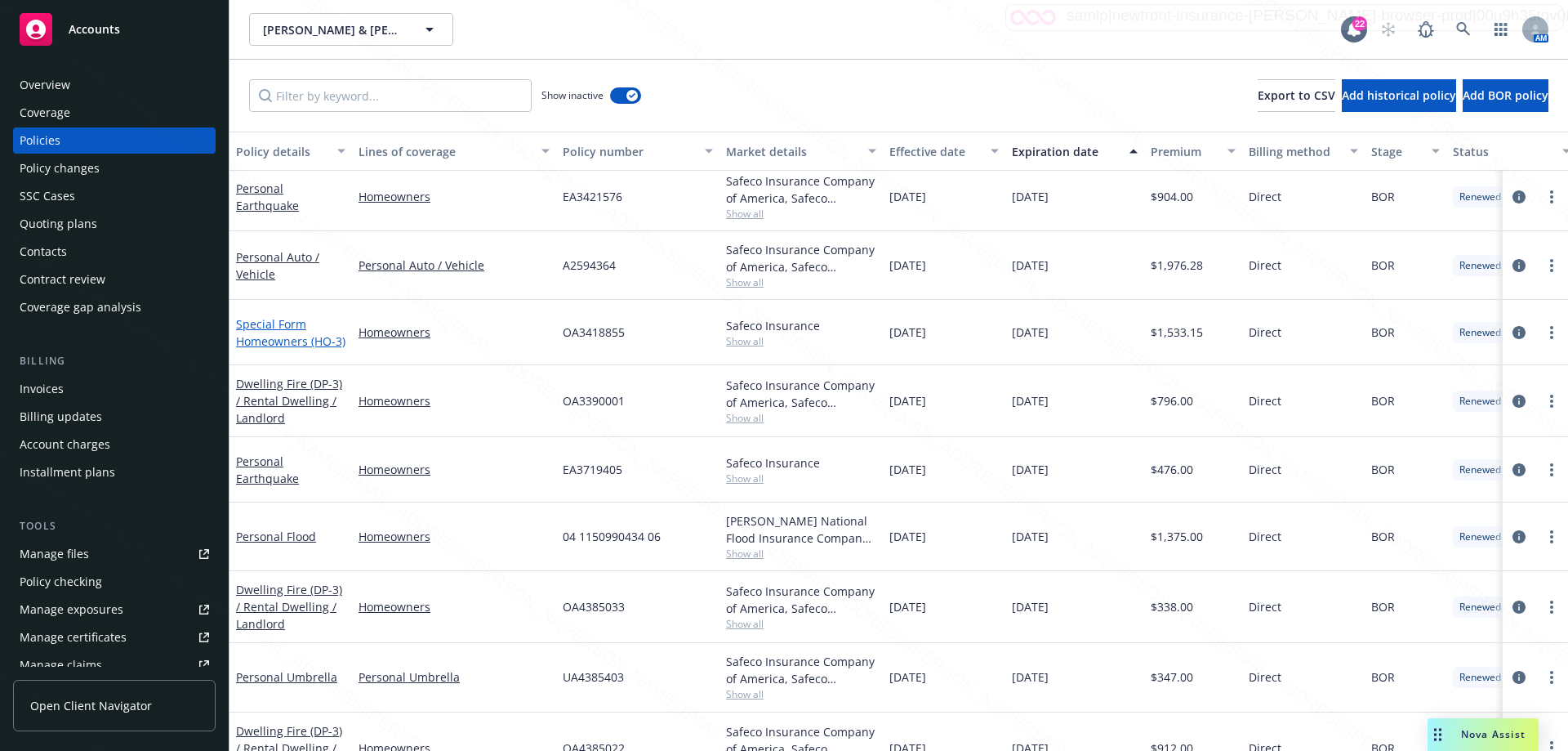
click at [271, 336] on link "Special Form Homeowners (HO-3)" at bounding box center [291, 332] width 109 height 33
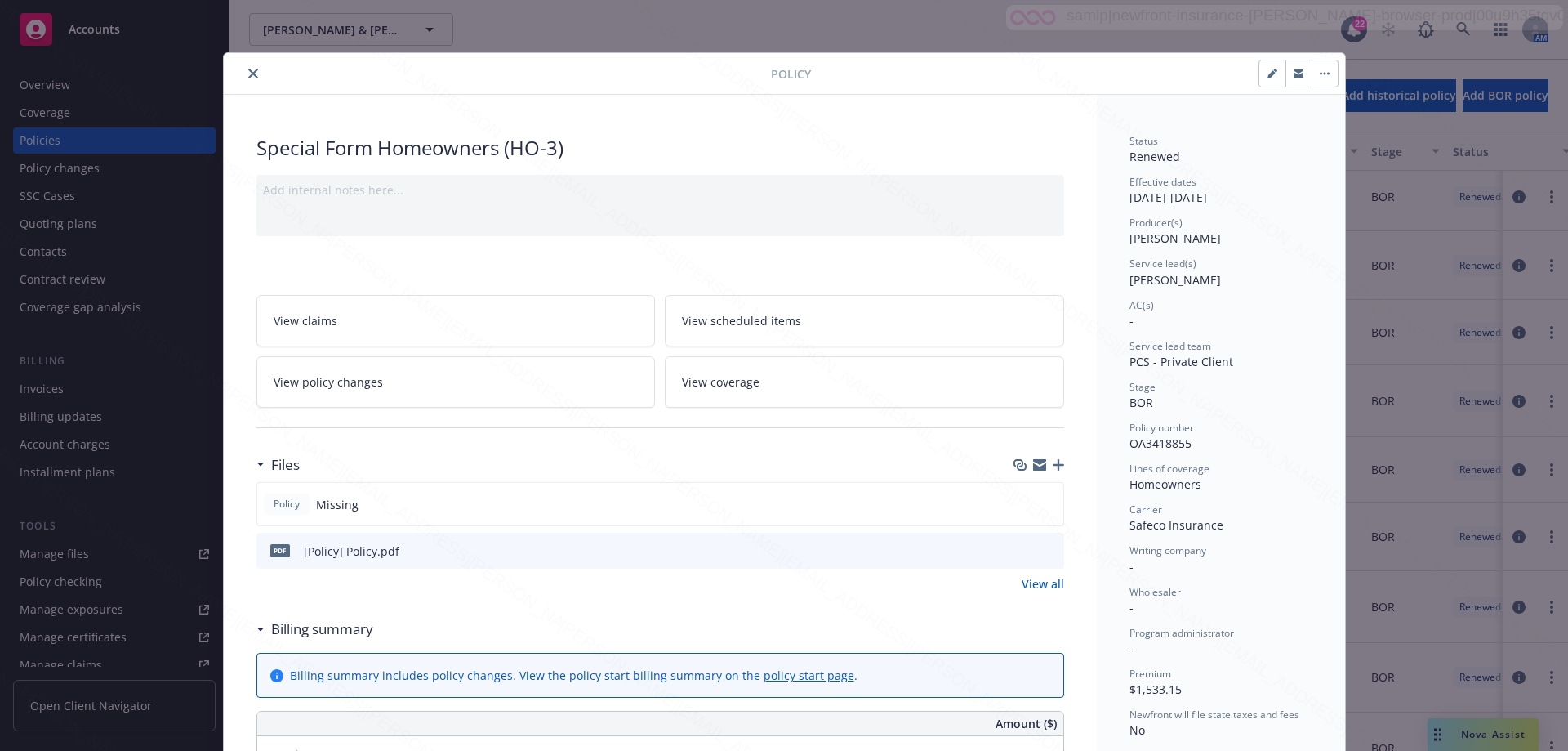
click at [249, 75] on icon "close" at bounding box center [253, 73] width 10 height 10
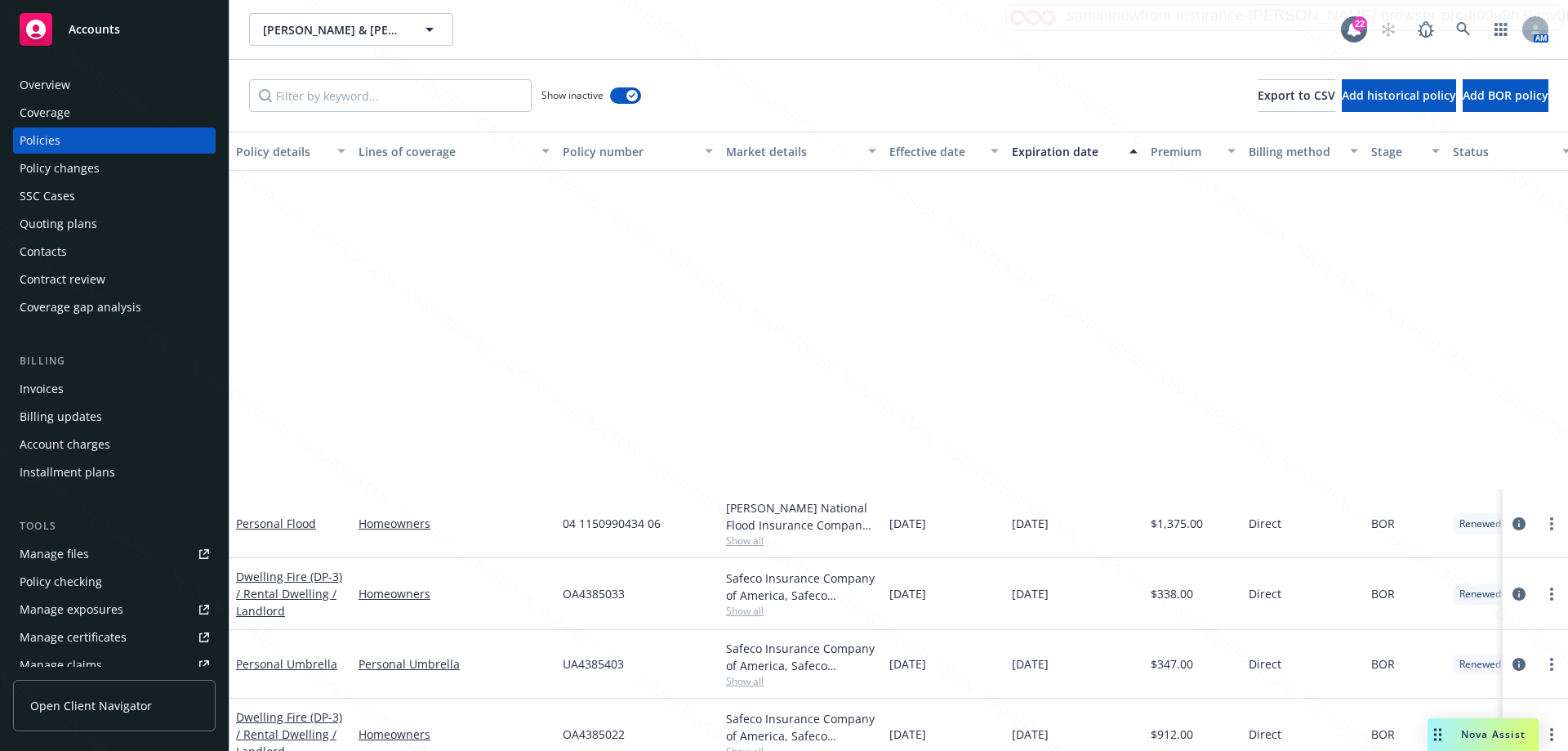
scroll to position [417, 0]
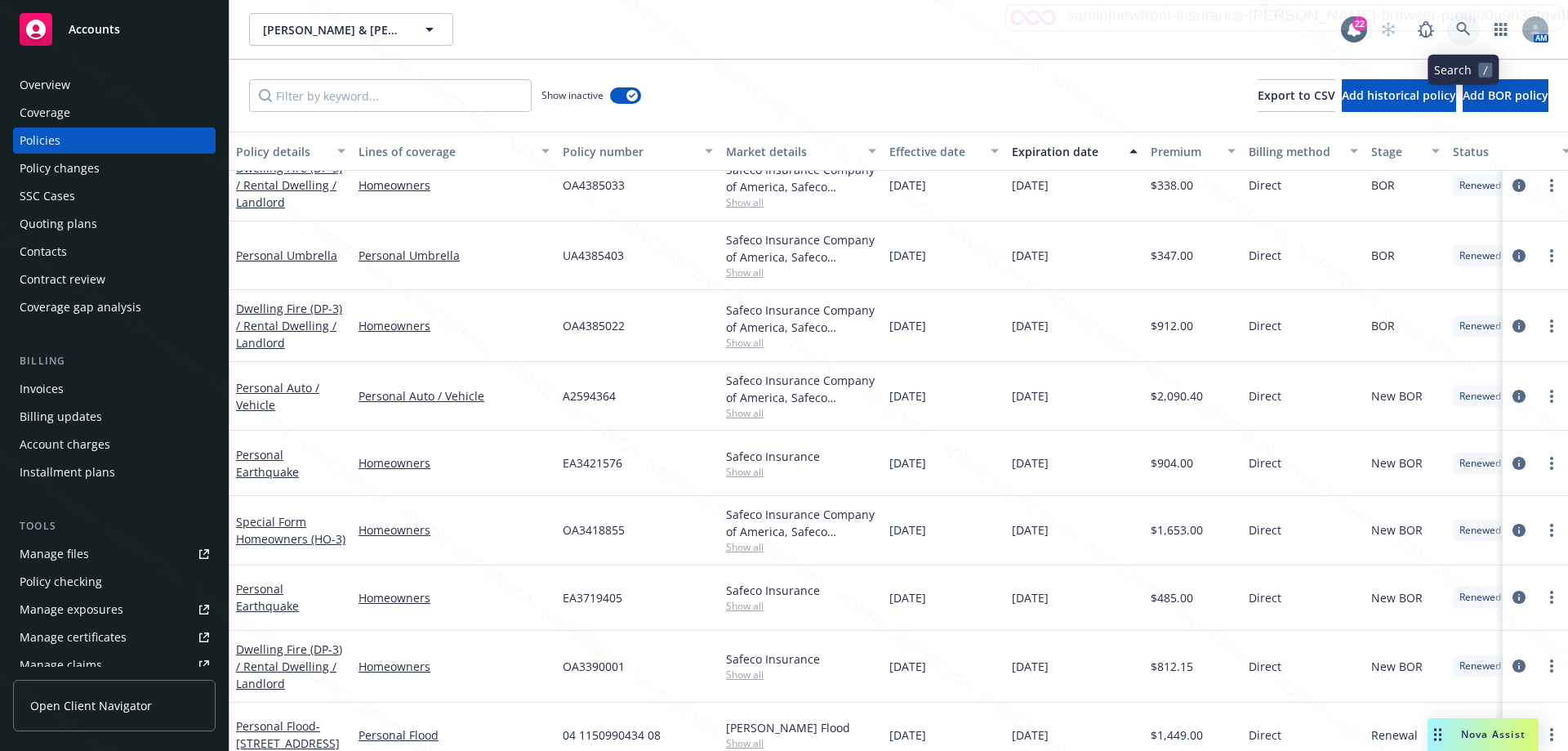
click at [1469, 36] on icon at bounding box center [1463, 29] width 14 height 14
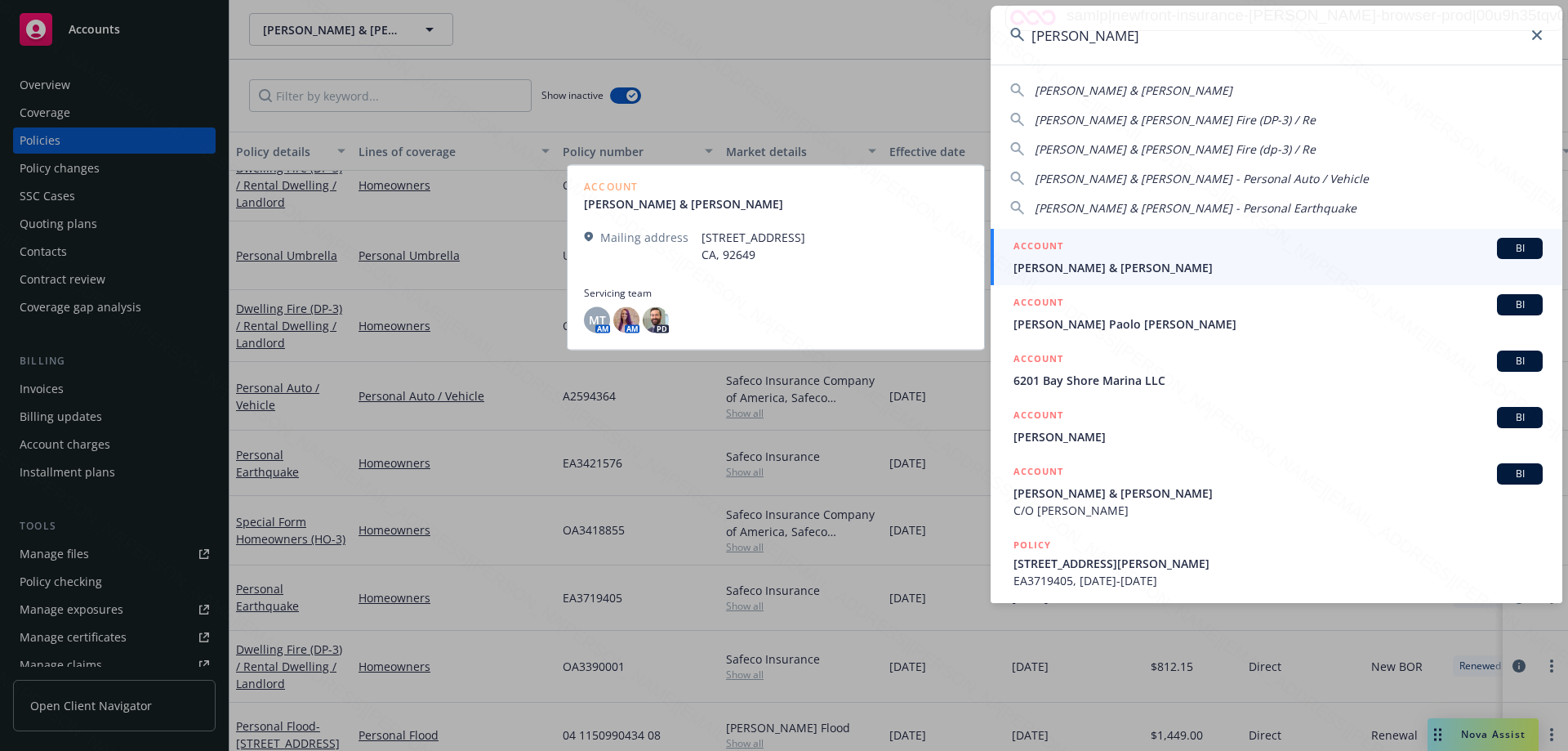
type input "[PERSON_NAME]"
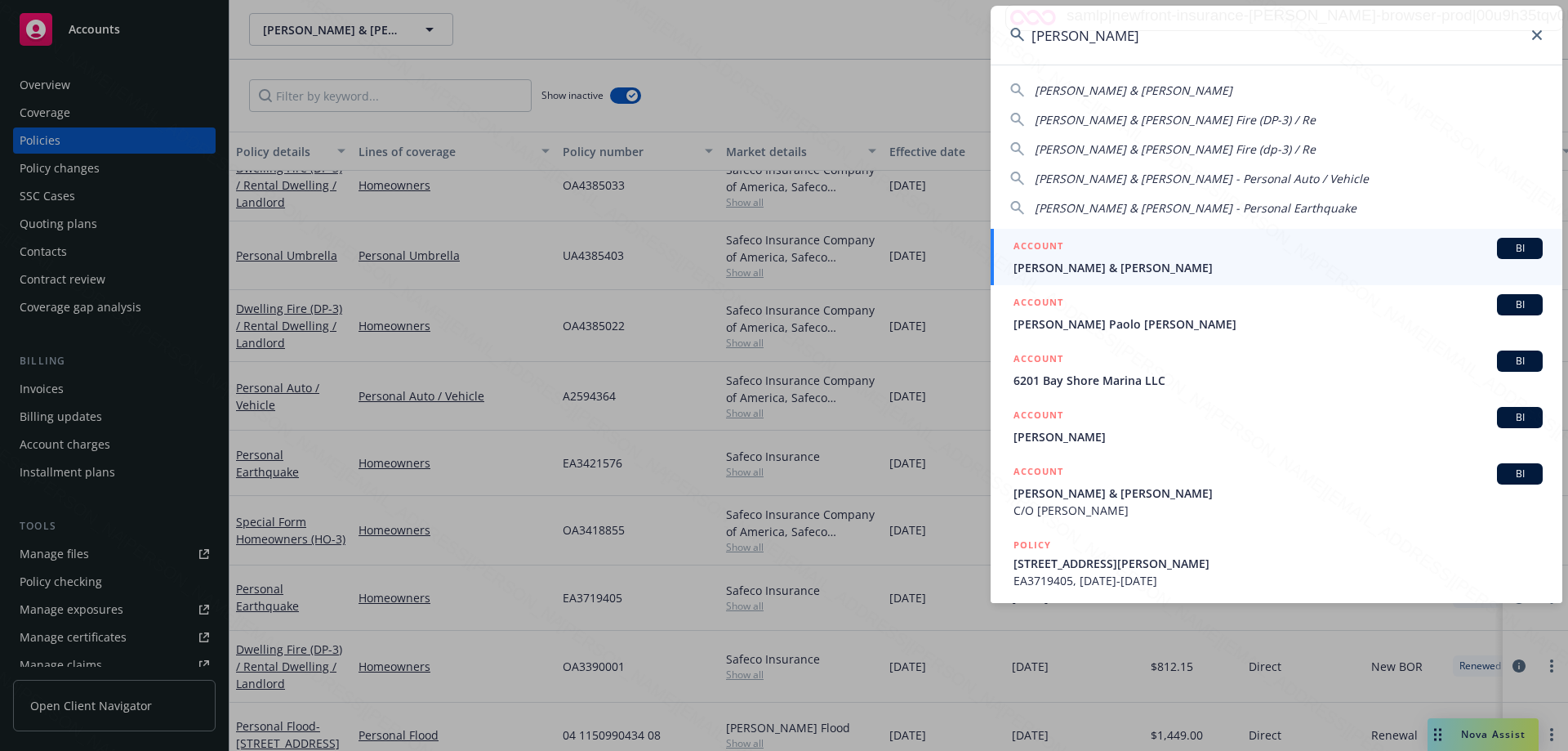
click at [1132, 275] on span "[PERSON_NAME] & [PERSON_NAME]" at bounding box center [1278, 267] width 529 height 17
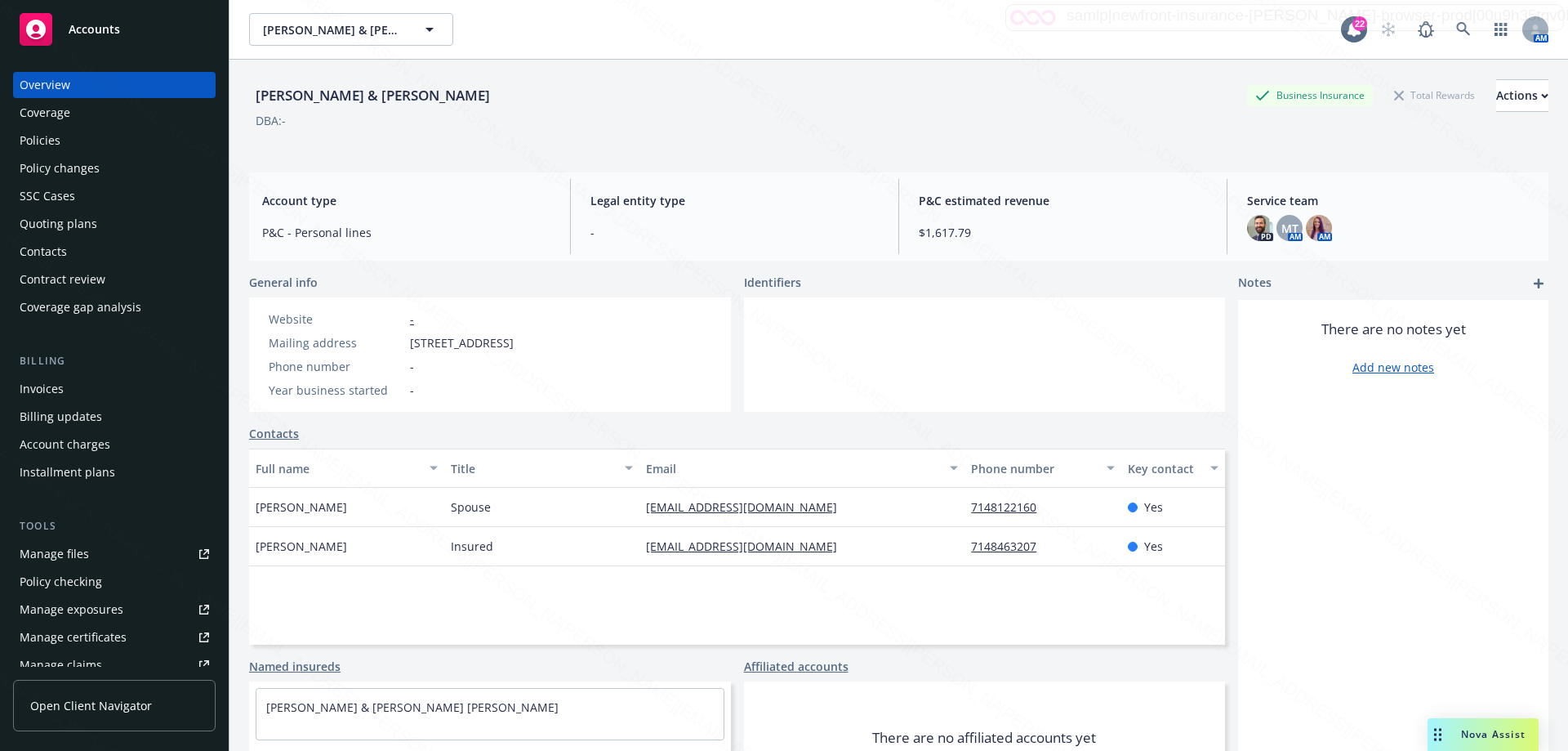
click at [52, 140] on div "Policies" at bounding box center [40, 140] width 41 height 26
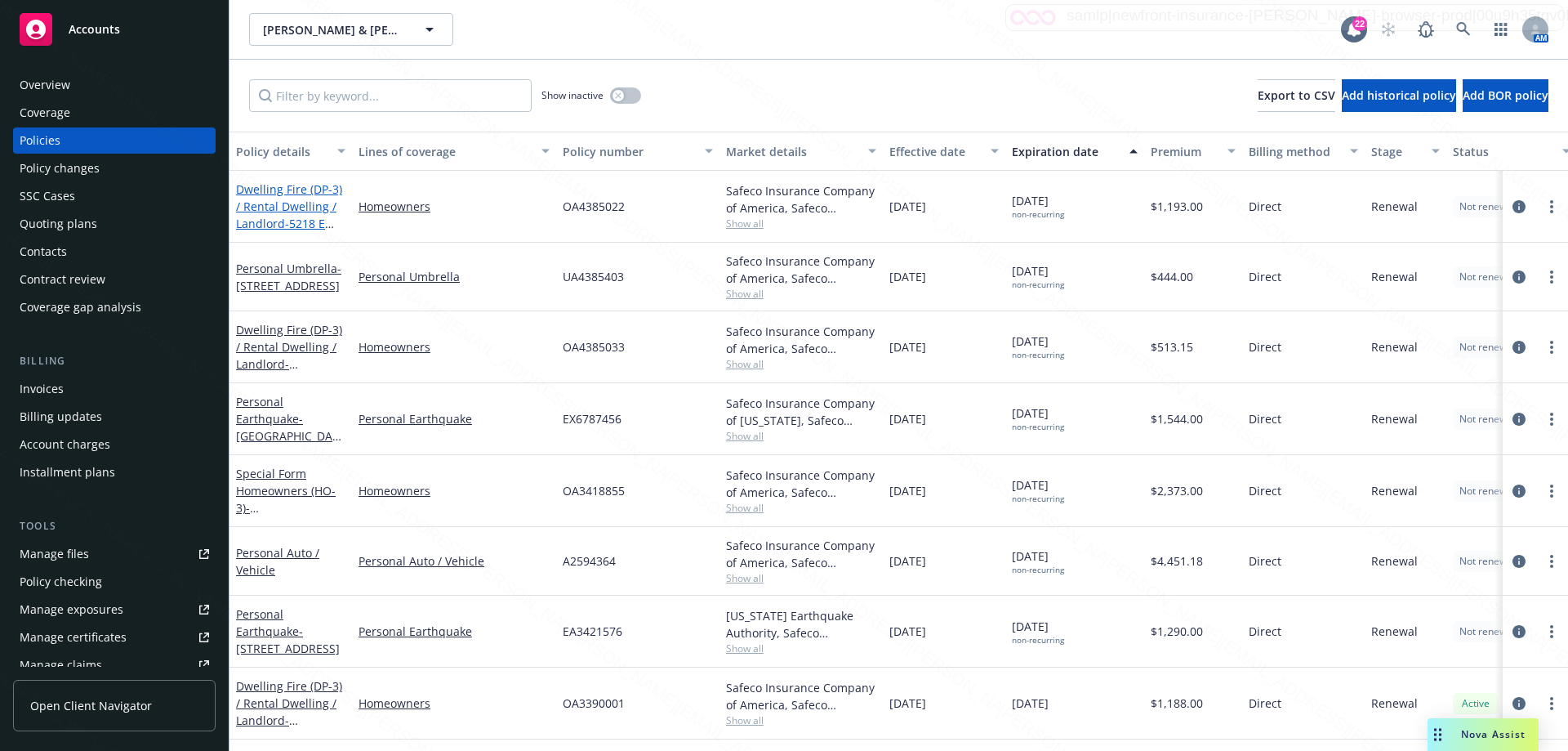
click at [289, 221] on span "- 5218 E THE TOLEDO [STREET_ADDRESS]-1844" at bounding box center [290, 249] width 107 height 67
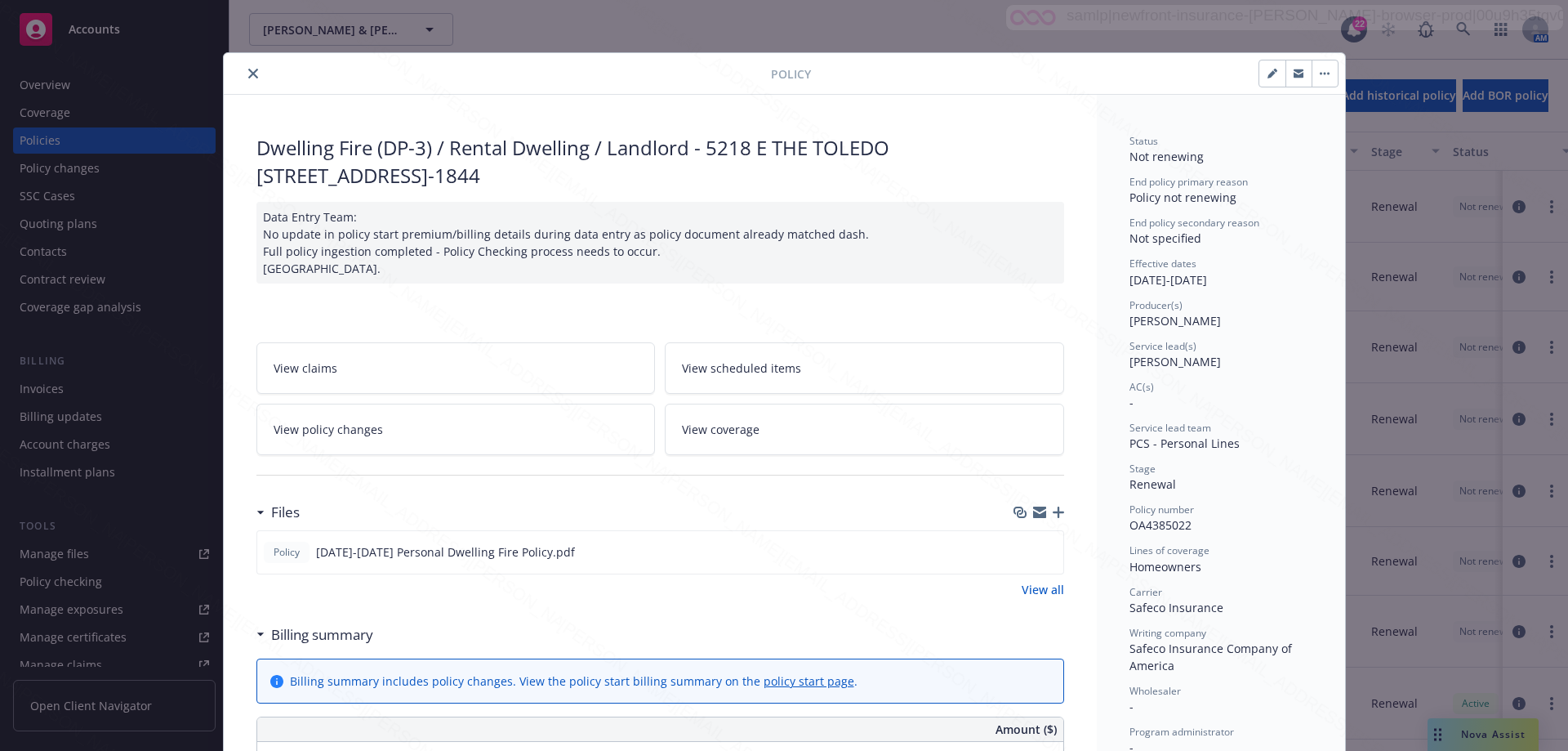
click at [249, 70] on icon "close" at bounding box center [253, 73] width 10 height 10
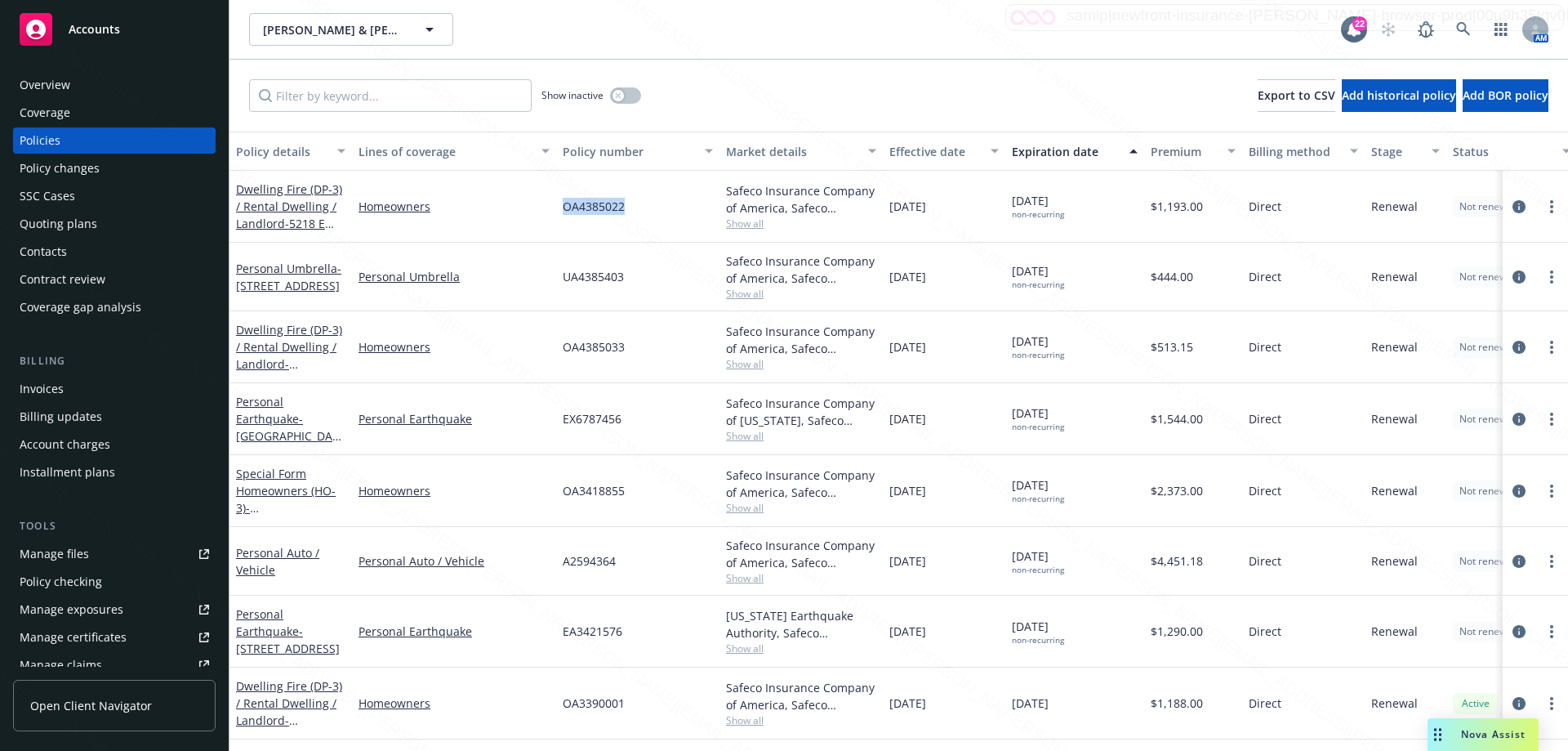
drag, startPoint x: 561, startPoint y: 206, endPoint x: 654, endPoint y: 218, distance: 93.8
click at [654, 218] on div "OA4385022" at bounding box center [638, 206] width 163 height 72
copy span "OA4385022"
click at [911, 72] on div "Show inactive Export to CSV Add historical policy Add BOR policy" at bounding box center [898, 95] width 1339 height 72
click at [912, 89] on div "Show inactive Export to CSV Add historical policy Add BOR policy" at bounding box center [898, 95] width 1339 height 72
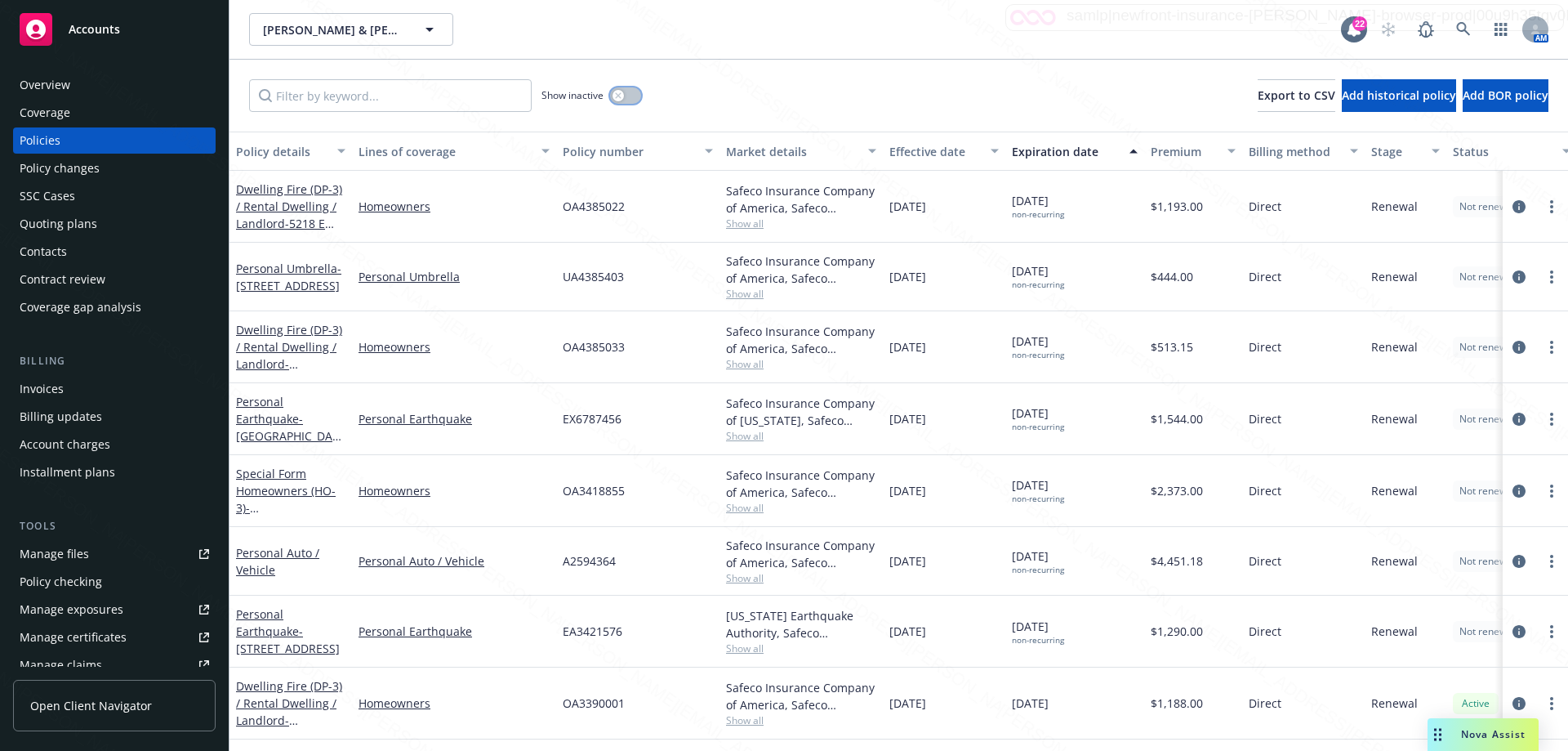
drag, startPoint x: 622, startPoint y: 94, endPoint x: 631, endPoint y: 96, distance: 9.2
click at [624, 94] on div "button" at bounding box center [618, 95] width 12 height 12
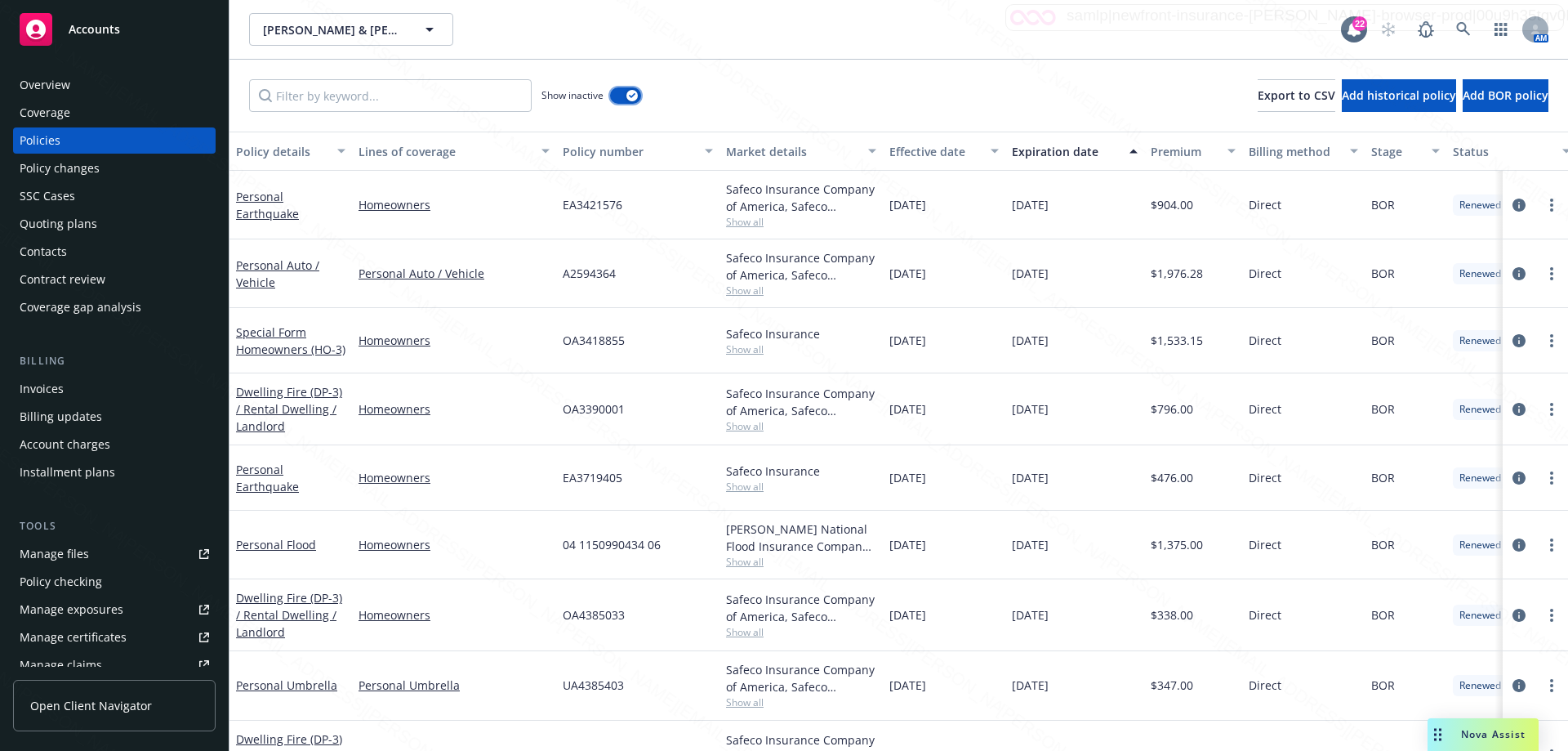
click at [622, 99] on button "button" at bounding box center [625, 95] width 31 height 16
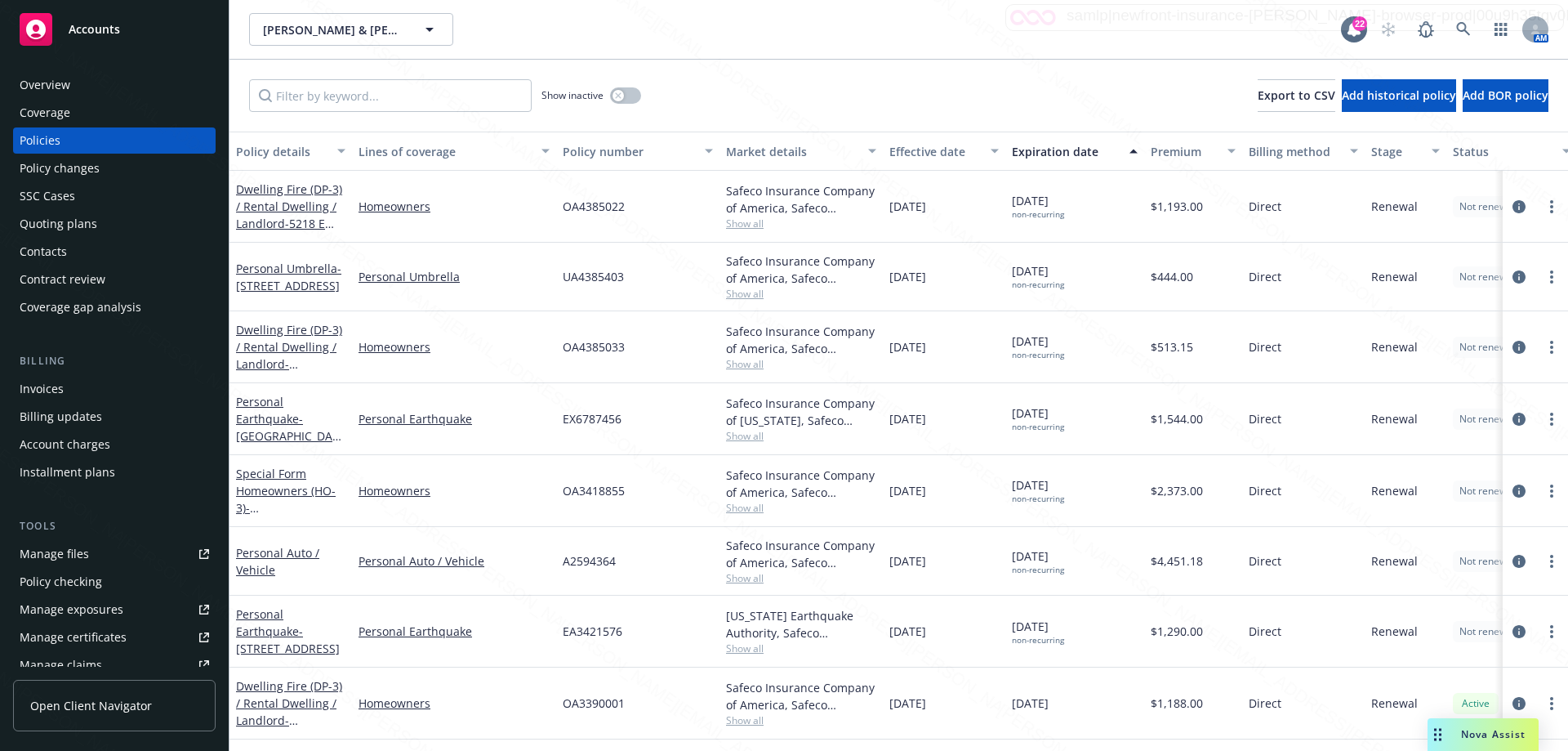
click at [60, 81] on div "Overview" at bounding box center [44, 84] width 51 height 26
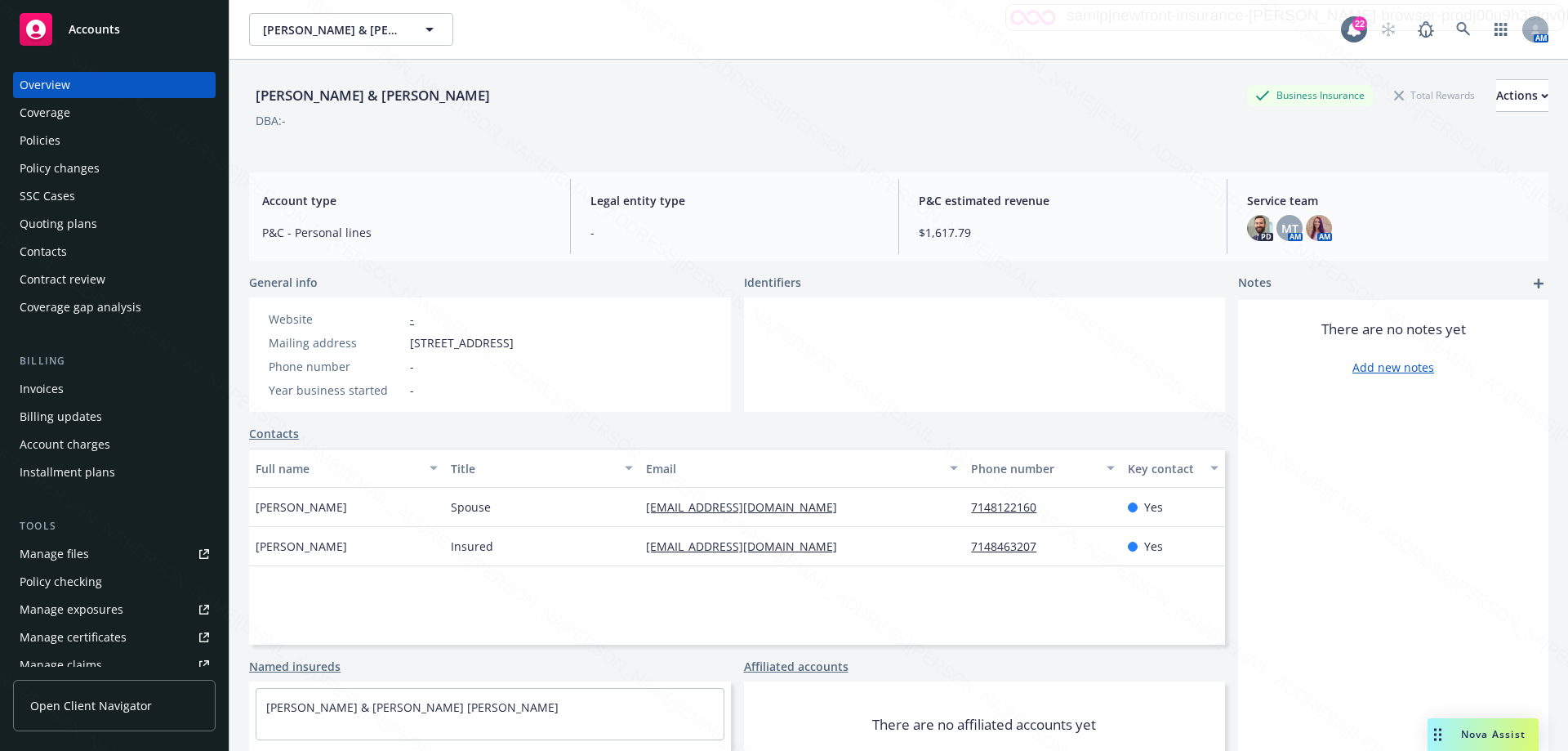
click at [48, 142] on div "Policies" at bounding box center [40, 140] width 41 height 26
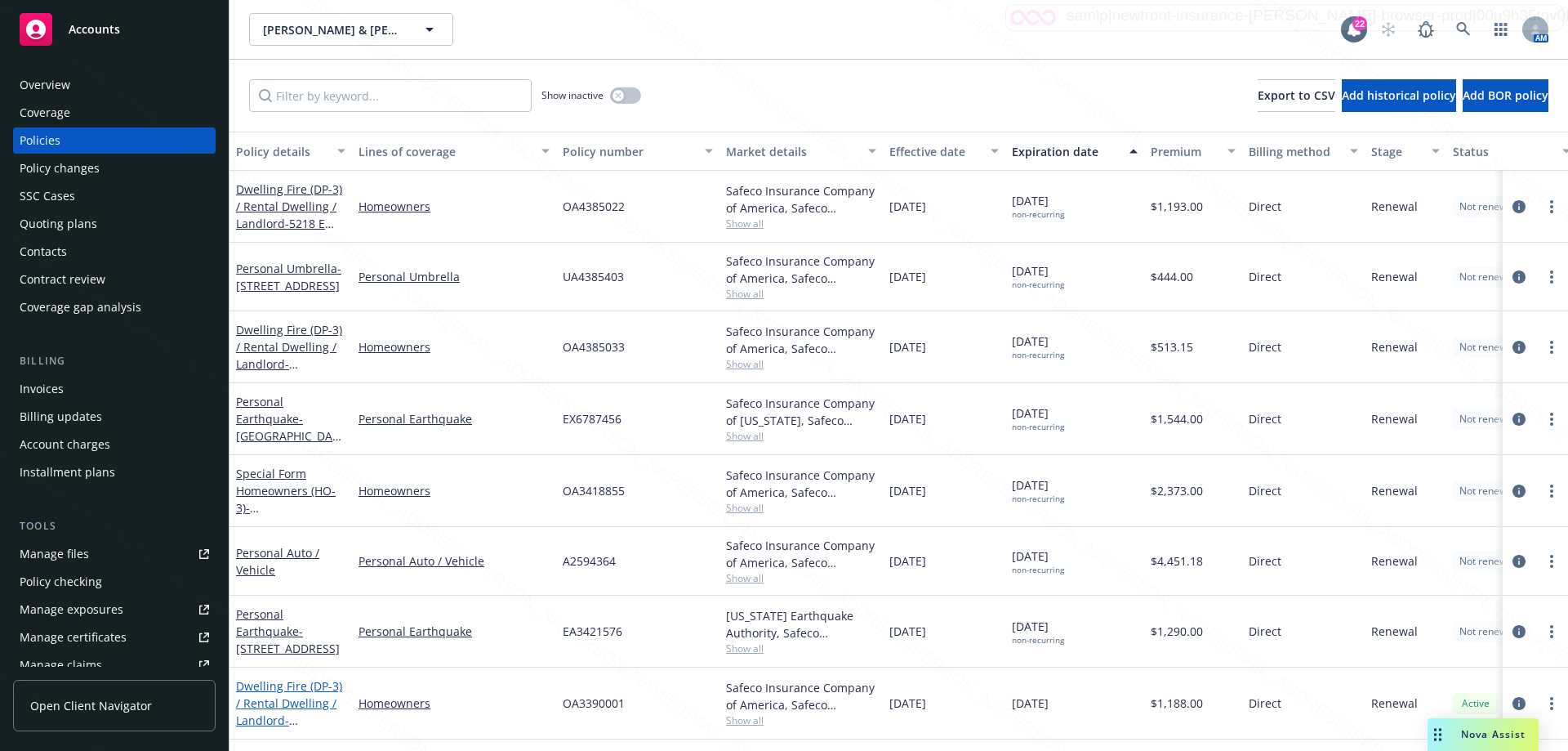
click at [301, 709] on link "Dwelling Fire (DP-3) / Rental Dwelling / Landlord - [STREET_ADDRESS][PERSON_NAM…" at bounding box center [290, 720] width 107 height 84
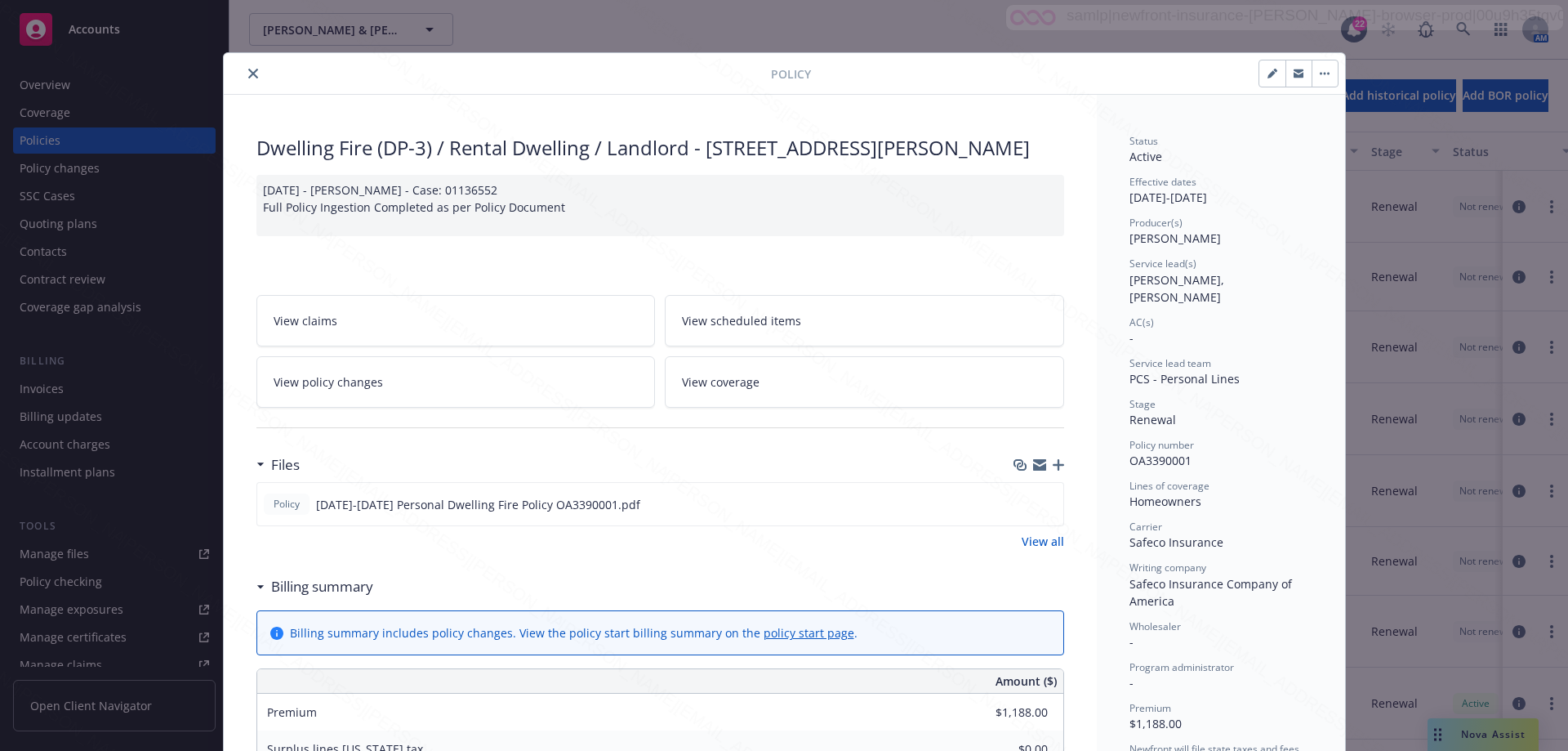
click at [246, 78] on button "close" at bounding box center [253, 74] width 20 height 20
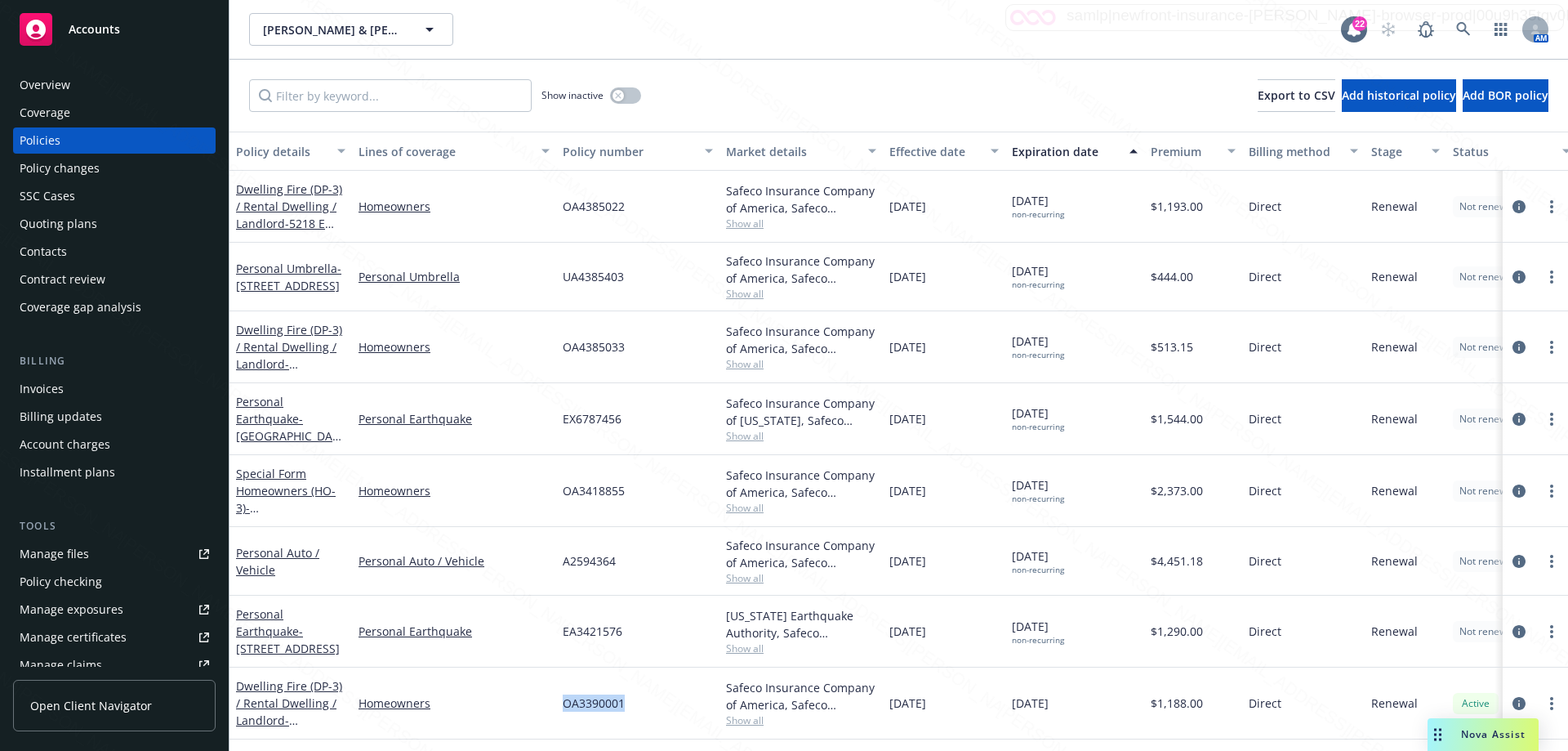
drag, startPoint x: 550, startPoint y: 701, endPoint x: 646, endPoint y: 714, distance: 96.9
click at [643, 715] on div "Dwelling Fire (DP-3) / Rental Dwelling / Landlord - [STREET_ADDRESS][PERSON_NAM…" at bounding box center [1017, 703] width 1577 height 72
copy div "OA3390001"
click at [1456, 31] on icon at bounding box center [1463, 29] width 15 height 15
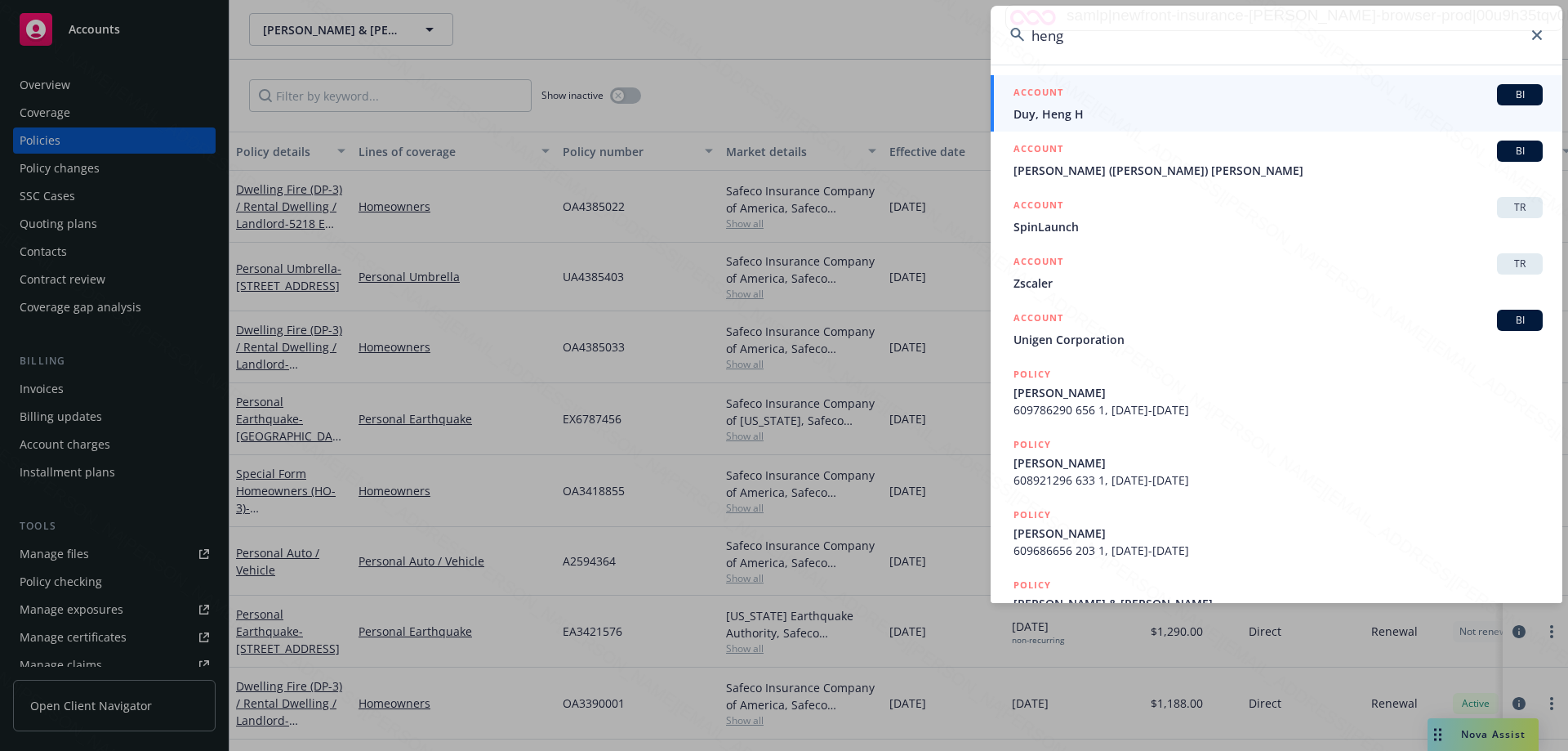
type input "heng"
click at [1093, 116] on span "Duy, Heng H" at bounding box center [1278, 114] width 529 height 17
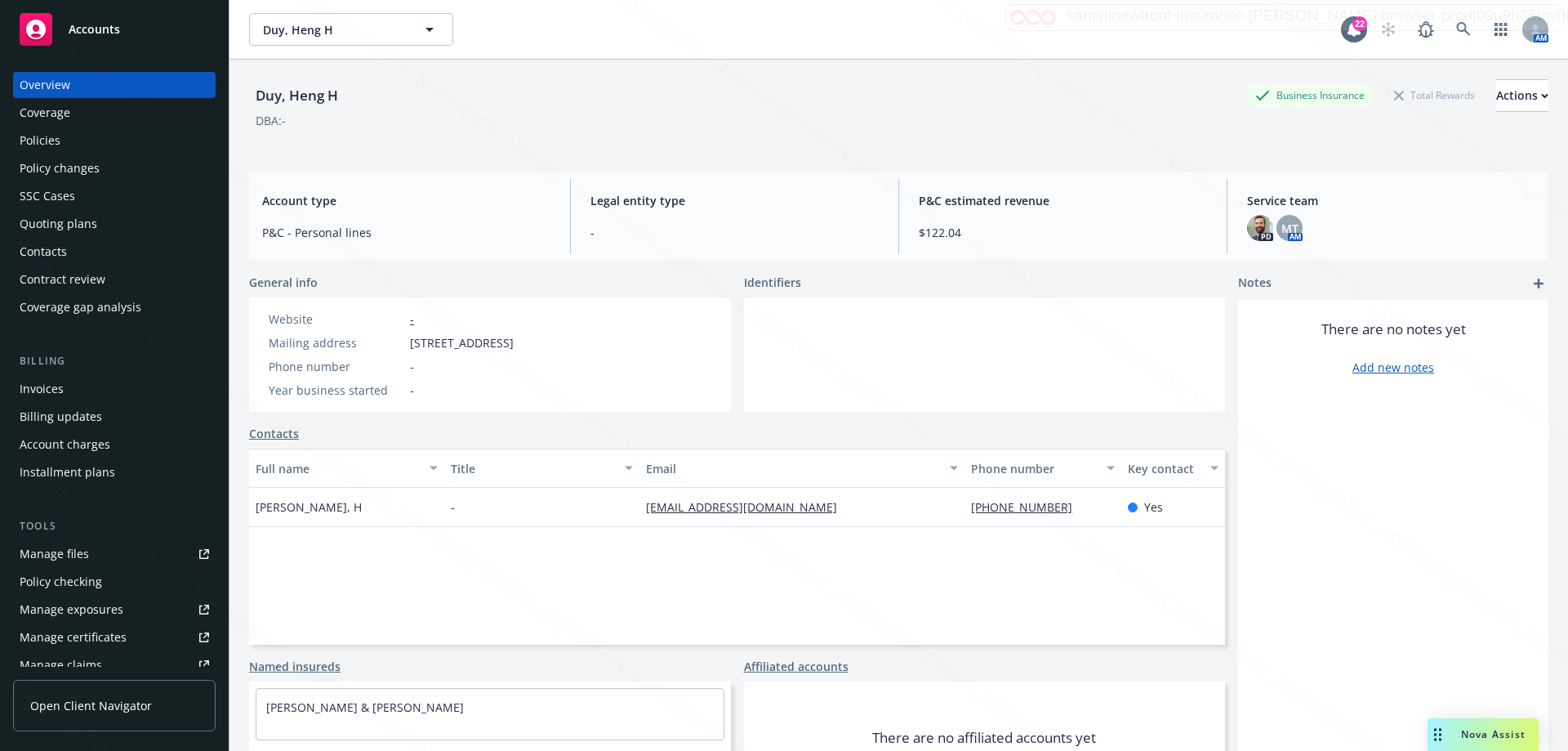
click at [46, 140] on div "Policies" at bounding box center [40, 140] width 41 height 26
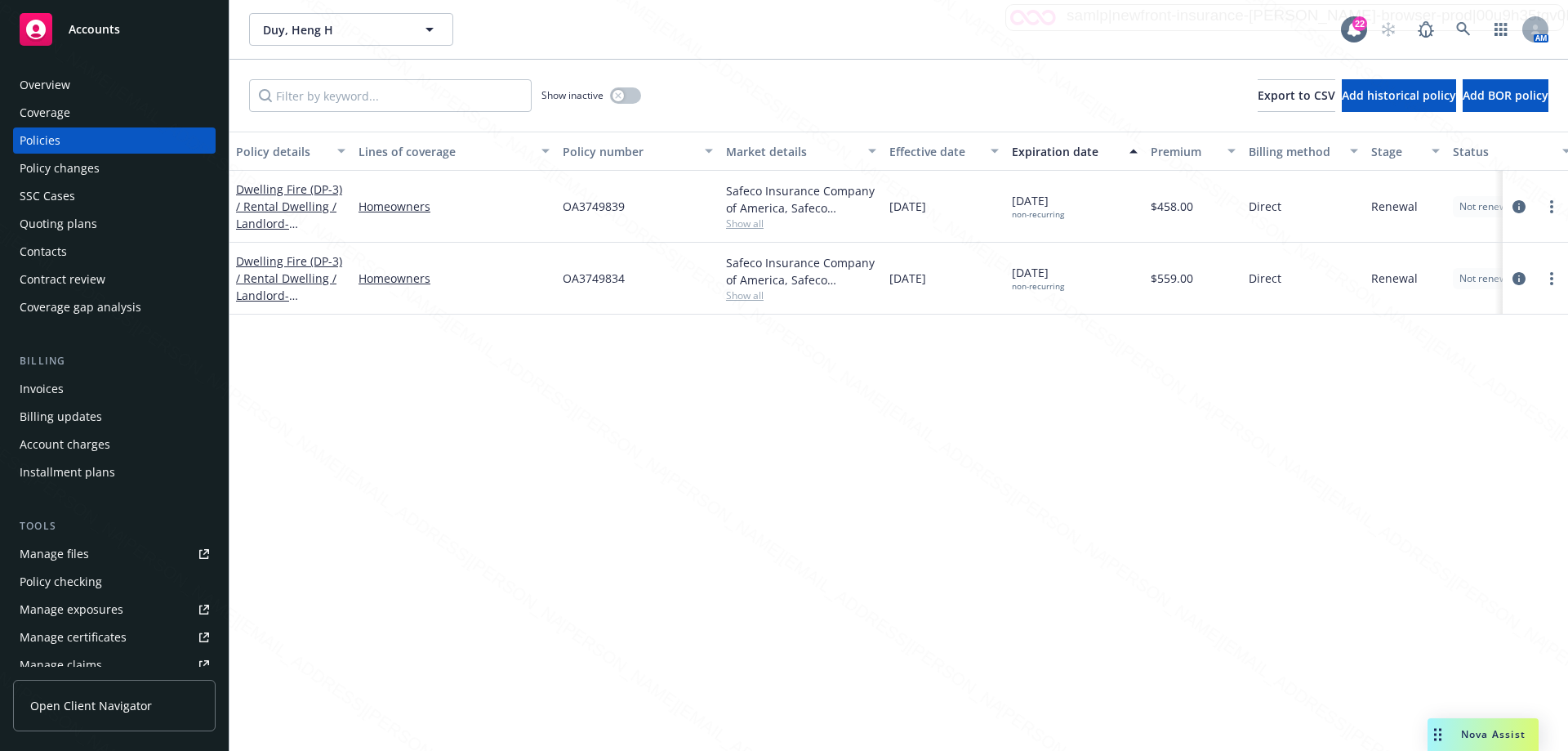
click at [42, 82] on div "Overview" at bounding box center [44, 84] width 51 height 26
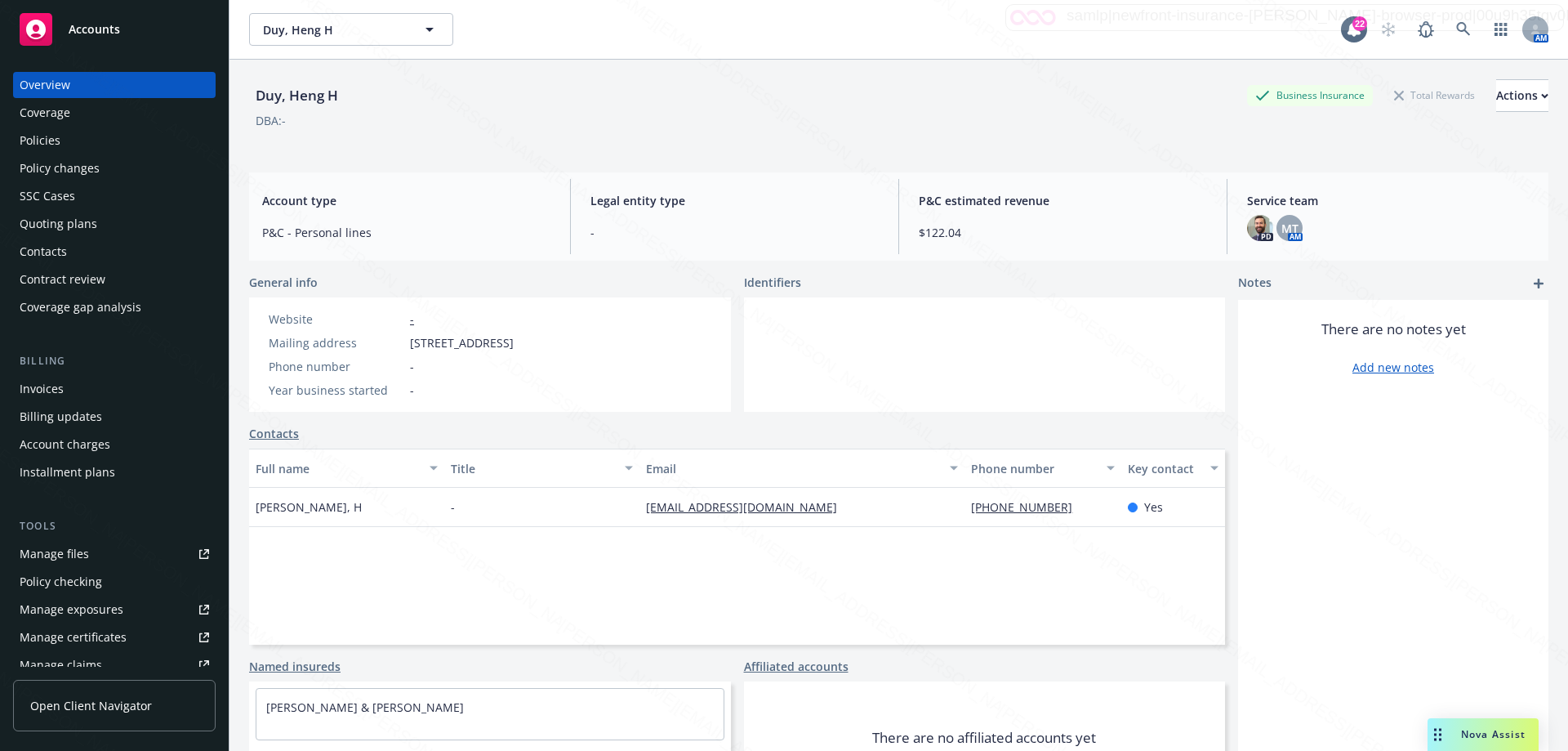
click at [50, 138] on div "Policies" at bounding box center [40, 140] width 41 height 26
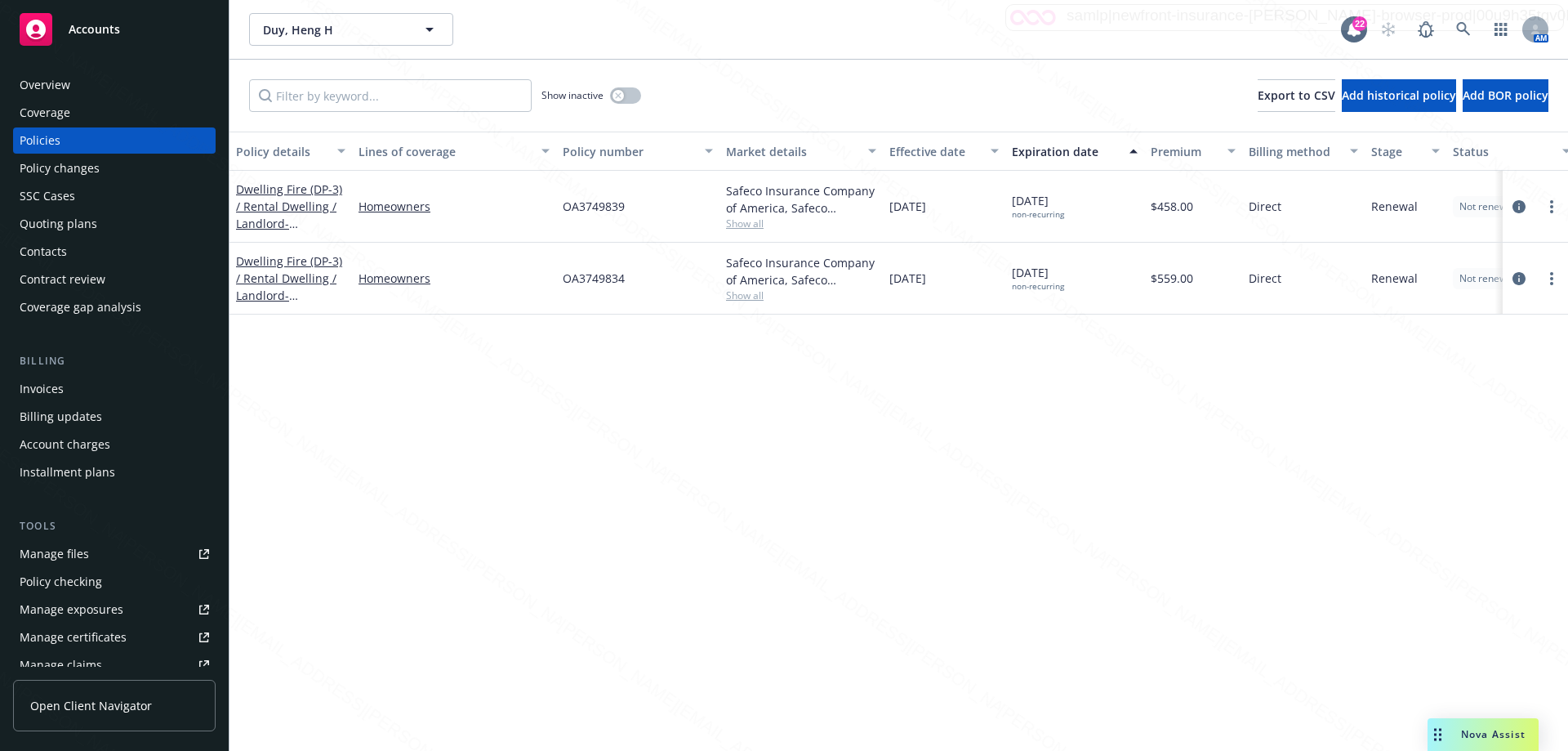
click at [55, 84] on div "Overview" at bounding box center [44, 84] width 51 height 26
